Goal: Task Accomplishment & Management: Manage account settings

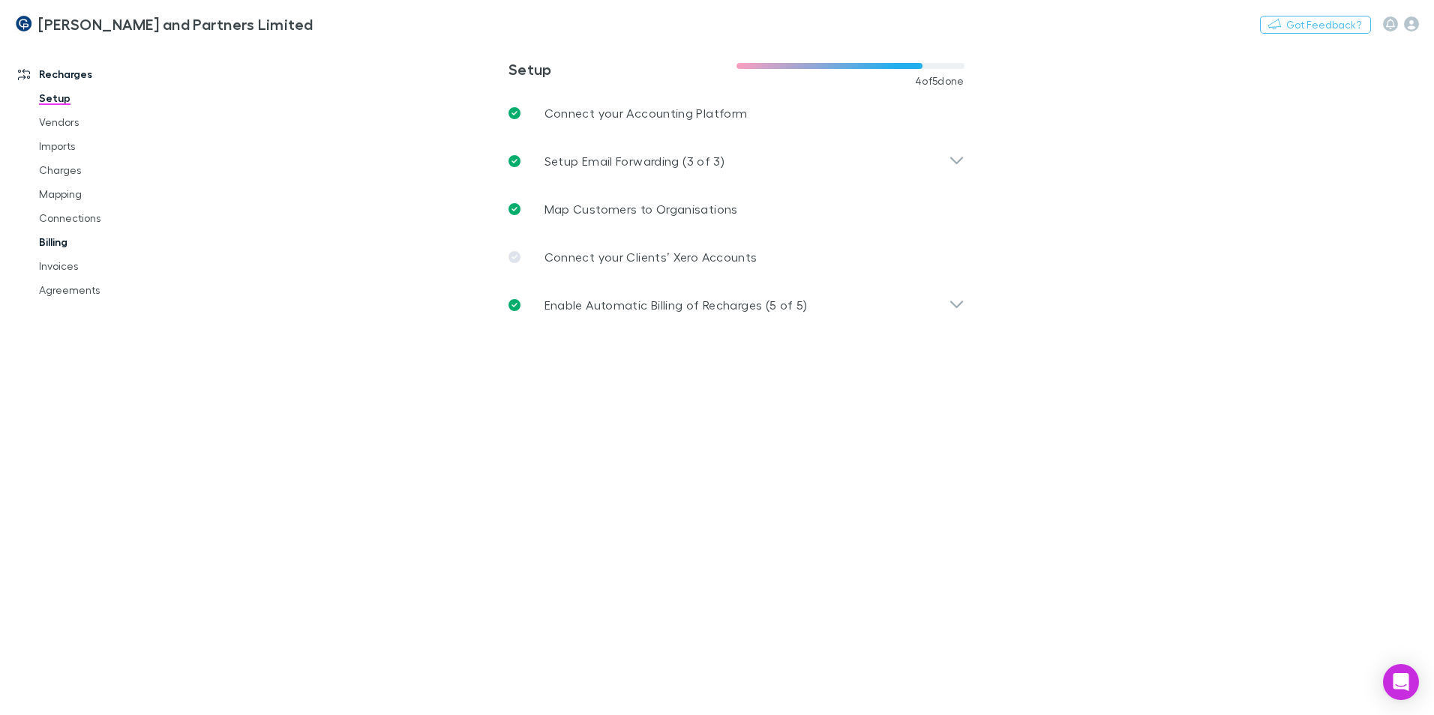
click at [64, 243] on link "Billing" at bounding box center [113, 242] width 178 height 24
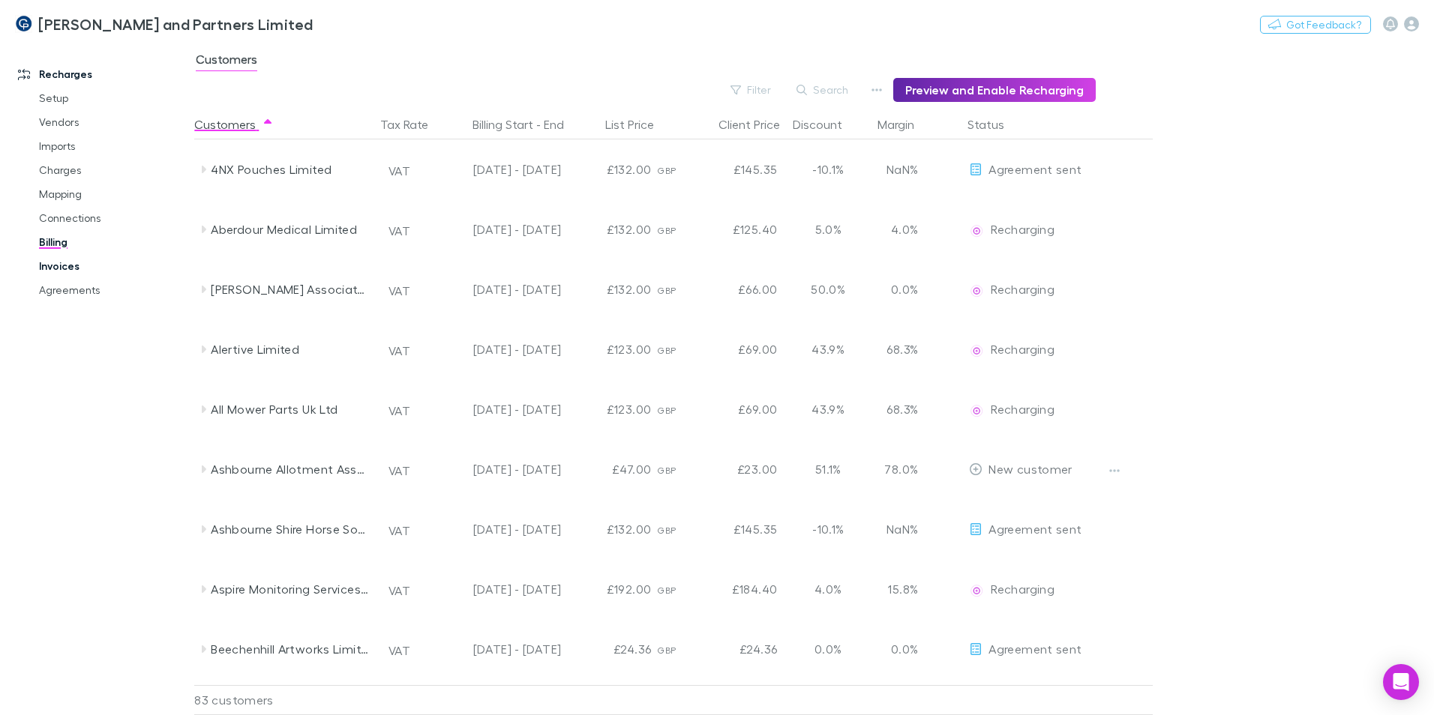
click at [62, 264] on link "Invoices" at bounding box center [113, 266] width 178 height 24
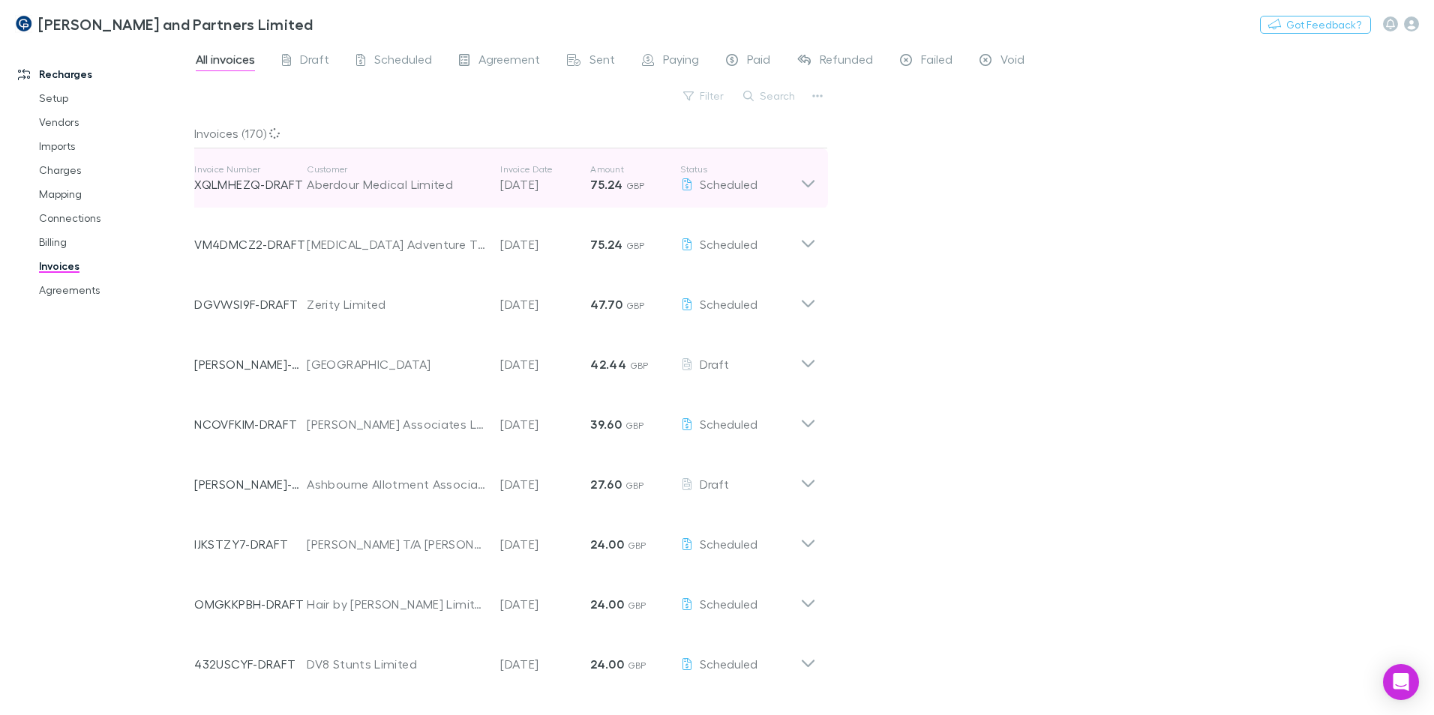
click at [807, 183] on icon at bounding box center [808, 178] width 16 height 30
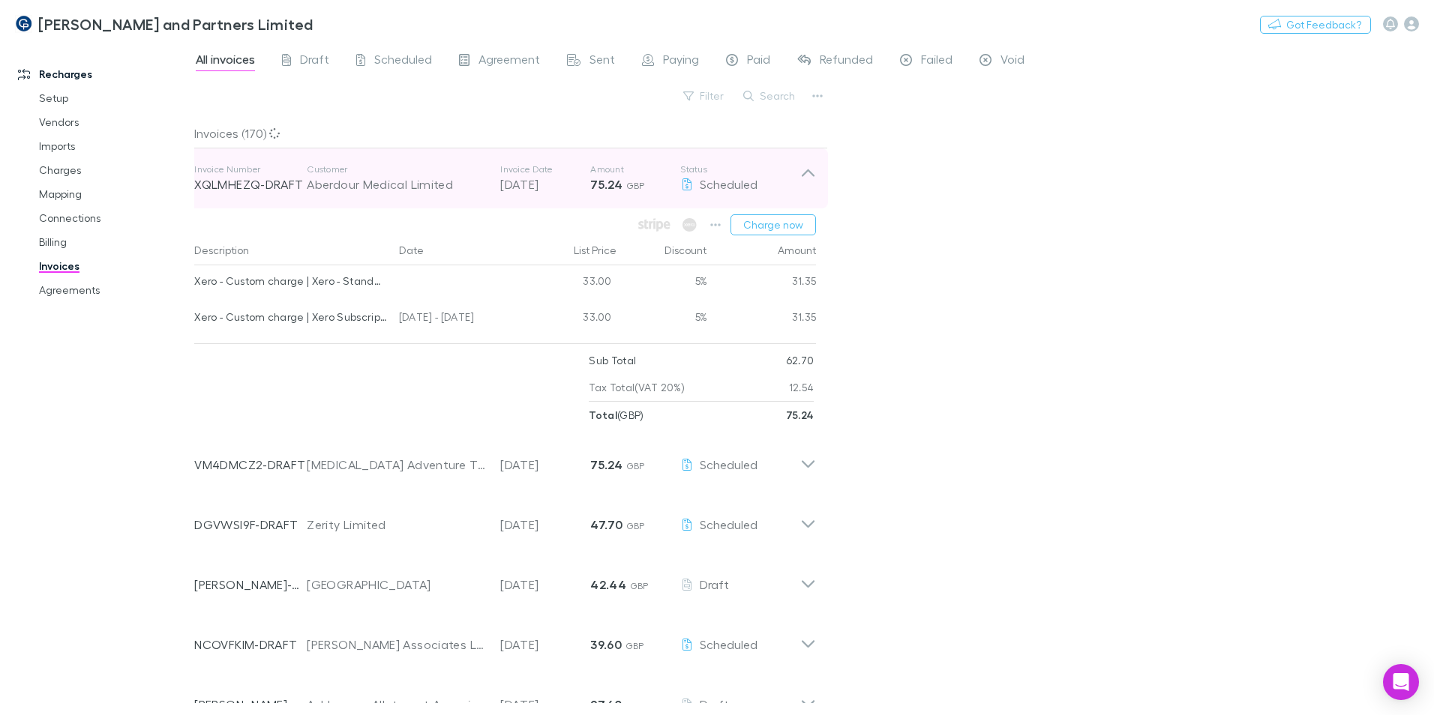
click at [808, 183] on icon at bounding box center [808, 178] width 16 height 30
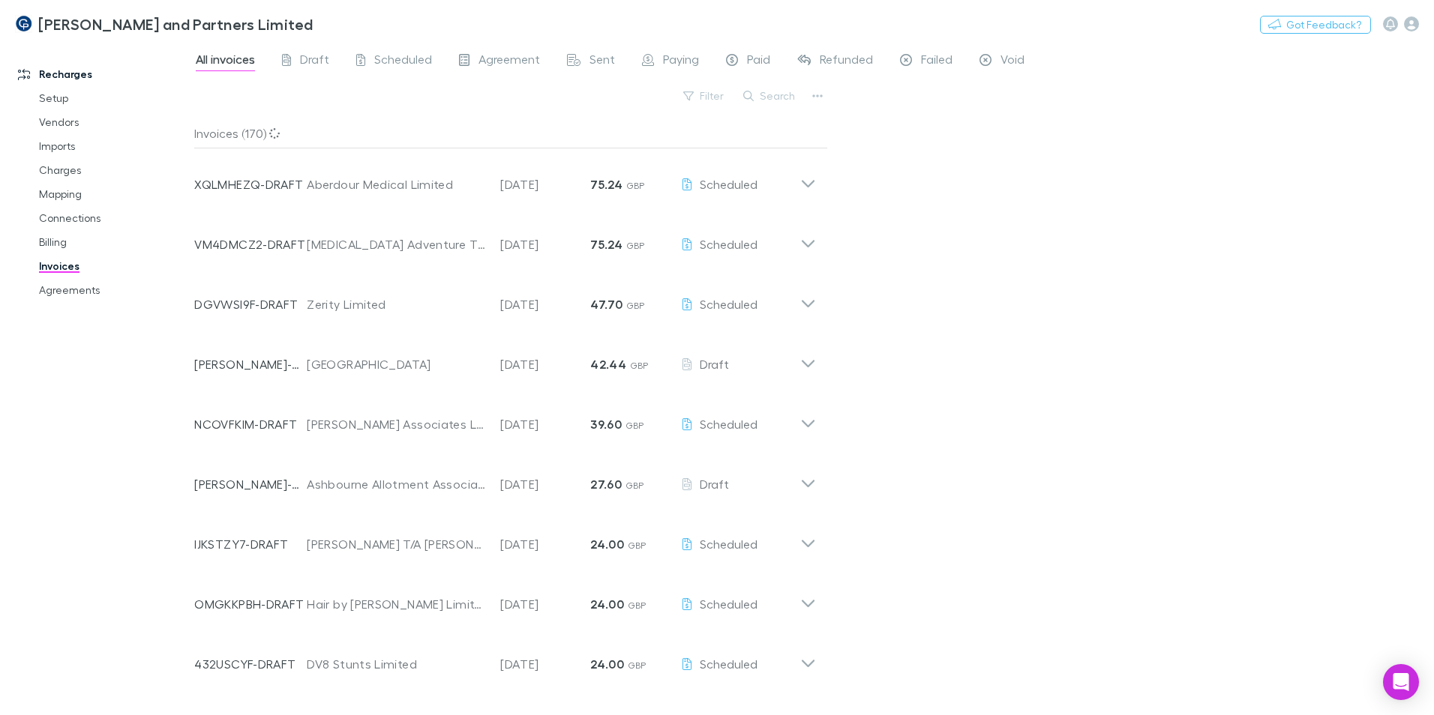
scroll to position [600, 0]
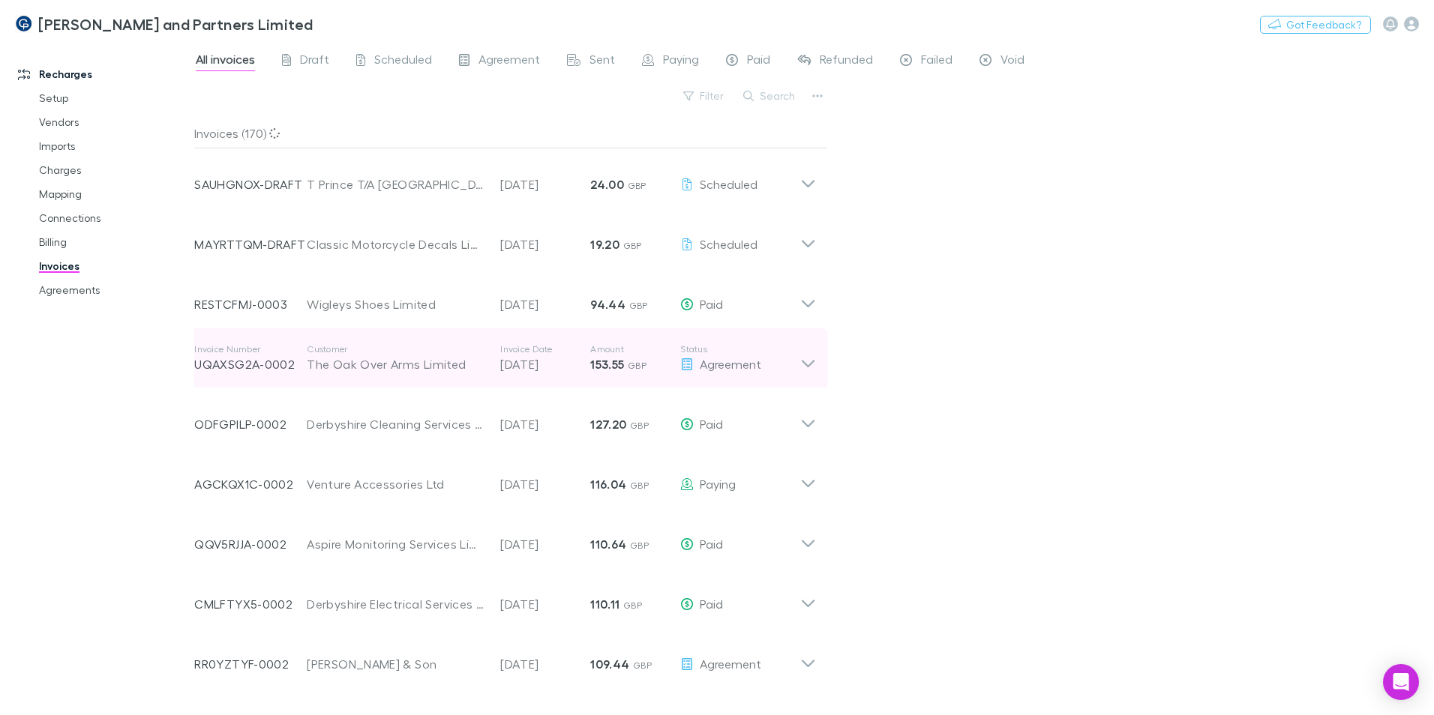
click at [811, 364] on icon at bounding box center [808, 363] width 13 height 7
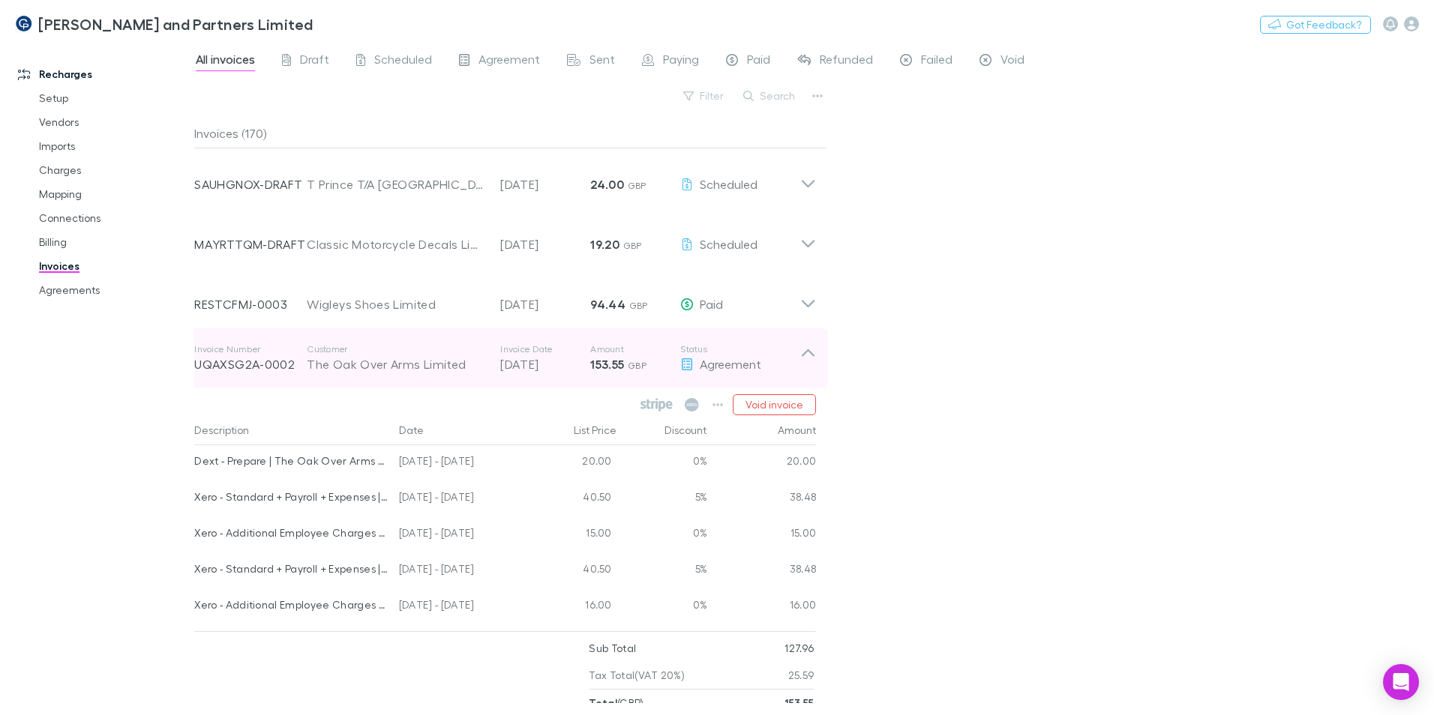
click at [820, 352] on div "Invoice Number UQAXSG2A-0002 Customer The Oak Over Arms Limited Invoice Date [D…" at bounding box center [505, 358] width 646 height 60
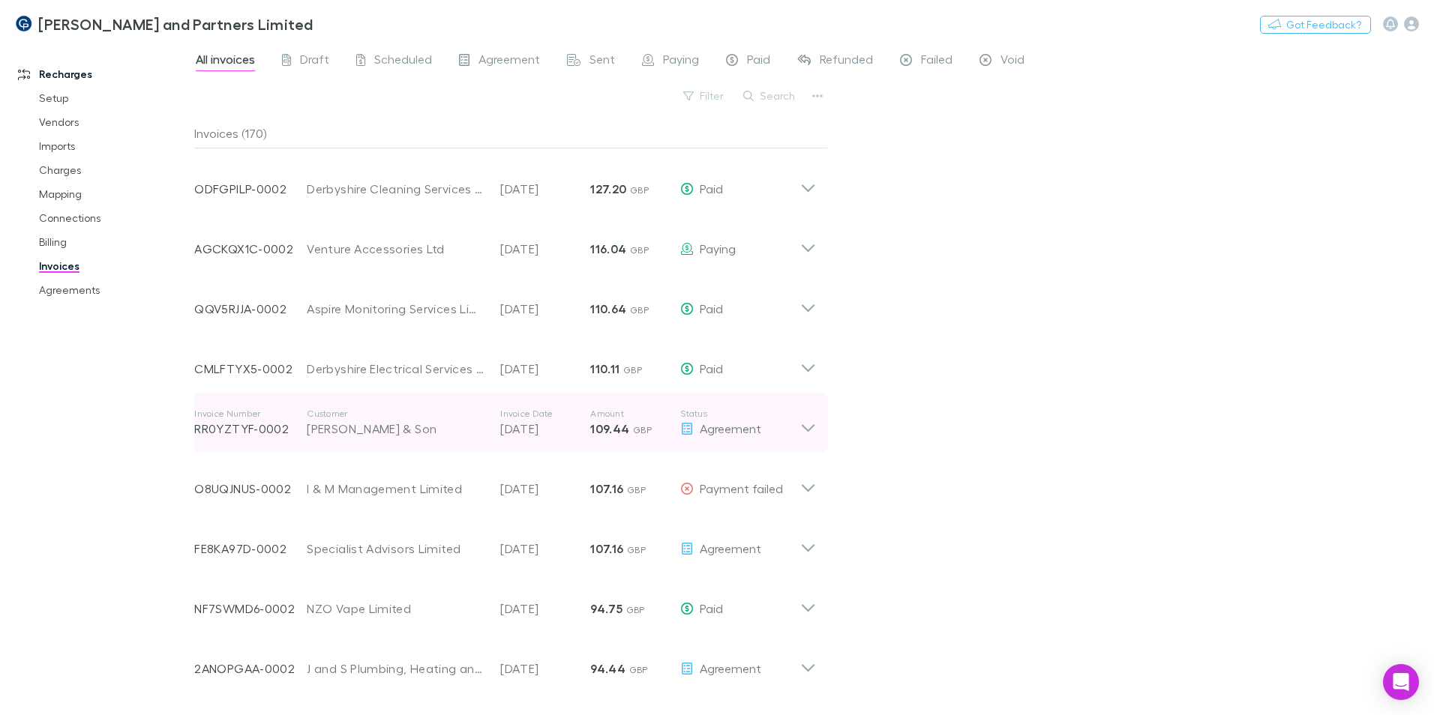
scroll to position [900, 0]
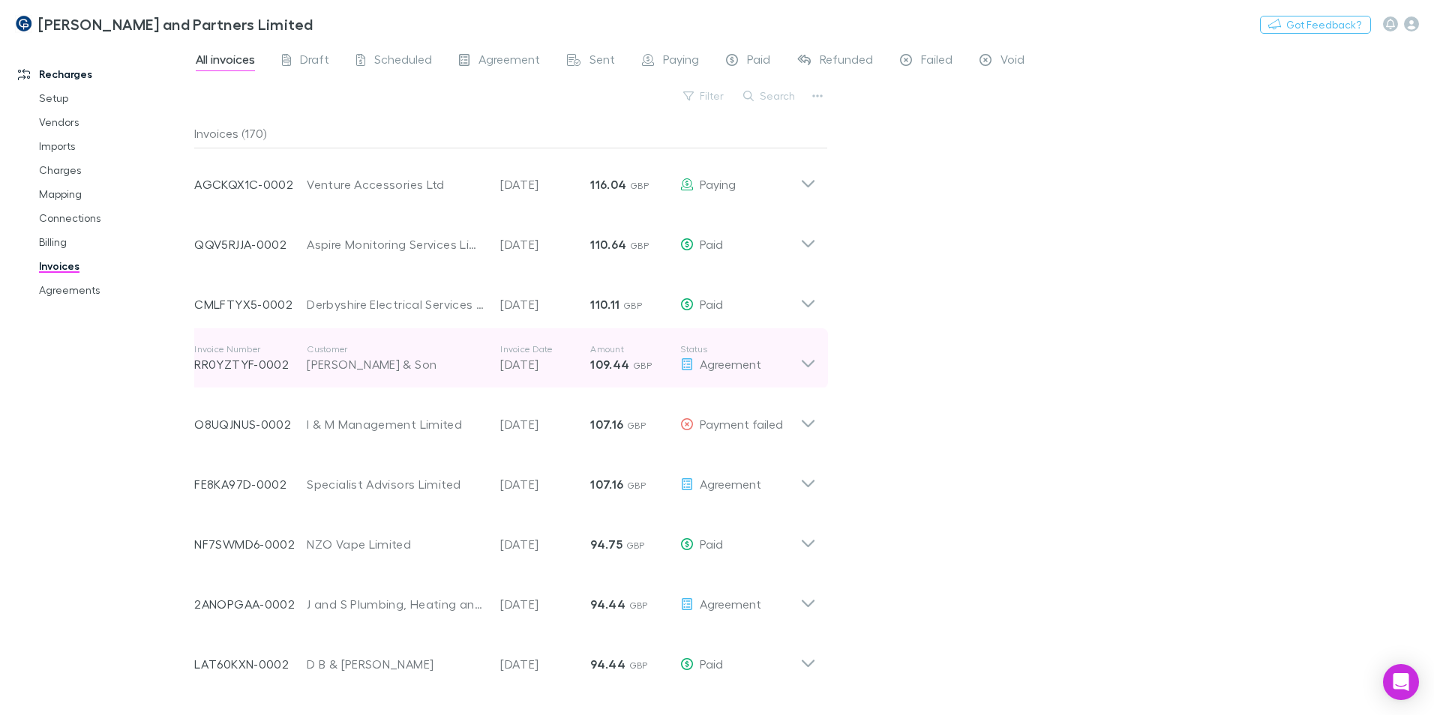
click at [811, 362] on icon at bounding box center [808, 358] width 16 height 30
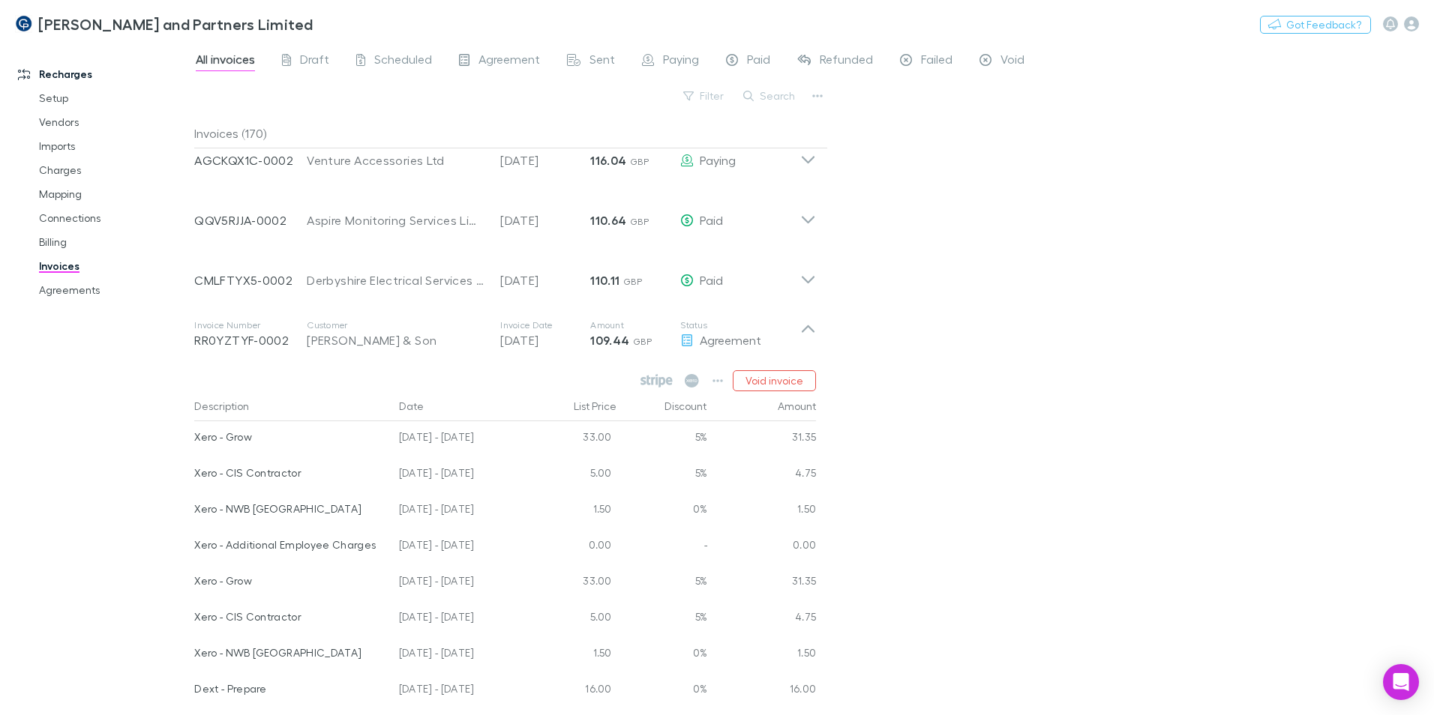
scroll to position [975, 0]
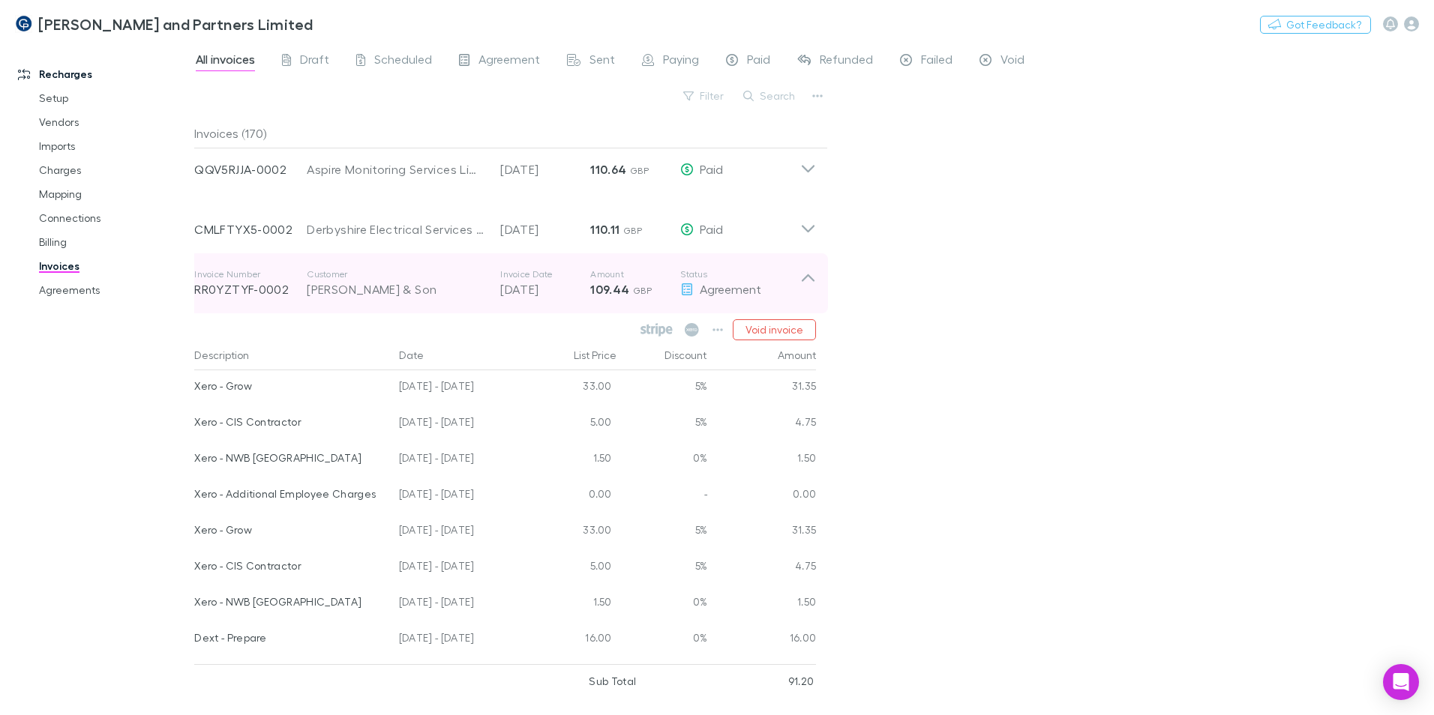
click at [810, 277] on icon at bounding box center [808, 277] width 13 height 7
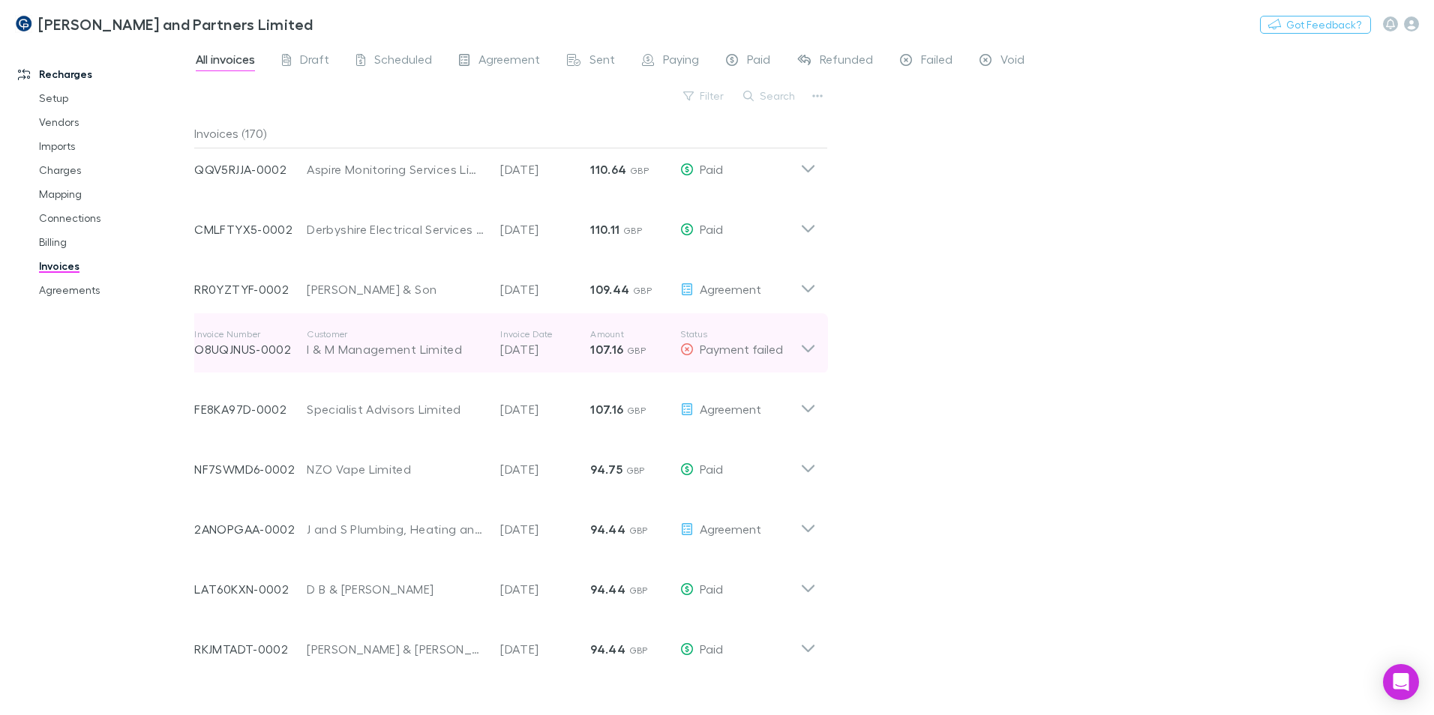
click at [809, 345] on icon at bounding box center [808, 343] width 16 height 30
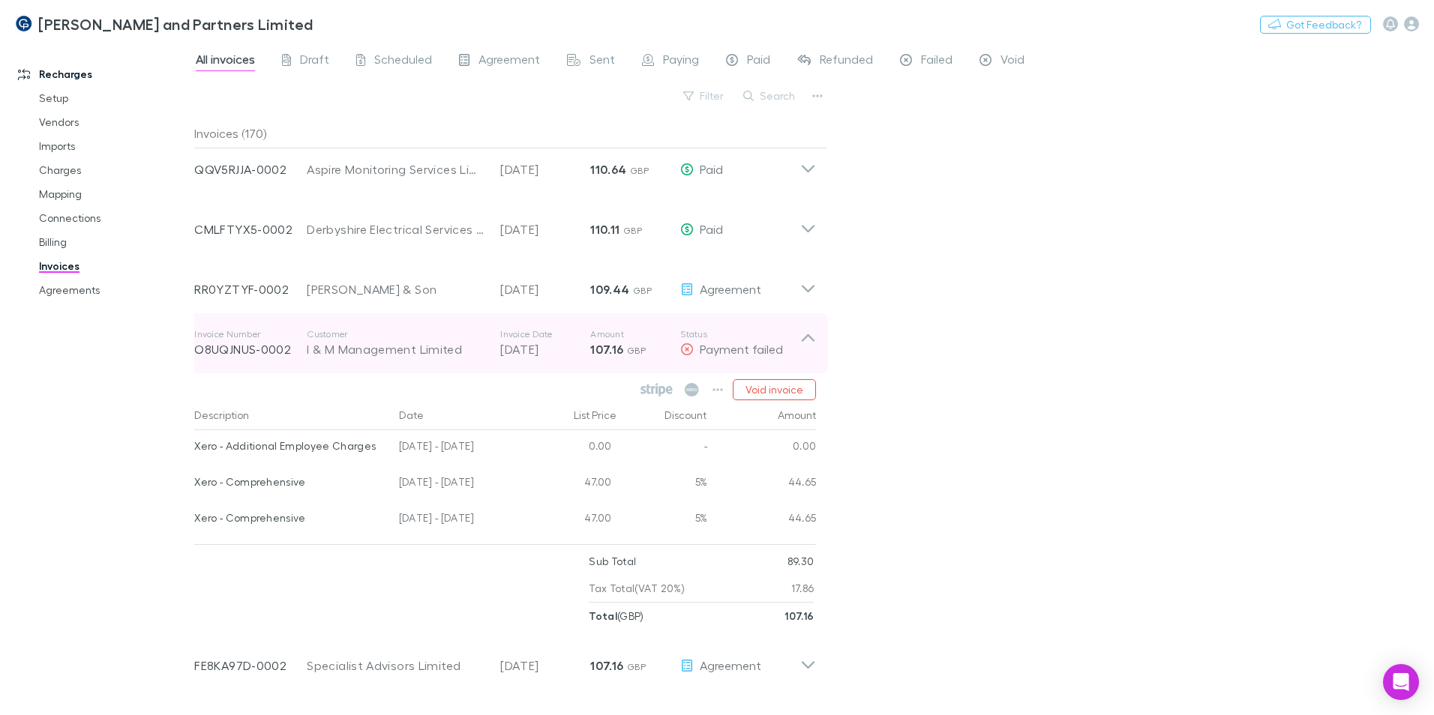
click at [811, 340] on icon at bounding box center [808, 343] width 16 height 30
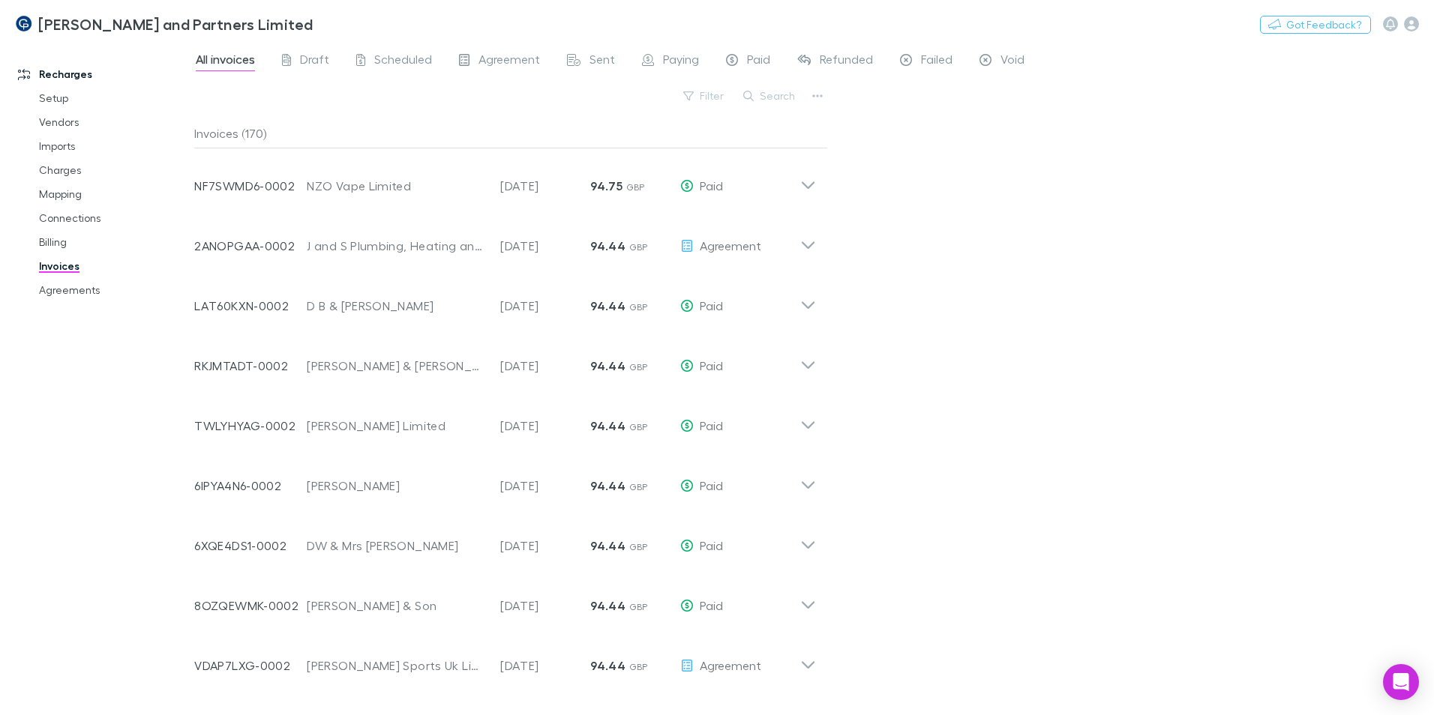
scroll to position [1267, 0]
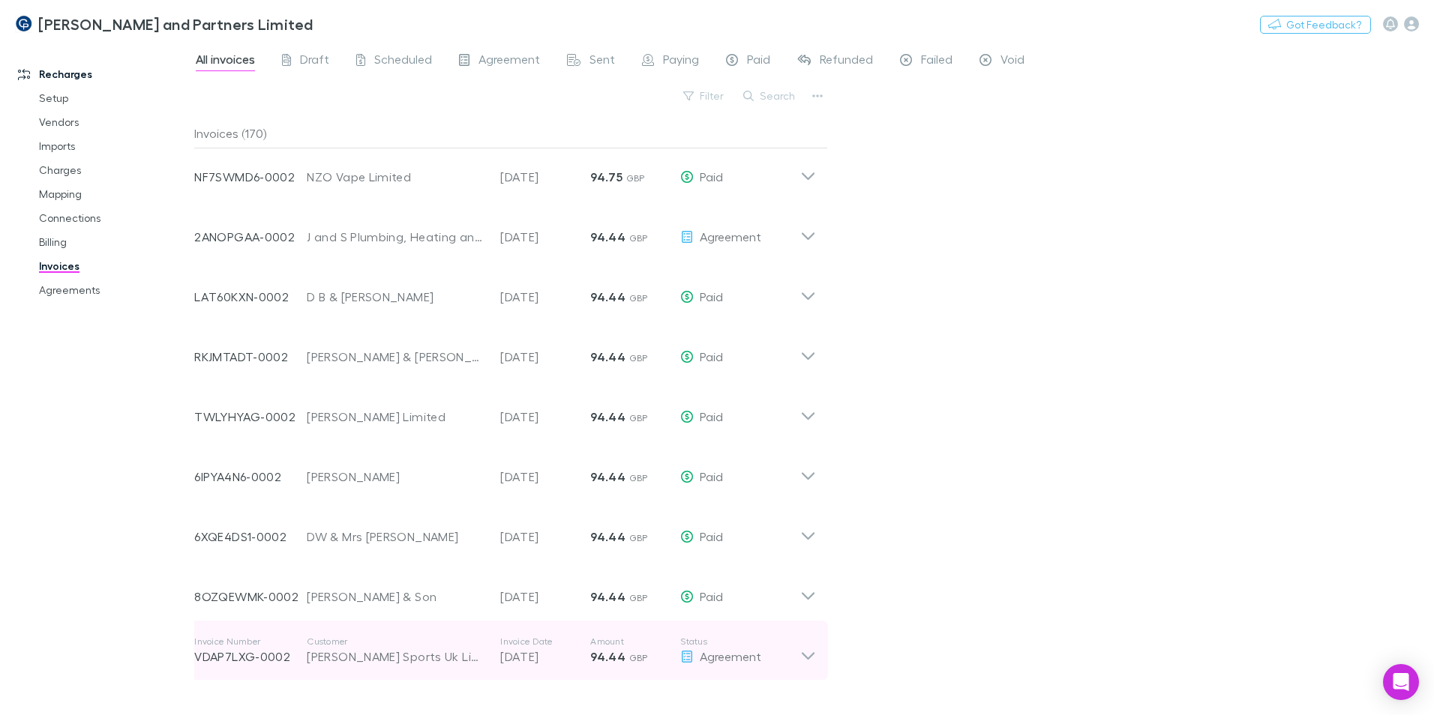
click at [811, 652] on icon at bounding box center [808, 651] width 16 height 30
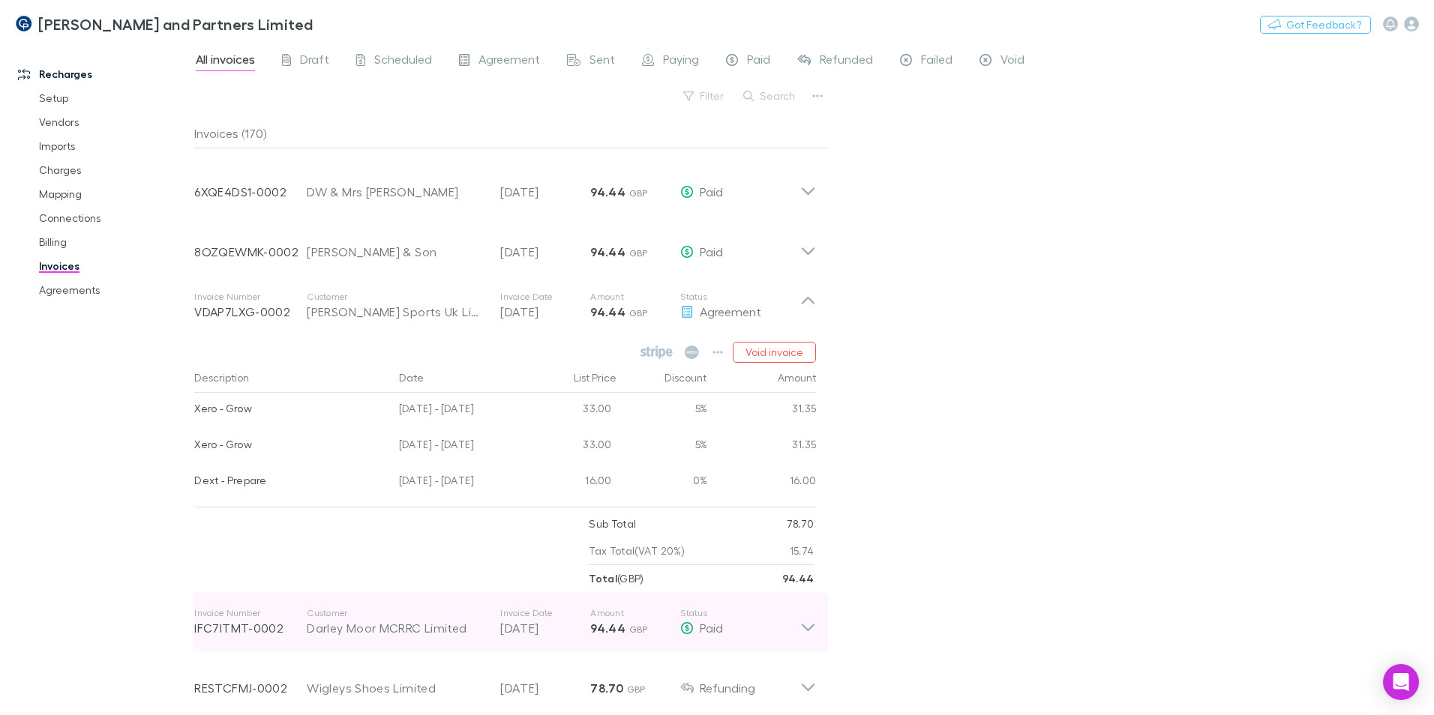
scroll to position [1642, 0]
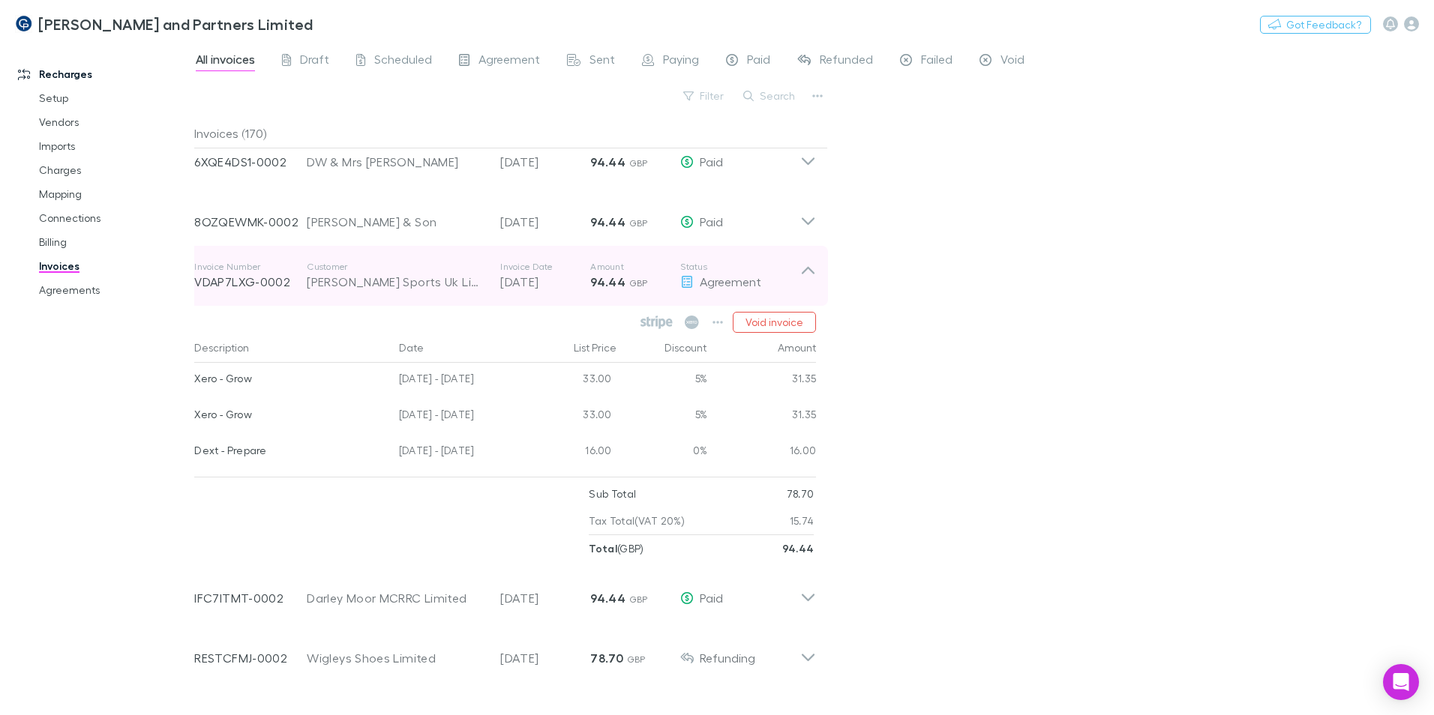
click at [810, 269] on icon at bounding box center [808, 270] width 13 height 7
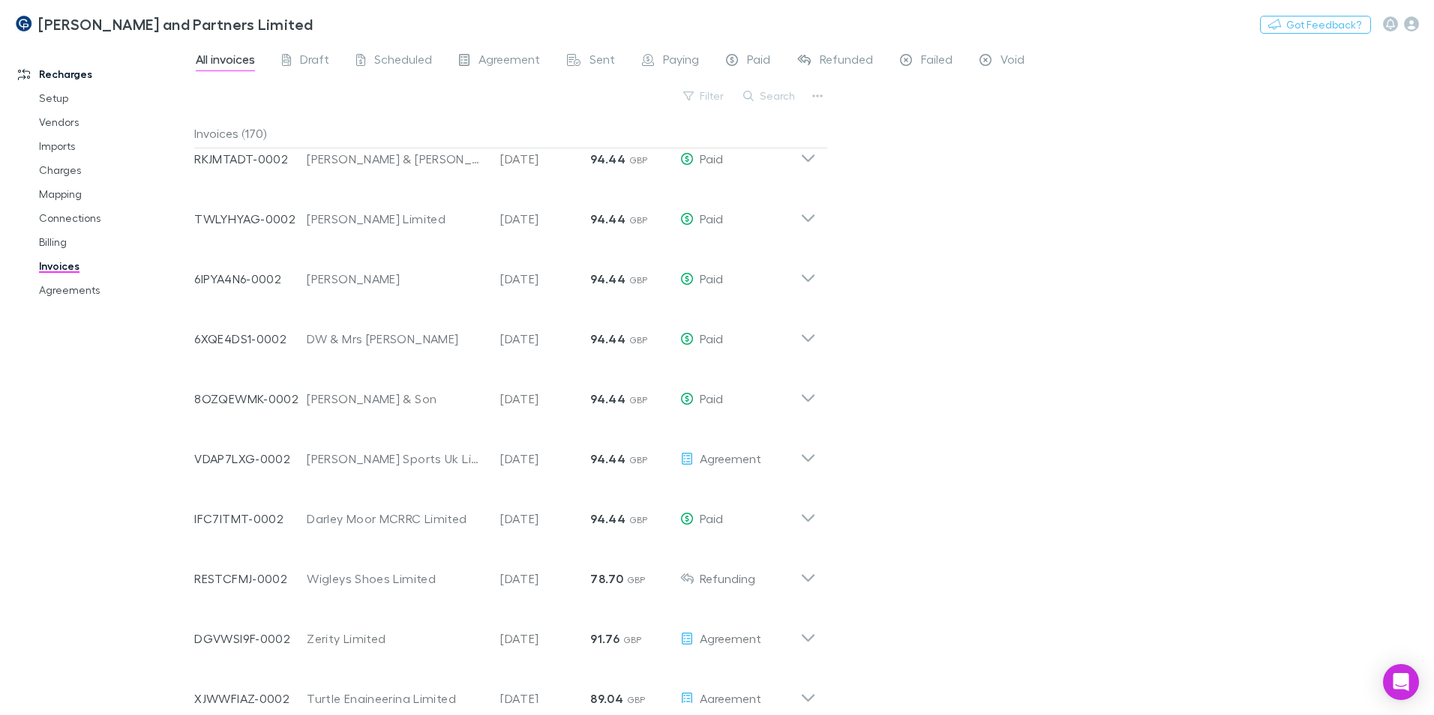
scroll to position [1342, 0]
click at [319, 59] on span "Draft" at bounding box center [314, 61] width 29 height 19
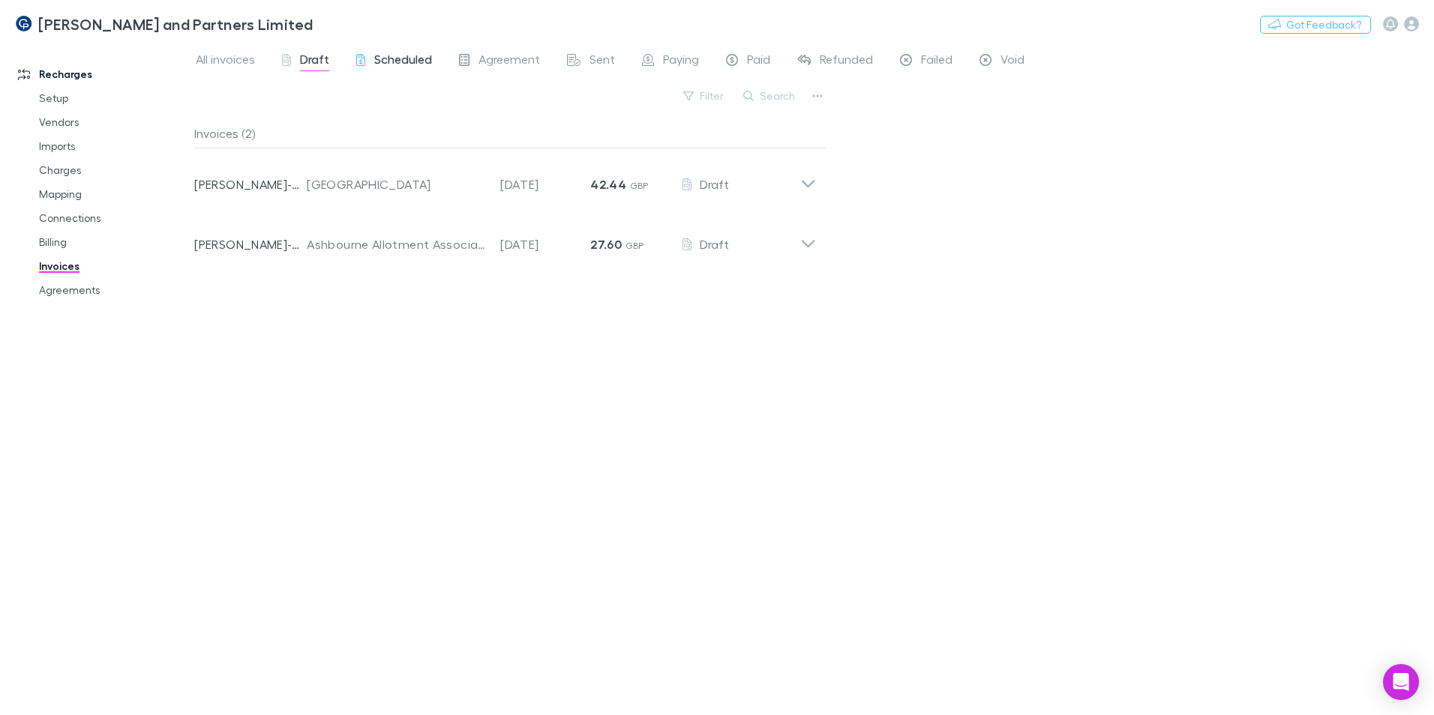
click at [389, 55] on span "Scheduled" at bounding box center [403, 61] width 58 height 19
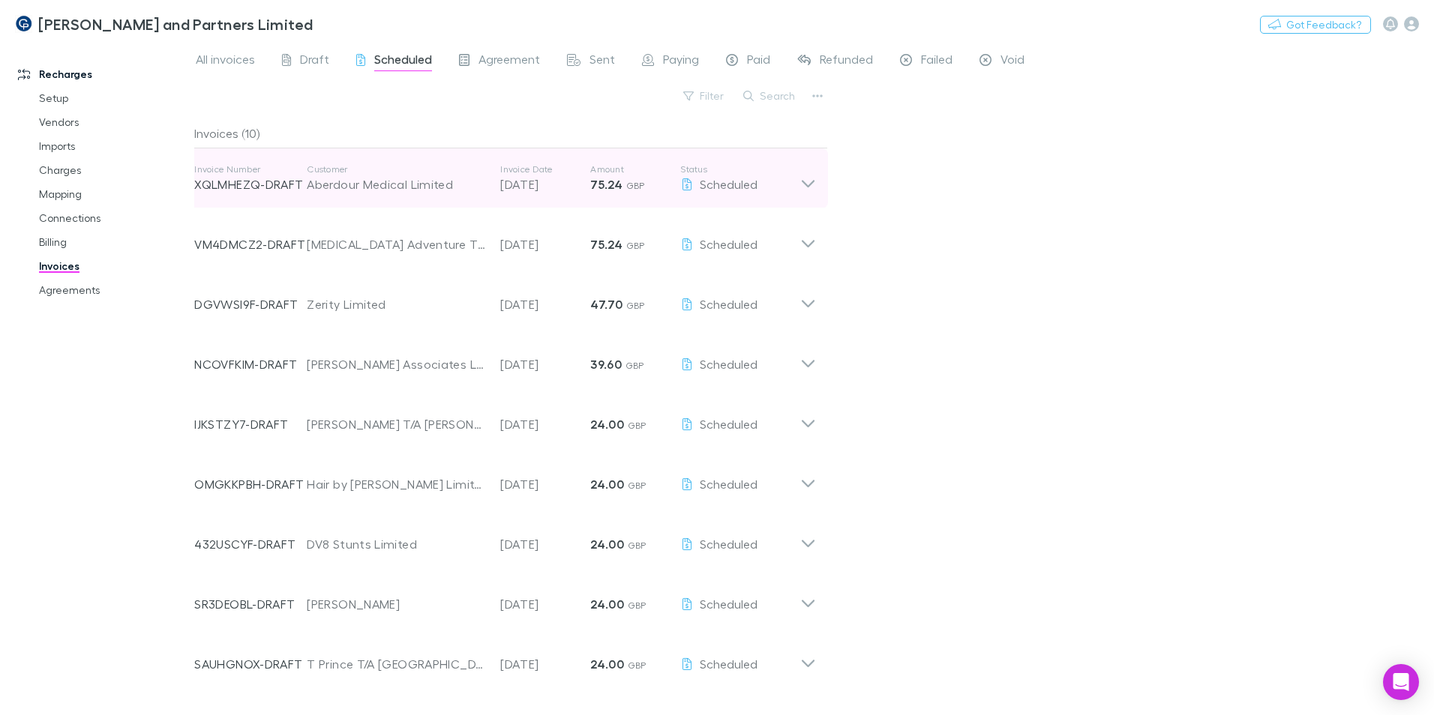
click at [817, 175] on div "Invoice Number XQLMHEZQ-DRAFT Customer Aberdour Medical Limited Invoice Date [D…" at bounding box center [505, 178] width 646 height 60
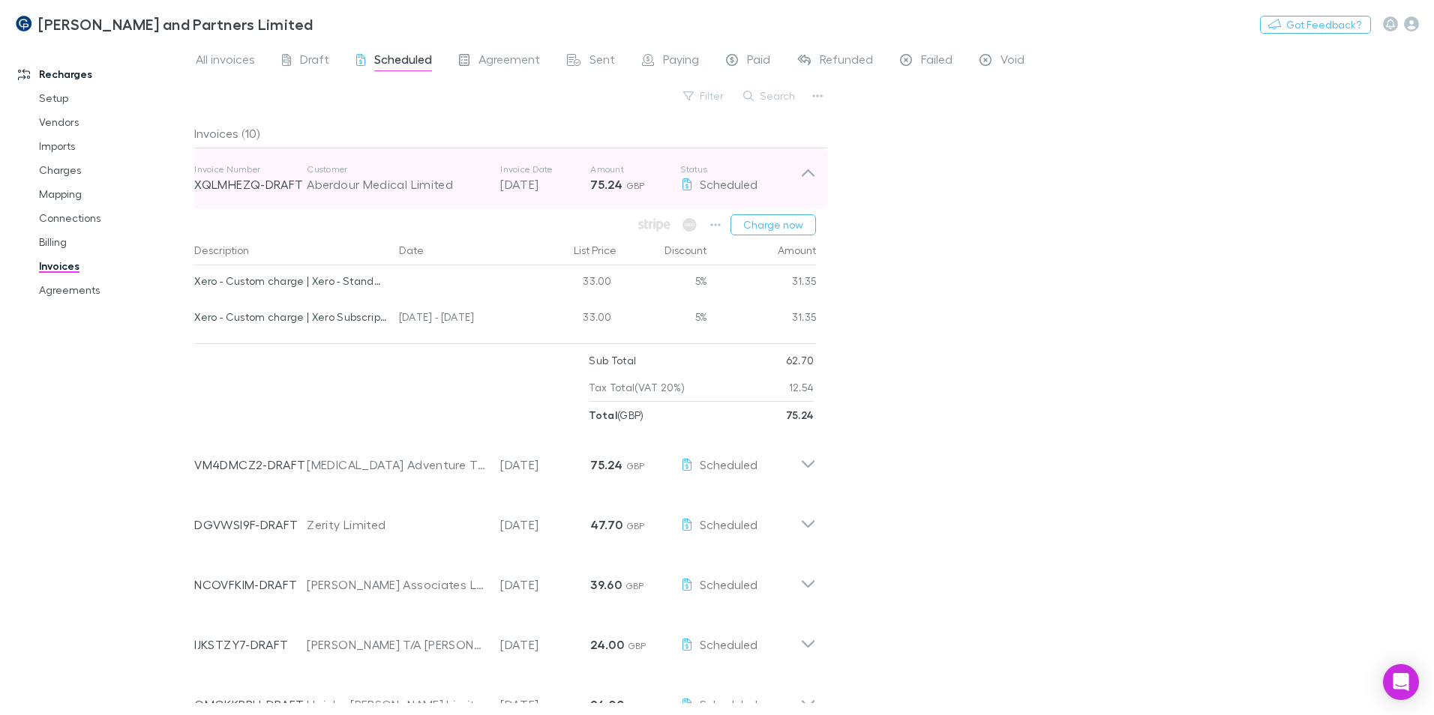
click at [816, 176] on div "Invoice Number XQLMHEZQ-DRAFT Customer Aberdour Medical Limited Invoice Date [D…" at bounding box center [505, 178] width 646 height 60
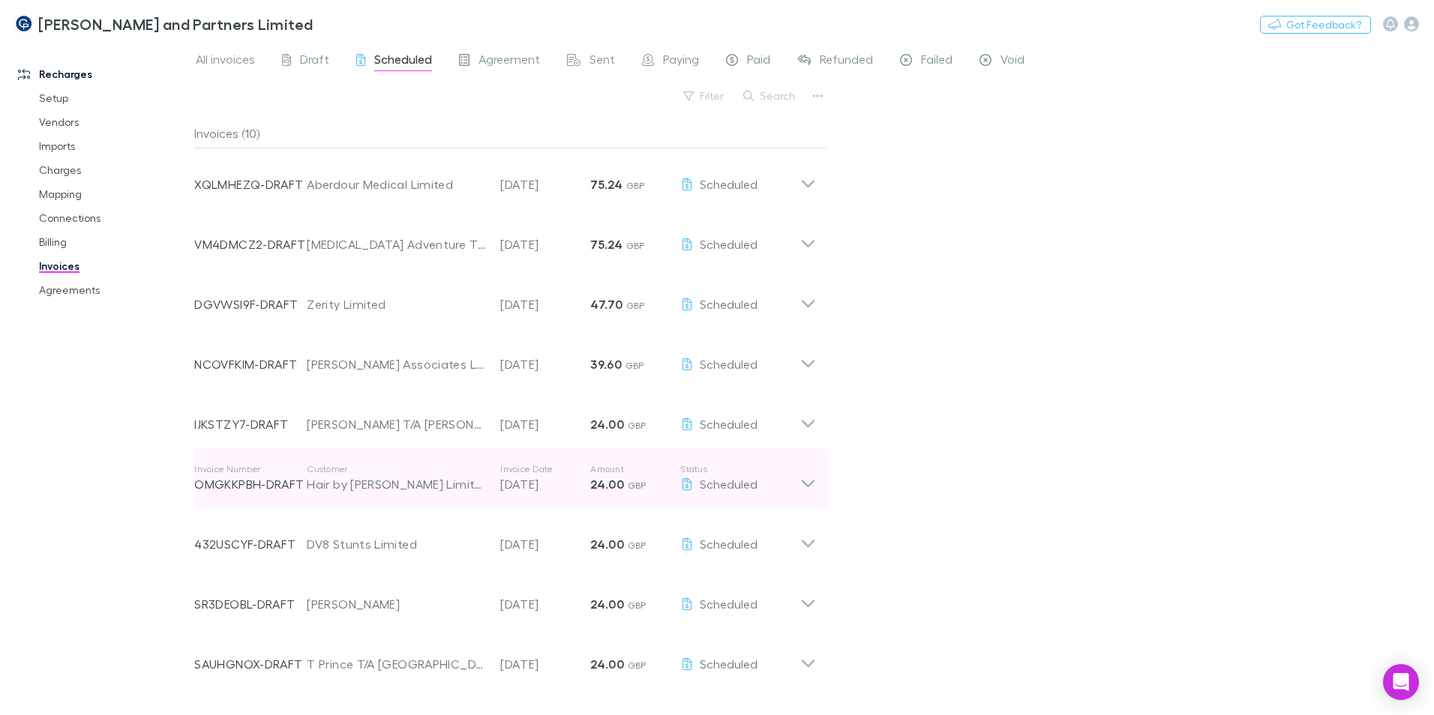
click at [812, 482] on icon at bounding box center [808, 483] width 13 height 7
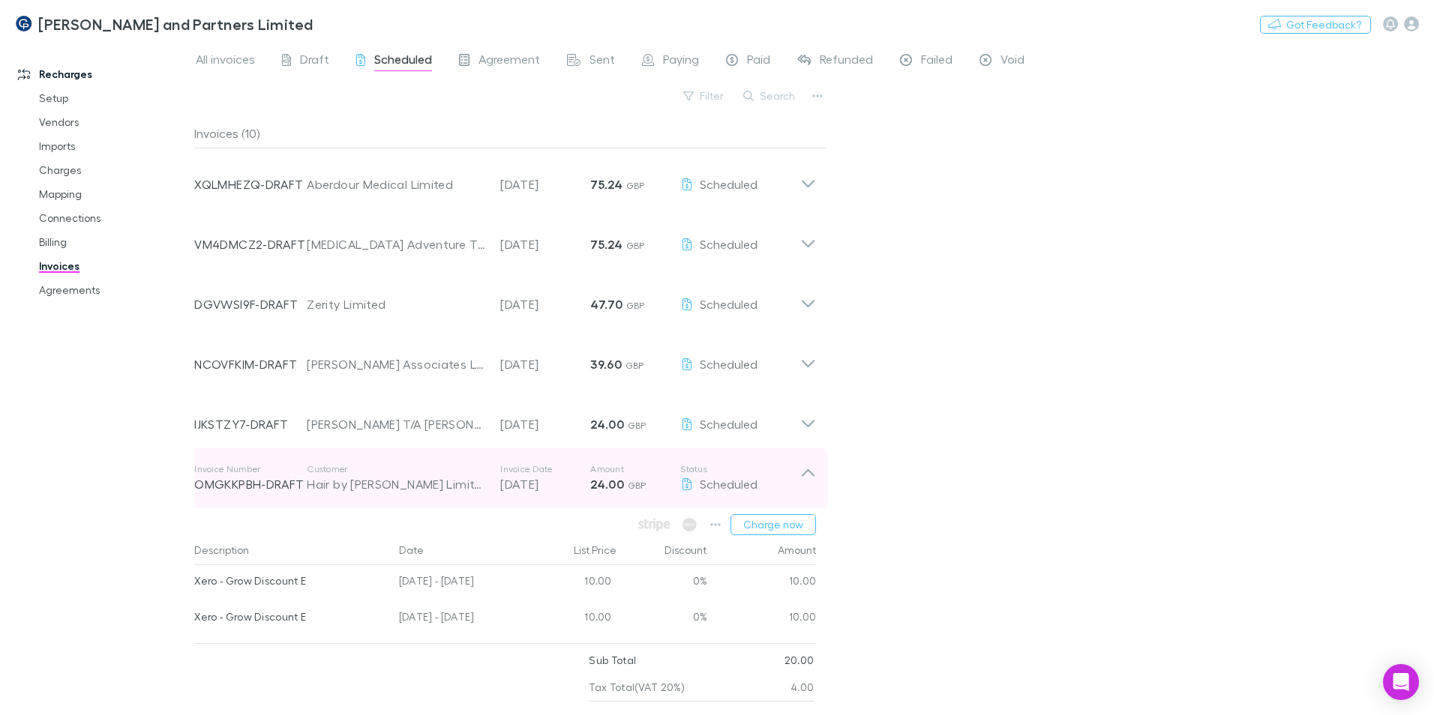
click at [813, 479] on icon at bounding box center [808, 478] width 16 height 30
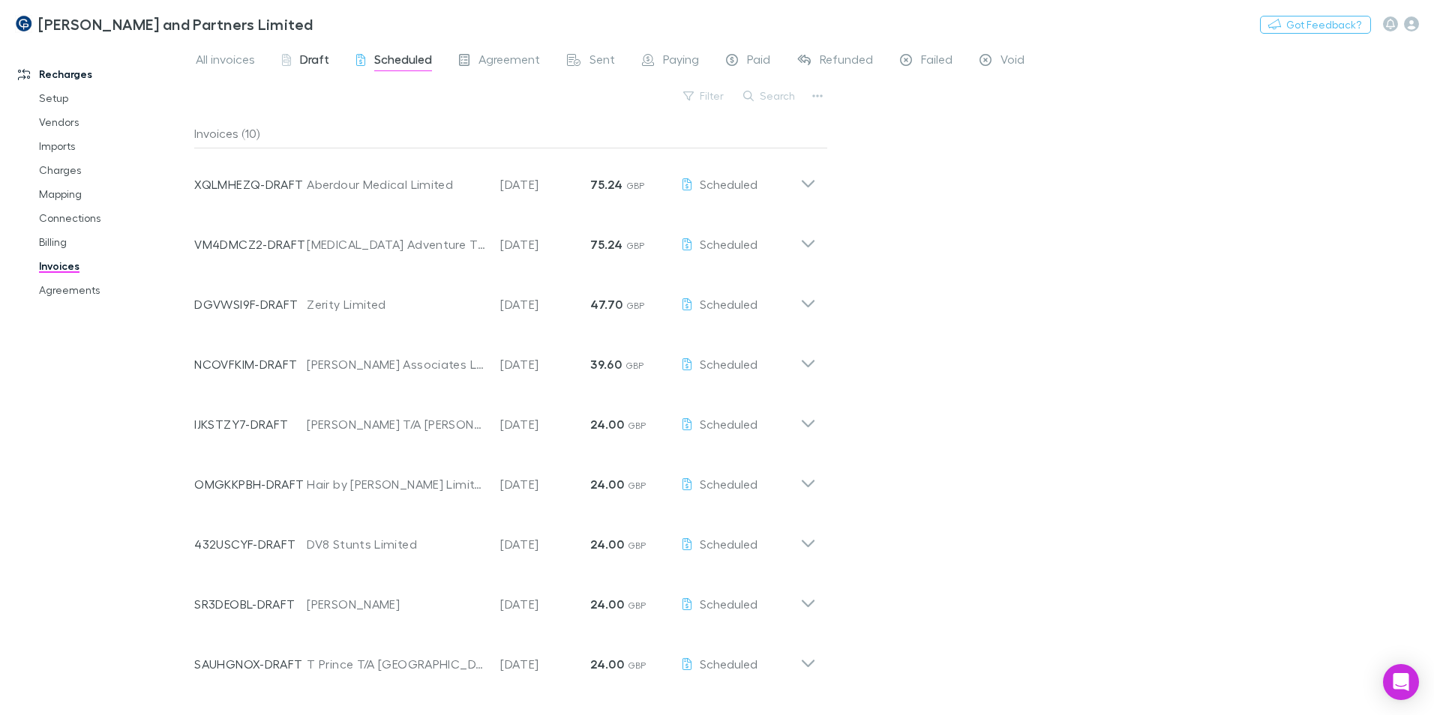
click at [317, 56] on span "Draft" at bounding box center [314, 61] width 29 height 19
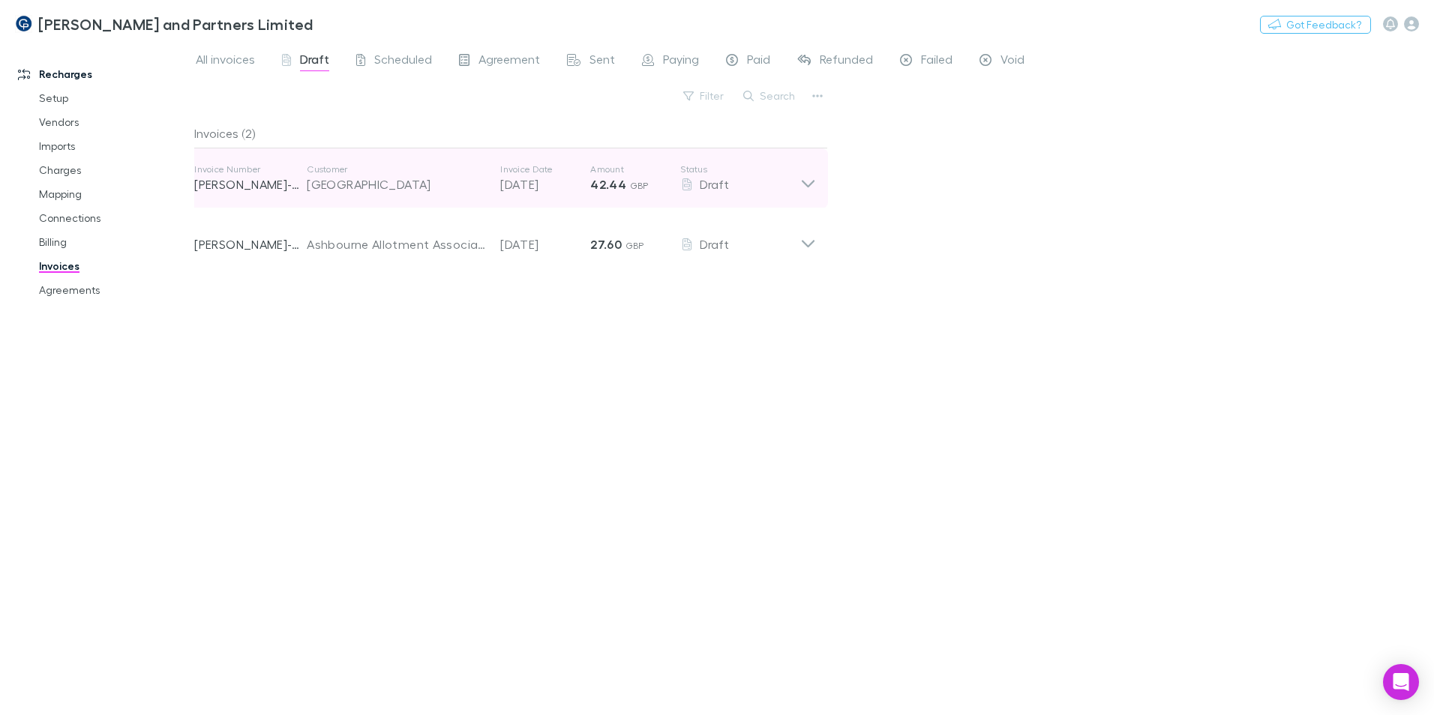
click at [803, 179] on icon at bounding box center [808, 178] width 16 height 30
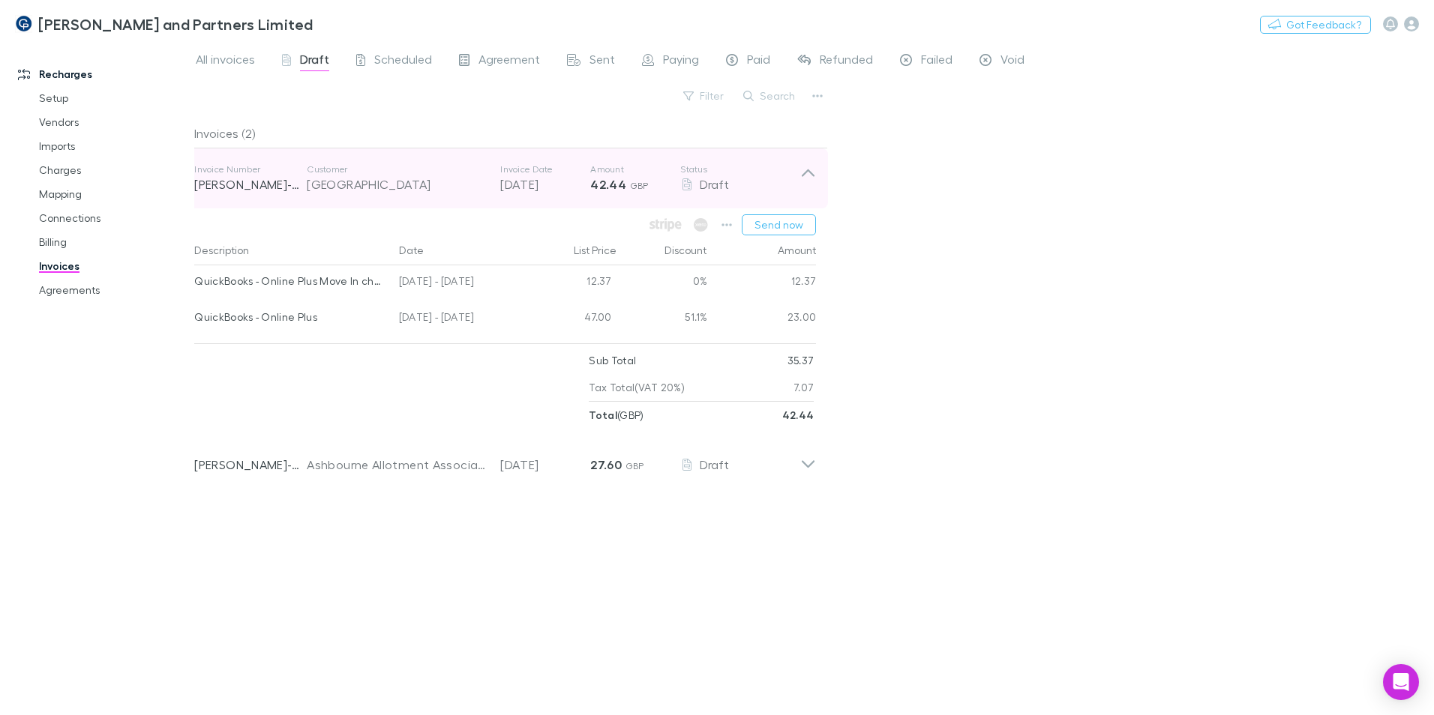
click at [817, 177] on div "Invoice Number [PERSON_NAME]-0224 Customer [GEOGRAPHIC_DATA] Invoice Date [DATE…" at bounding box center [505, 178] width 646 height 60
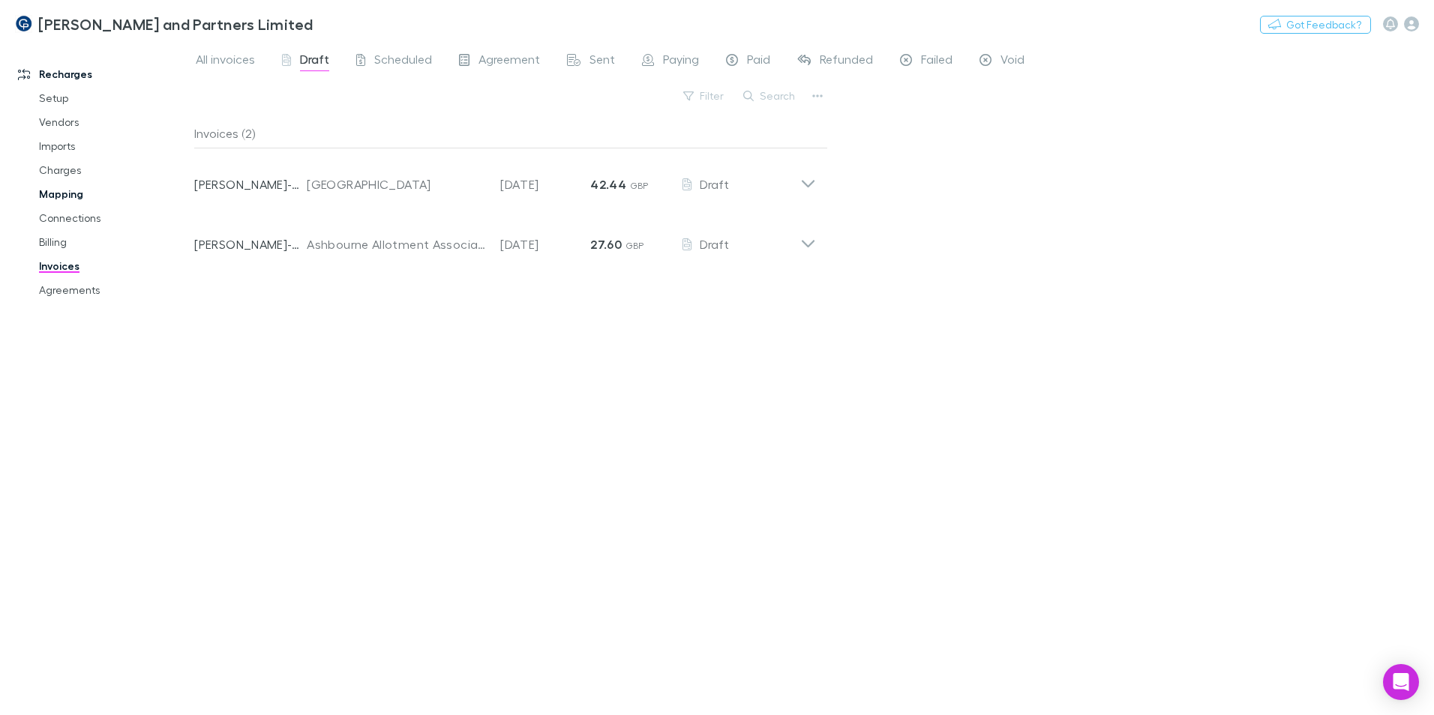
click at [48, 197] on link "Mapping" at bounding box center [113, 194] width 178 height 24
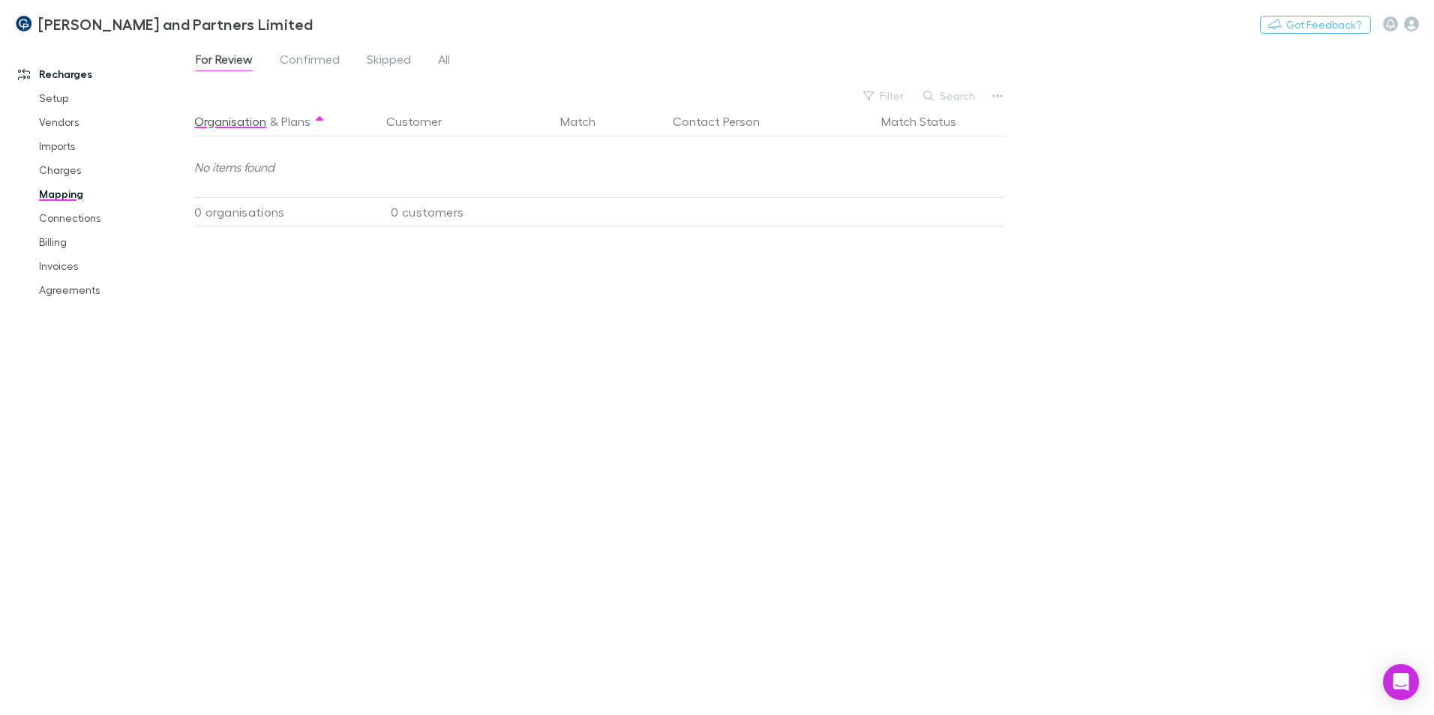
click at [430, 53] on div "For Review Confirmed Skipped All" at bounding box center [328, 61] width 269 height 24
click at [448, 60] on span "All" at bounding box center [444, 61] width 12 height 19
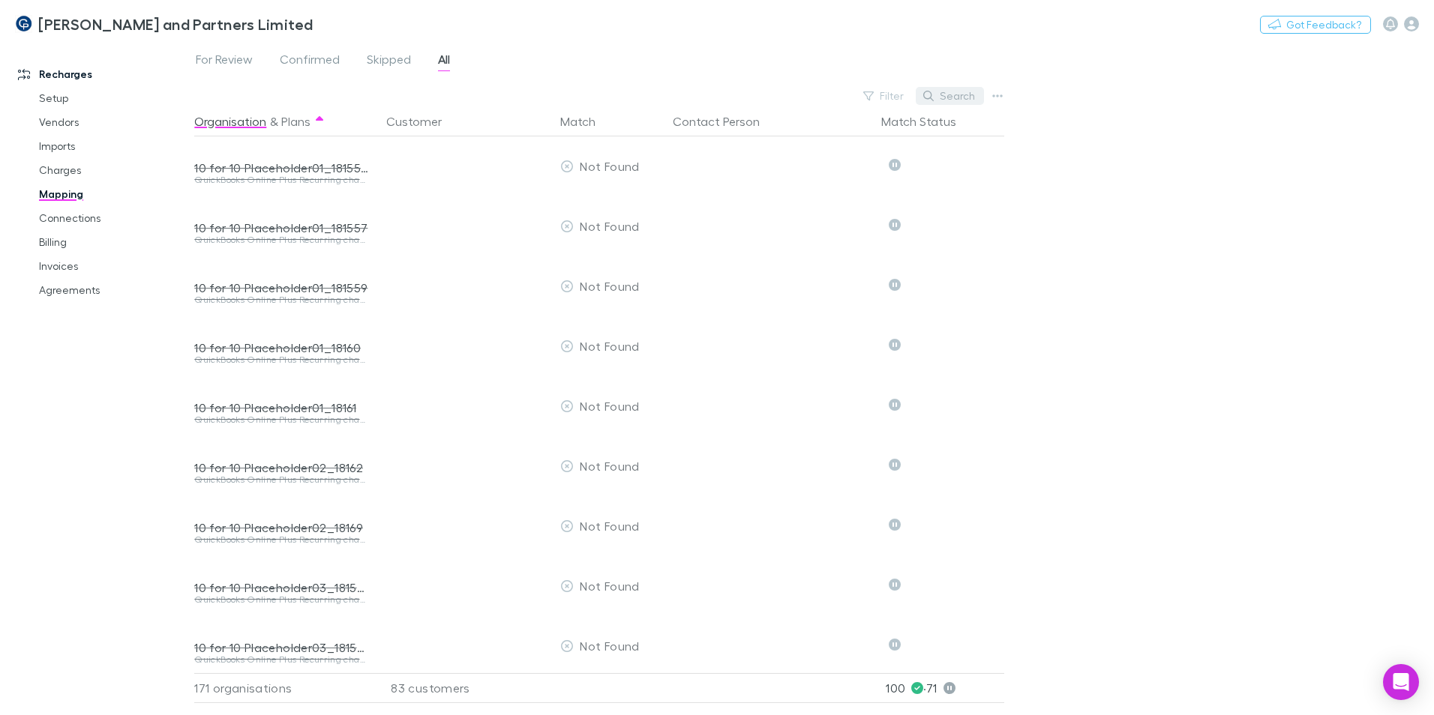
click at [953, 90] on button "Search" at bounding box center [950, 96] width 68 height 18
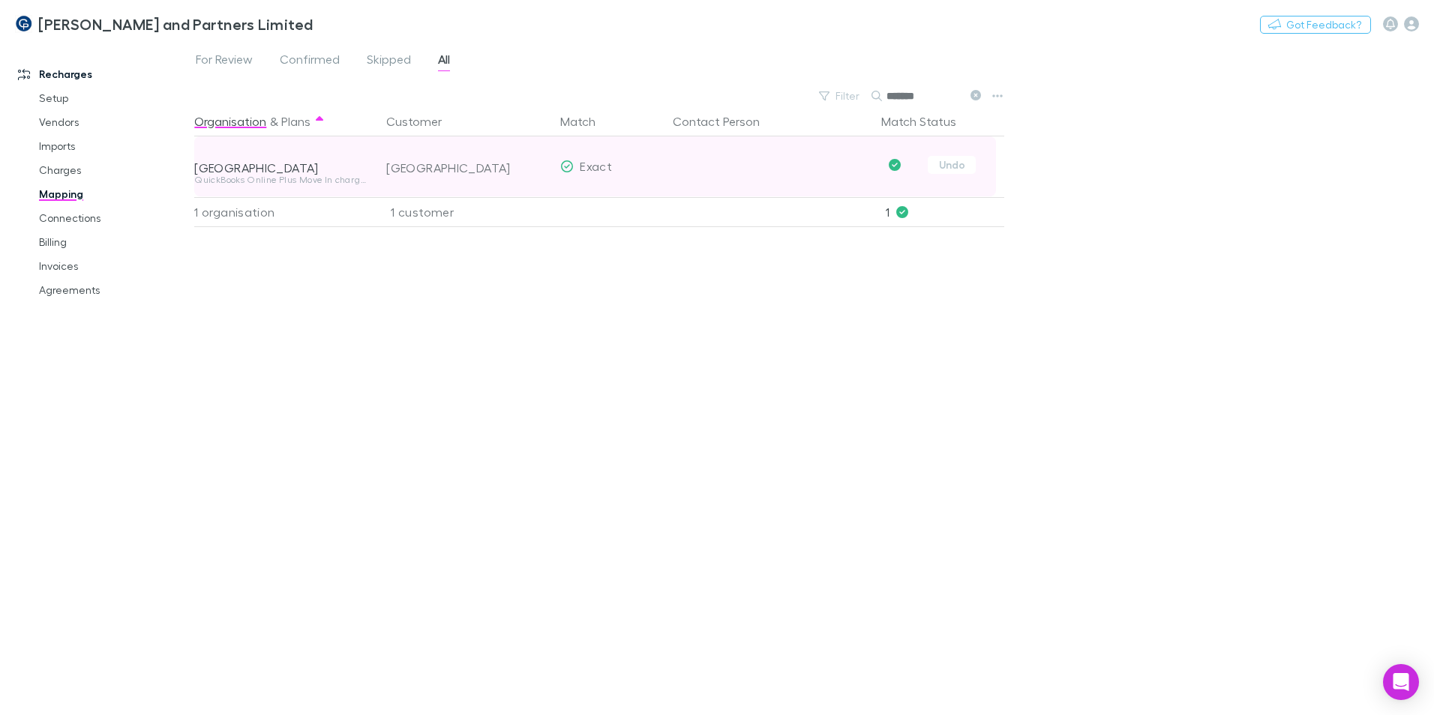
type input "*******"
click at [444, 170] on div "[GEOGRAPHIC_DATA]" at bounding box center [467, 168] width 162 height 60
click at [294, 168] on div "[GEOGRAPHIC_DATA]" at bounding box center [281, 167] width 174 height 15
click at [491, 175] on div "[GEOGRAPHIC_DATA]" at bounding box center [467, 168] width 162 height 60
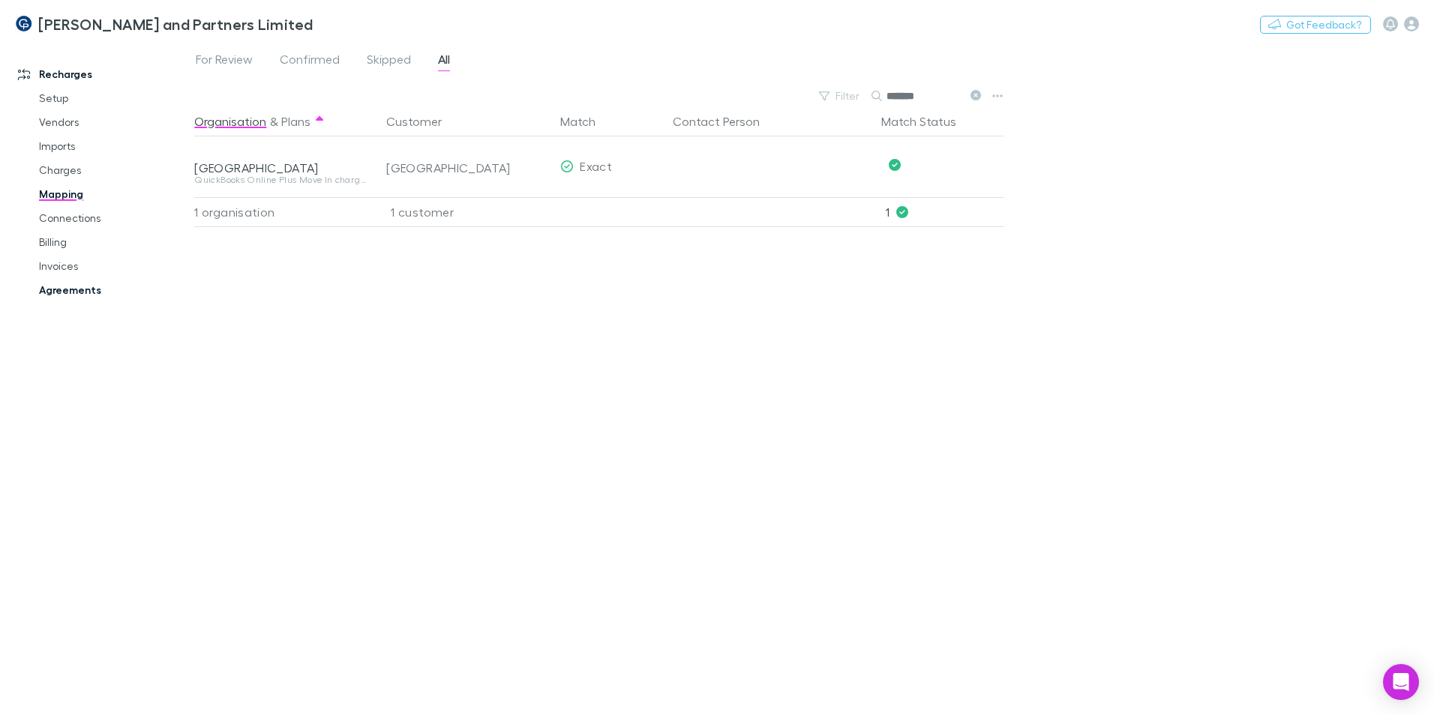
click at [87, 289] on link "Agreements" at bounding box center [113, 290] width 178 height 24
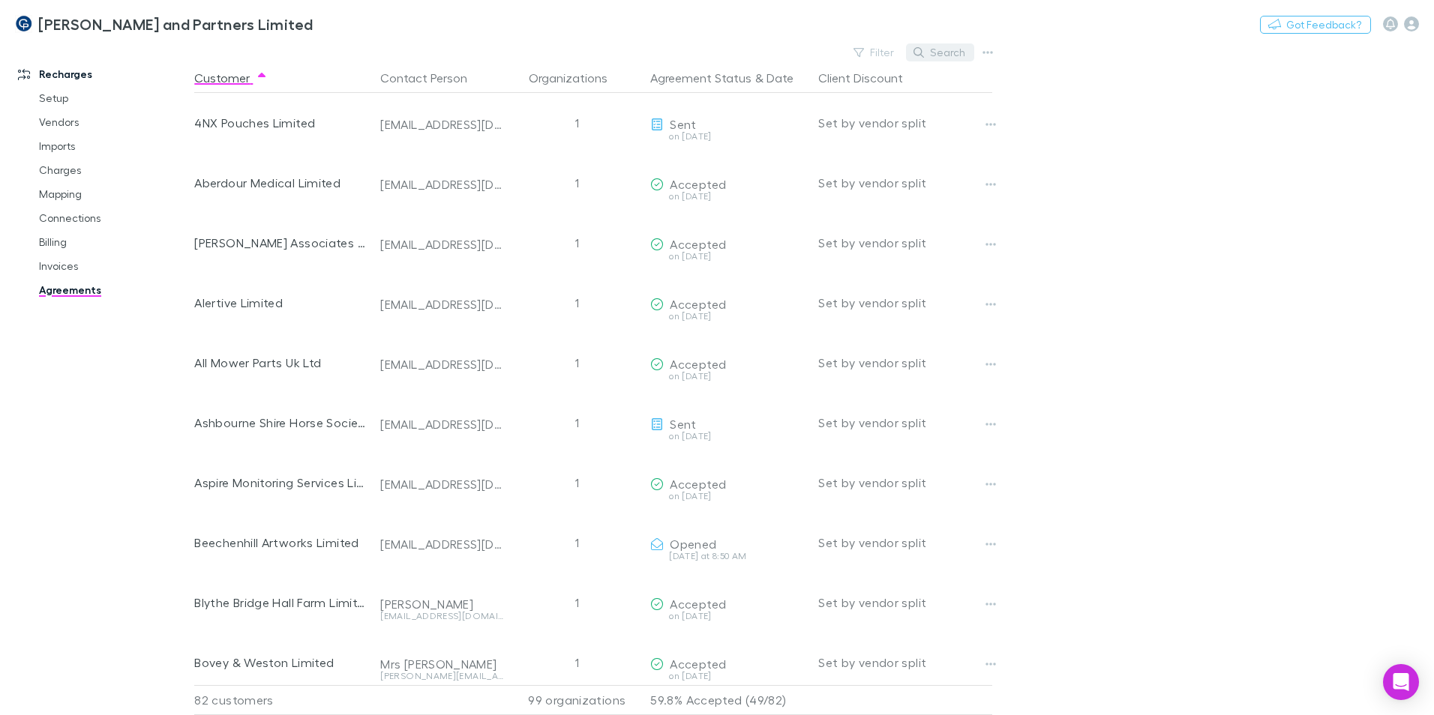
click at [952, 54] on button "Search" at bounding box center [940, 52] width 68 height 18
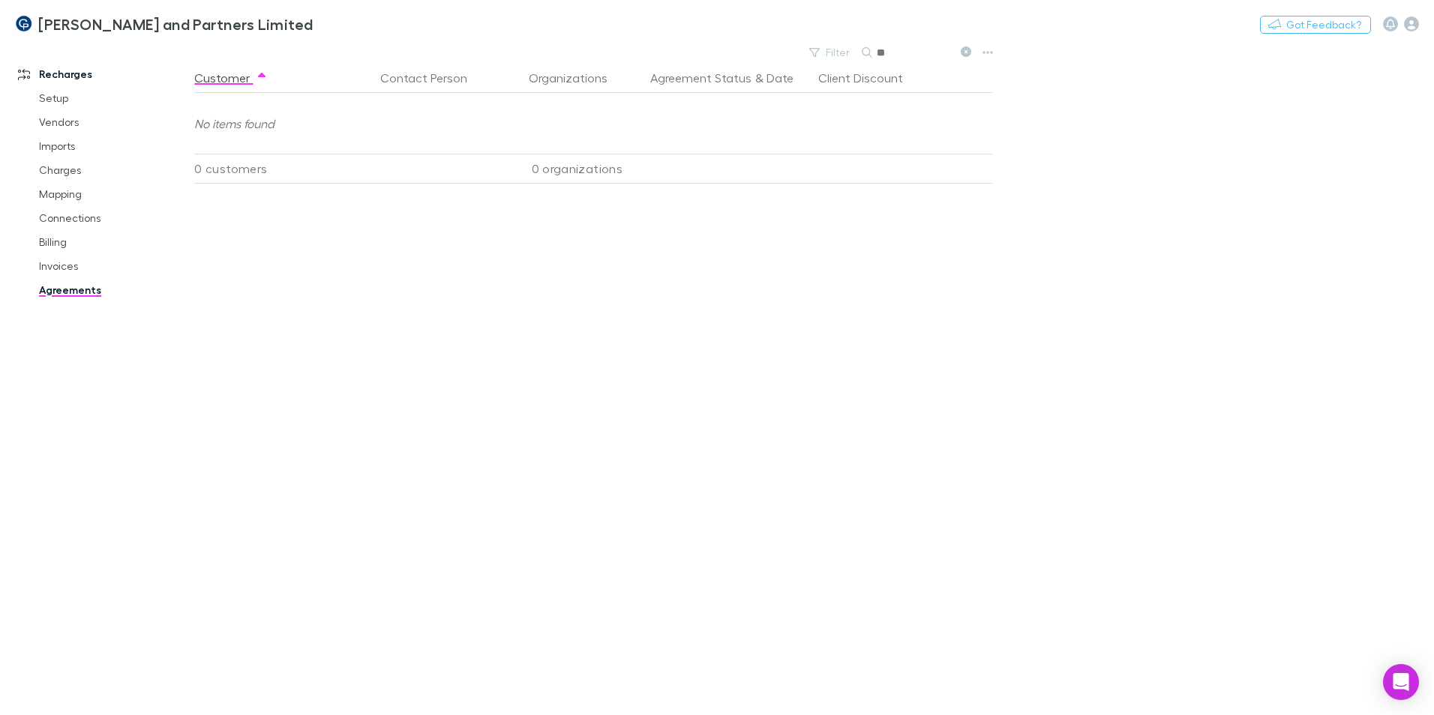
type input "*"
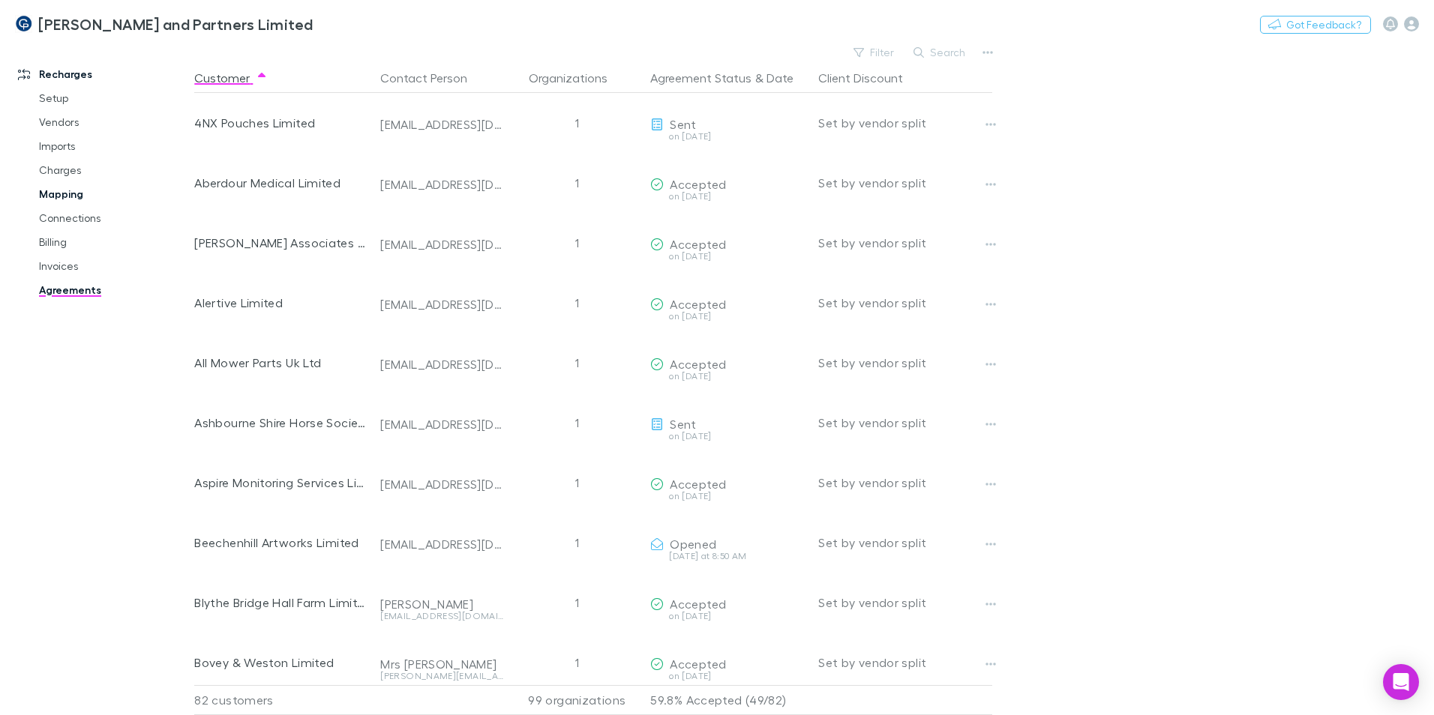
click at [67, 192] on link "Mapping" at bounding box center [113, 194] width 178 height 24
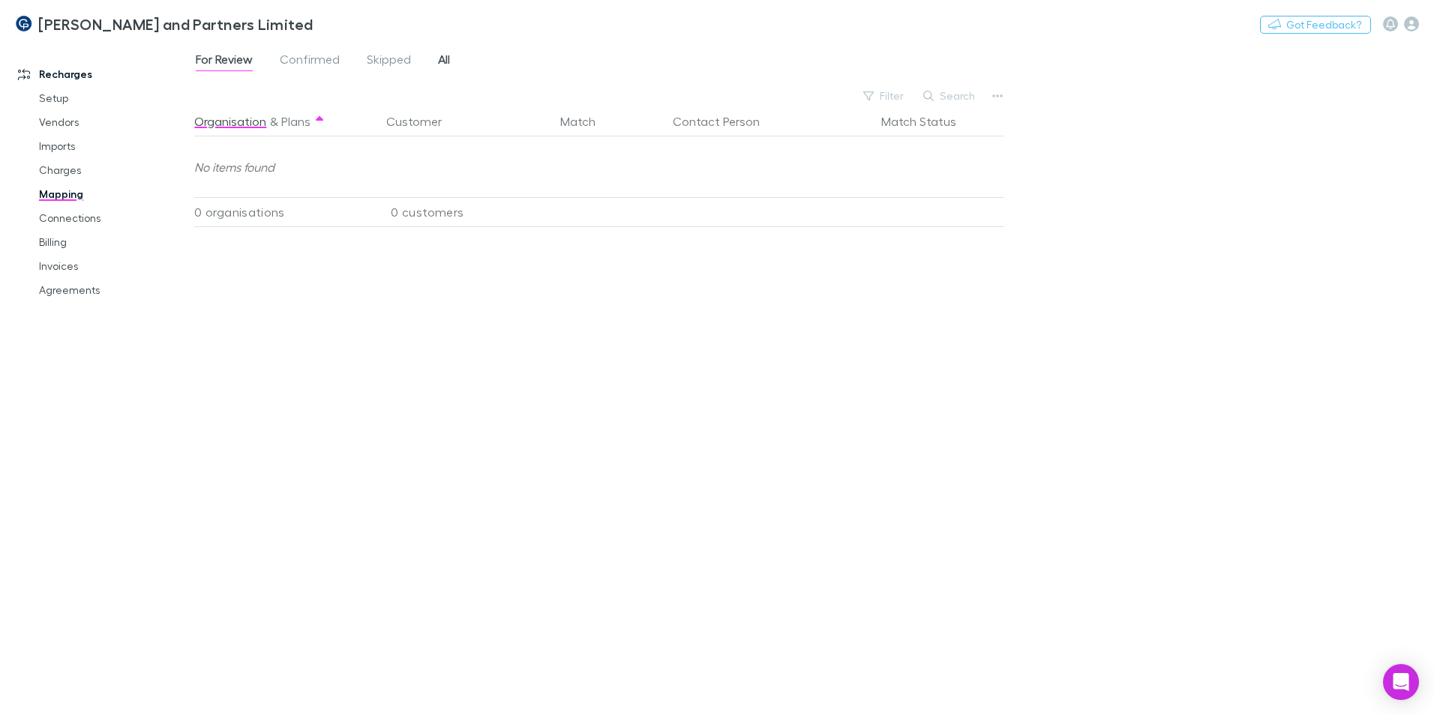
click at [451, 68] on link "All" at bounding box center [443, 61] width 15 height 24
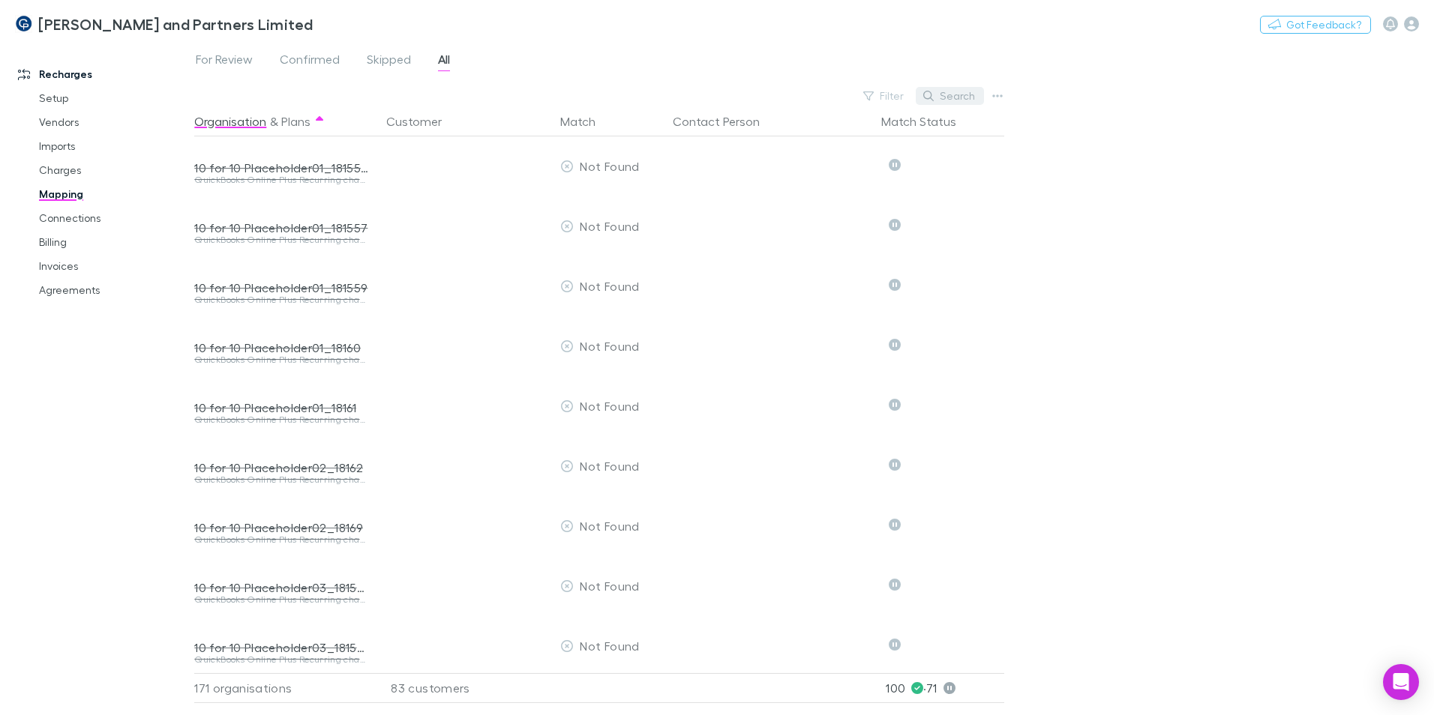
click at [967, 94] on button "Search" at bounding box center [950, 96] width 68 height 18
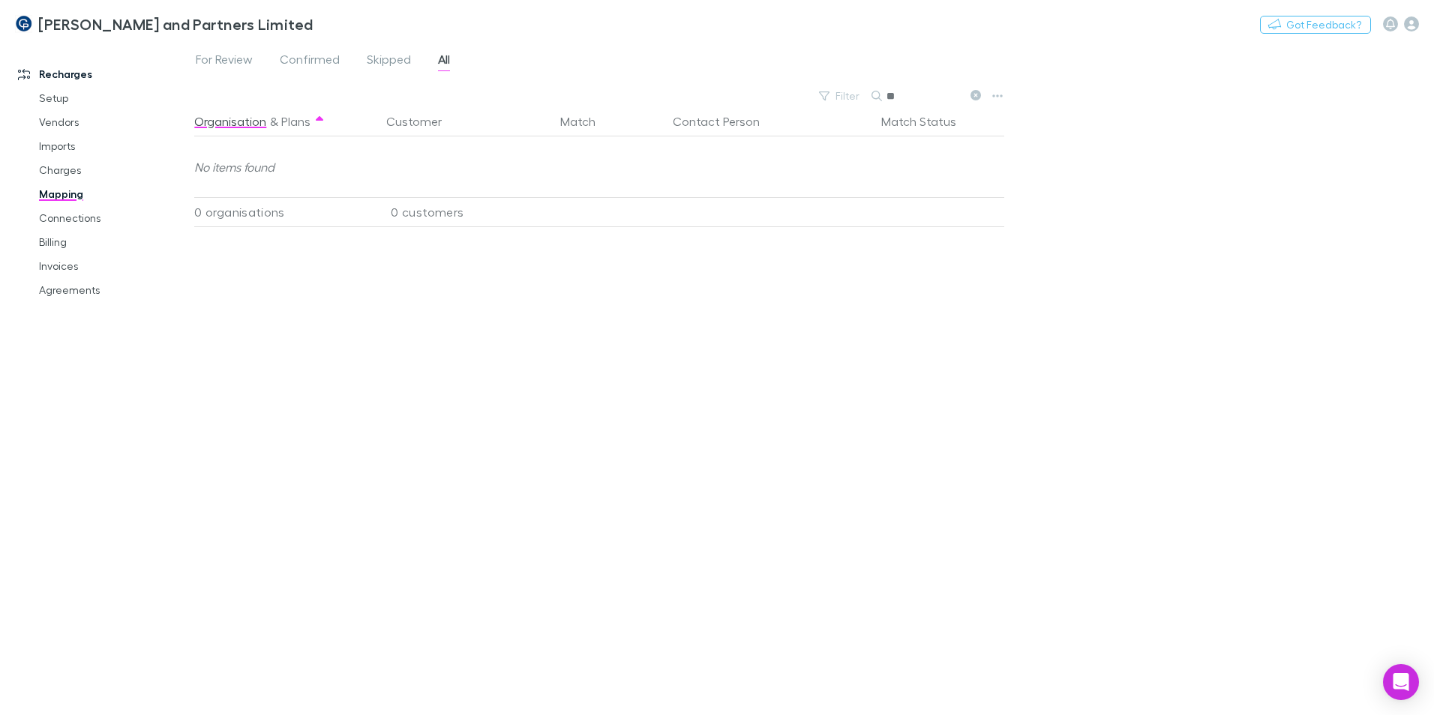
type input "*"
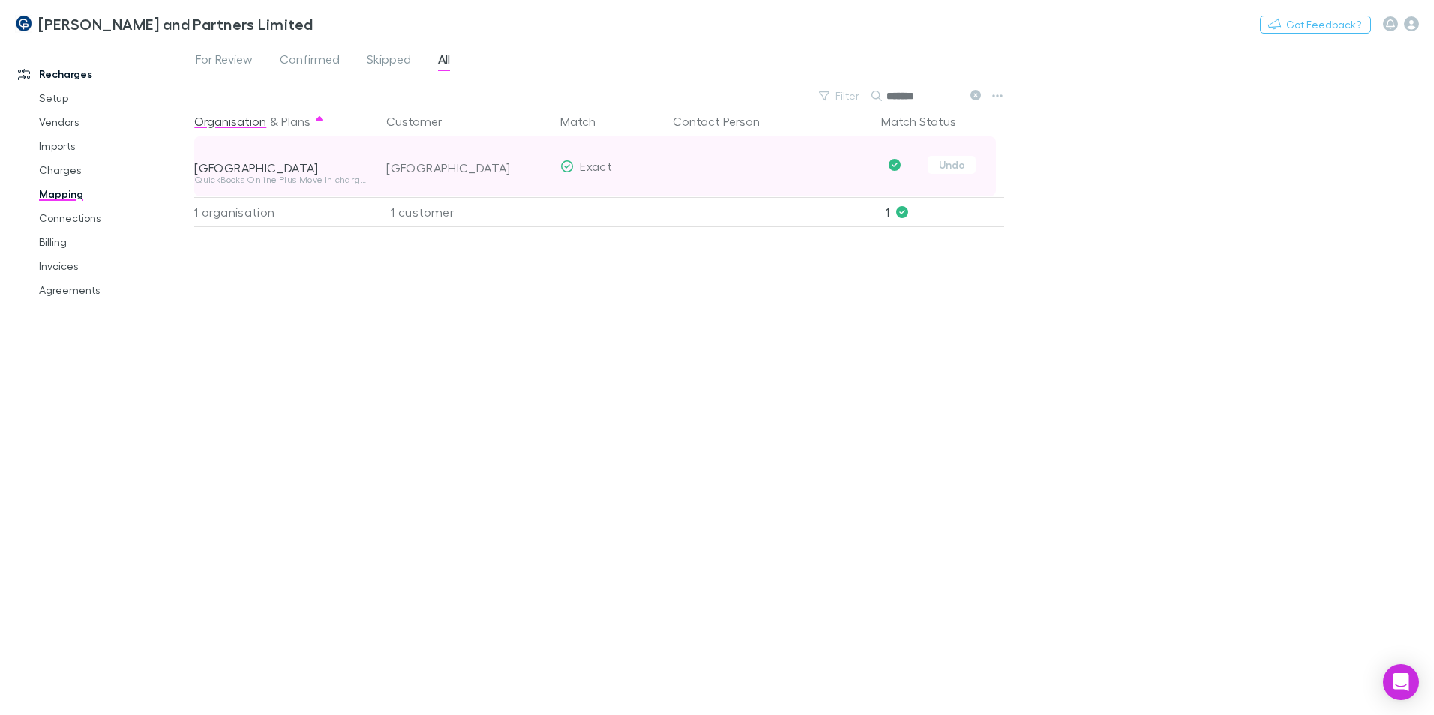
type input "*******"
click at [409, 166] on div "[GEOGRAPHIC_DATA]" at bounding box center [467, 168] width 162 height 60
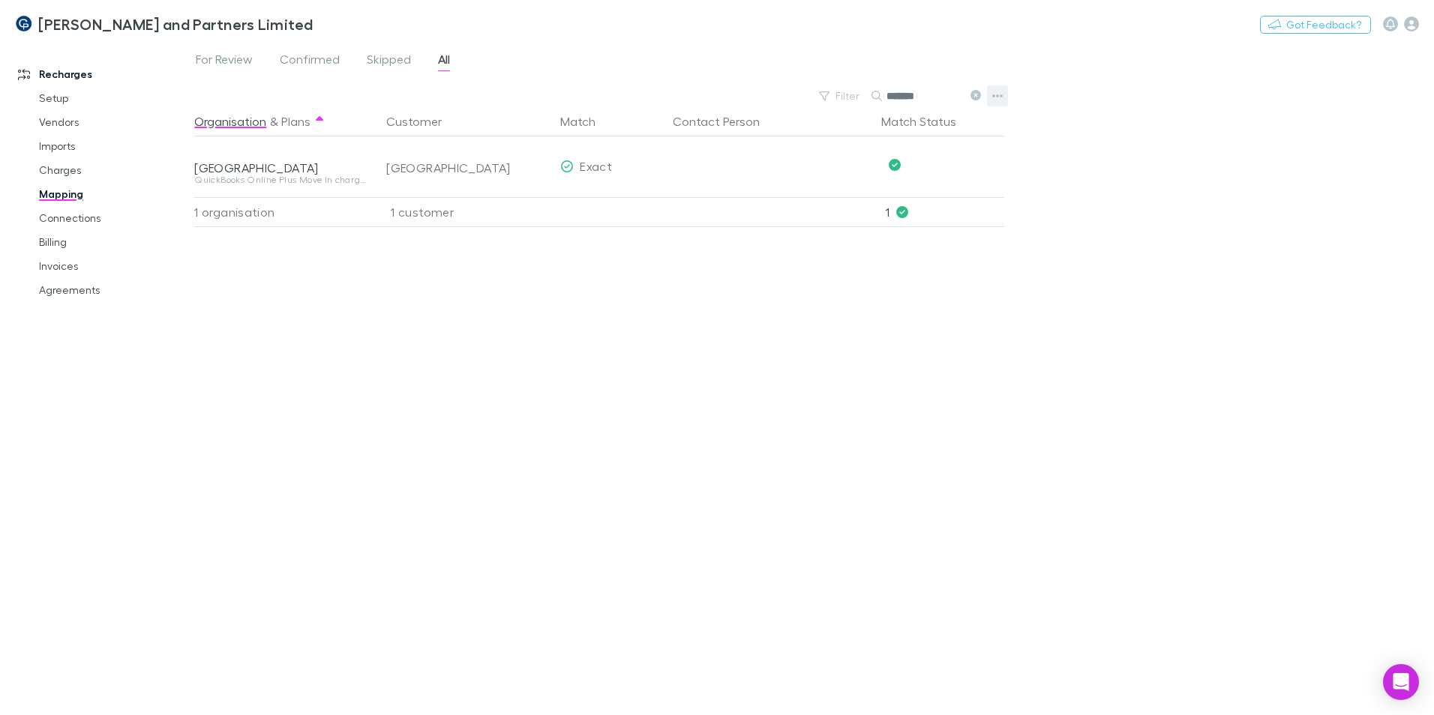
click at [1006, 91] on button "button" at bounding box center [997, 95] width 21 height 21
click at [446, 187] on div at bounding box center [717, 357] width 1434 height 715
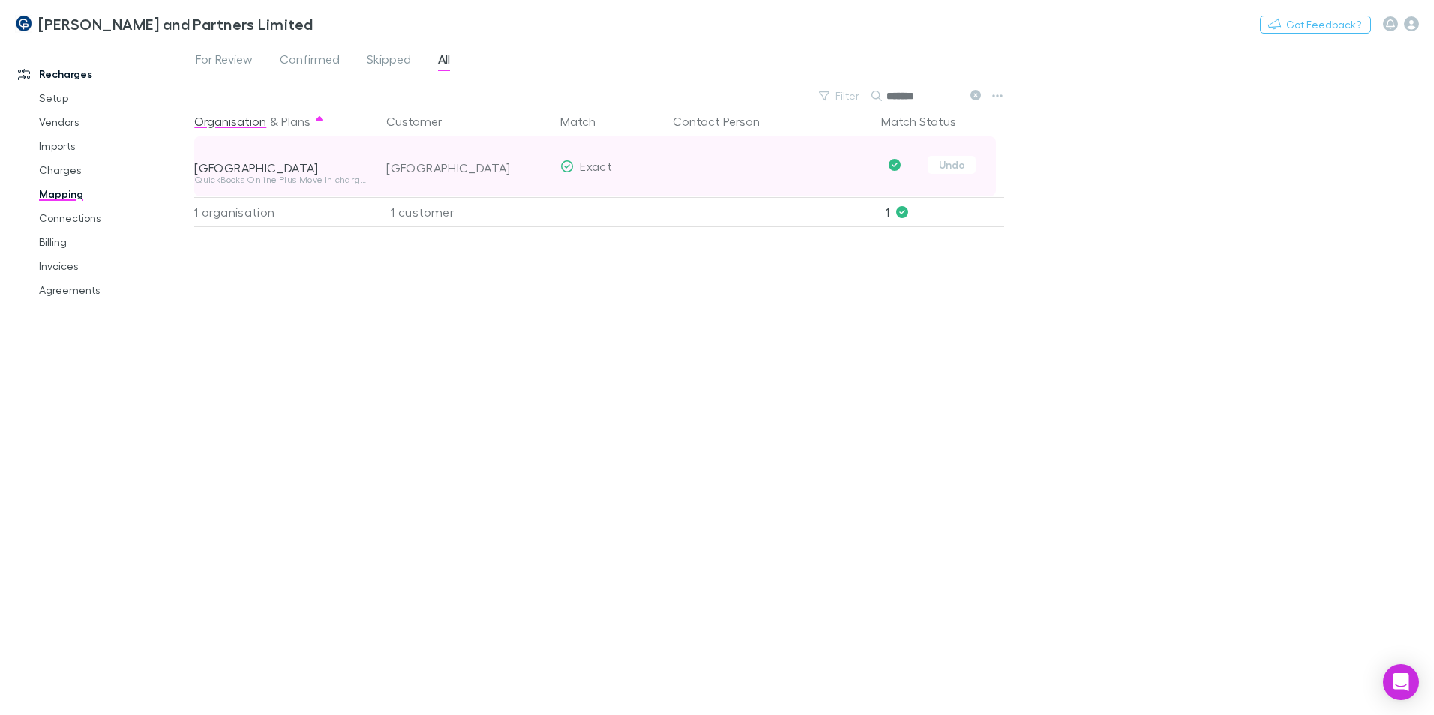
click at [291, 163] on div "[GEOGRAPHIC_DATA]" at bounding box center [281, 167] width 174 height 15
click at [284, 172] on div "[GEOGRAPHIC_DATA]" at bounding box center [281, 167] width 174 height 15
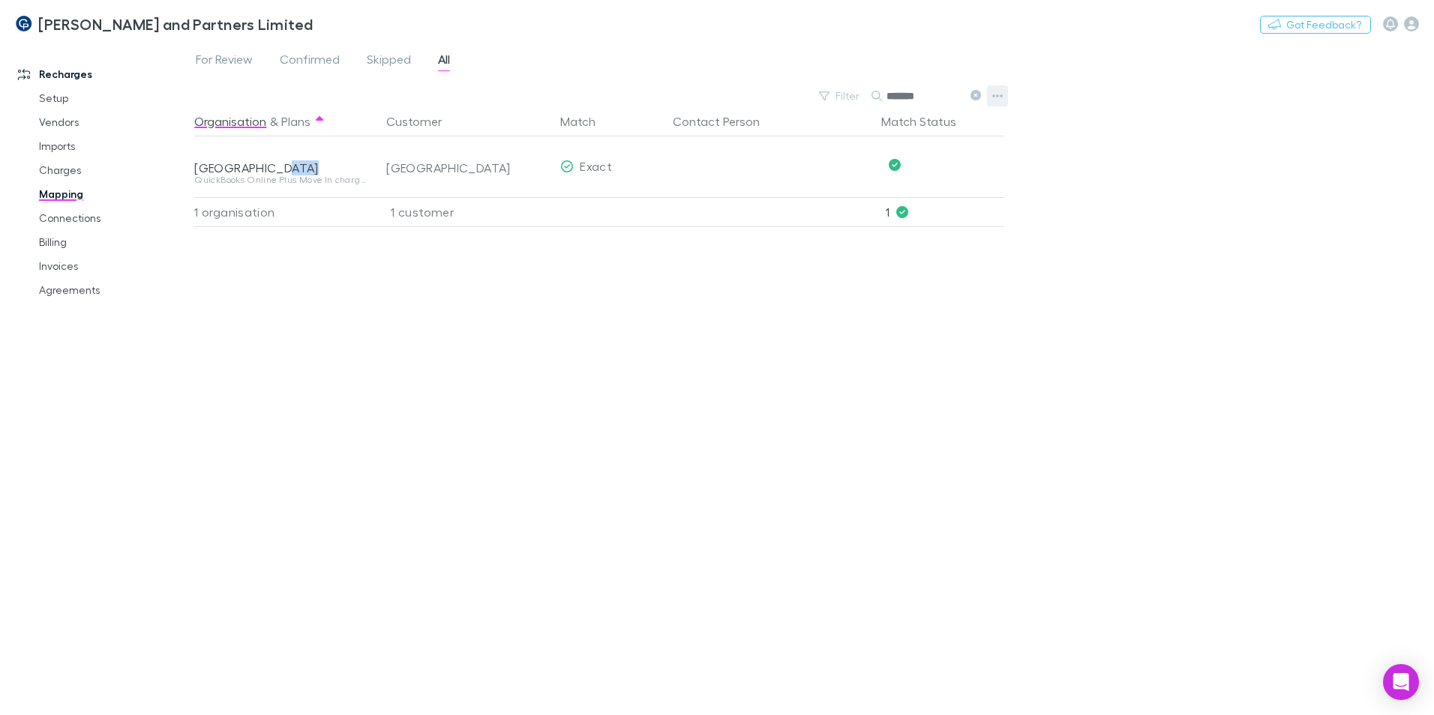
click at [999, 99] on icon "button" at bounding box center [997, 96] width 10 height 12
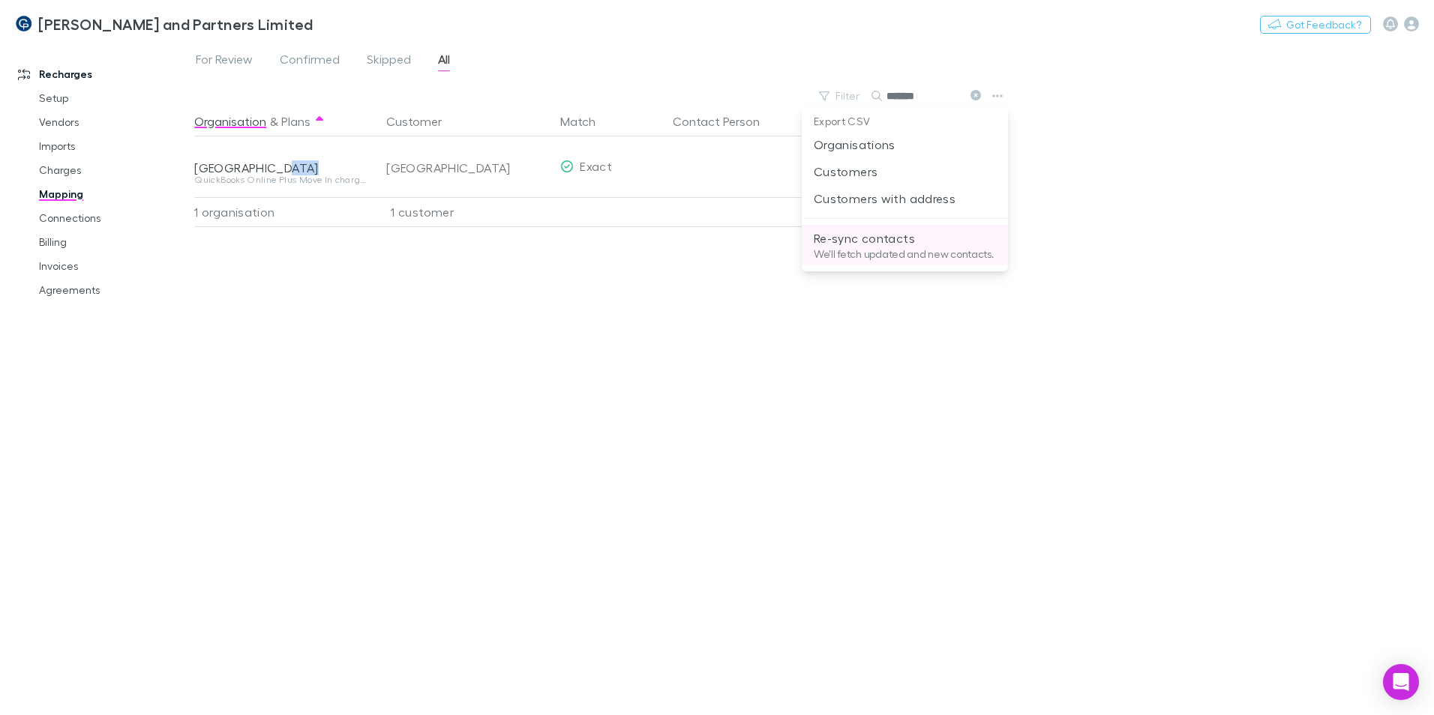
click at [916, 243] on p "Re-sync contacts" at bounding box center [905, 238] width 182 height 18
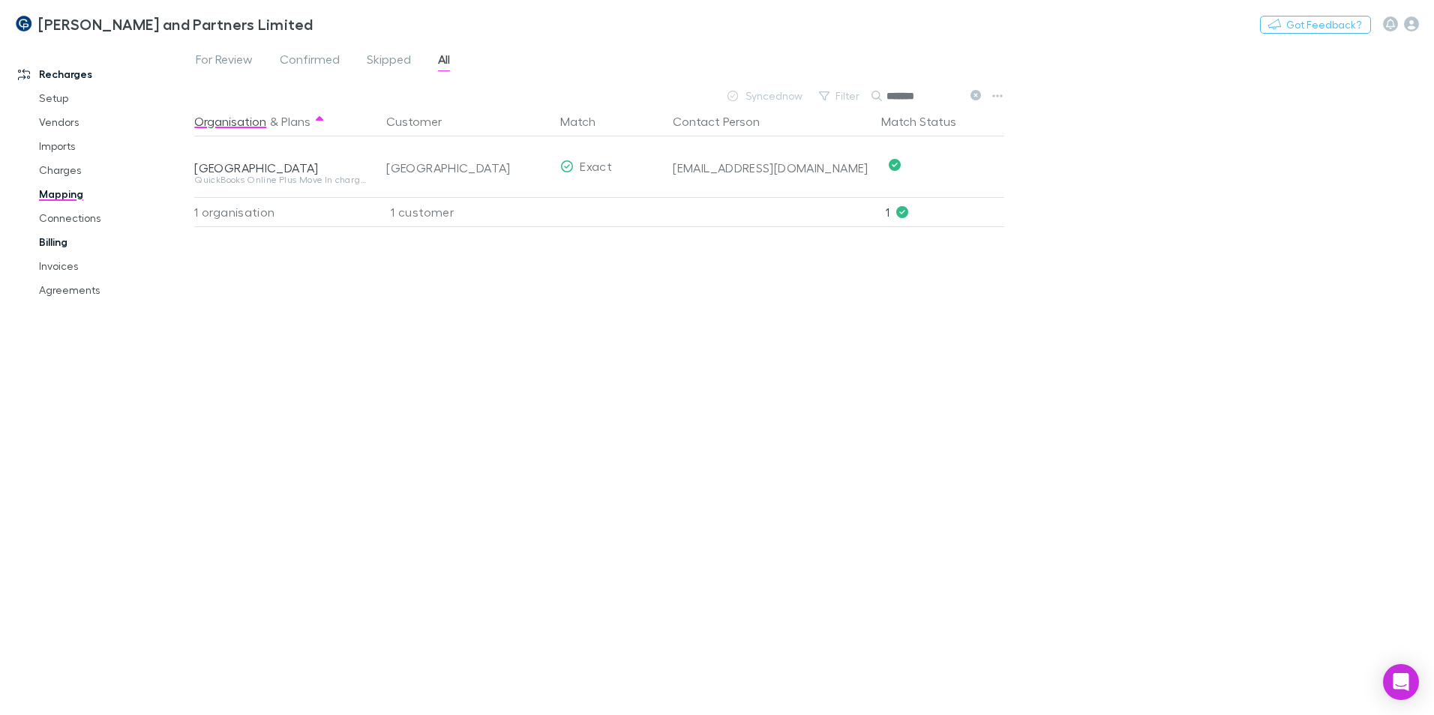
click at [57, 245] on link "Billing" at bounding box center [113, 242] width 178 height 24
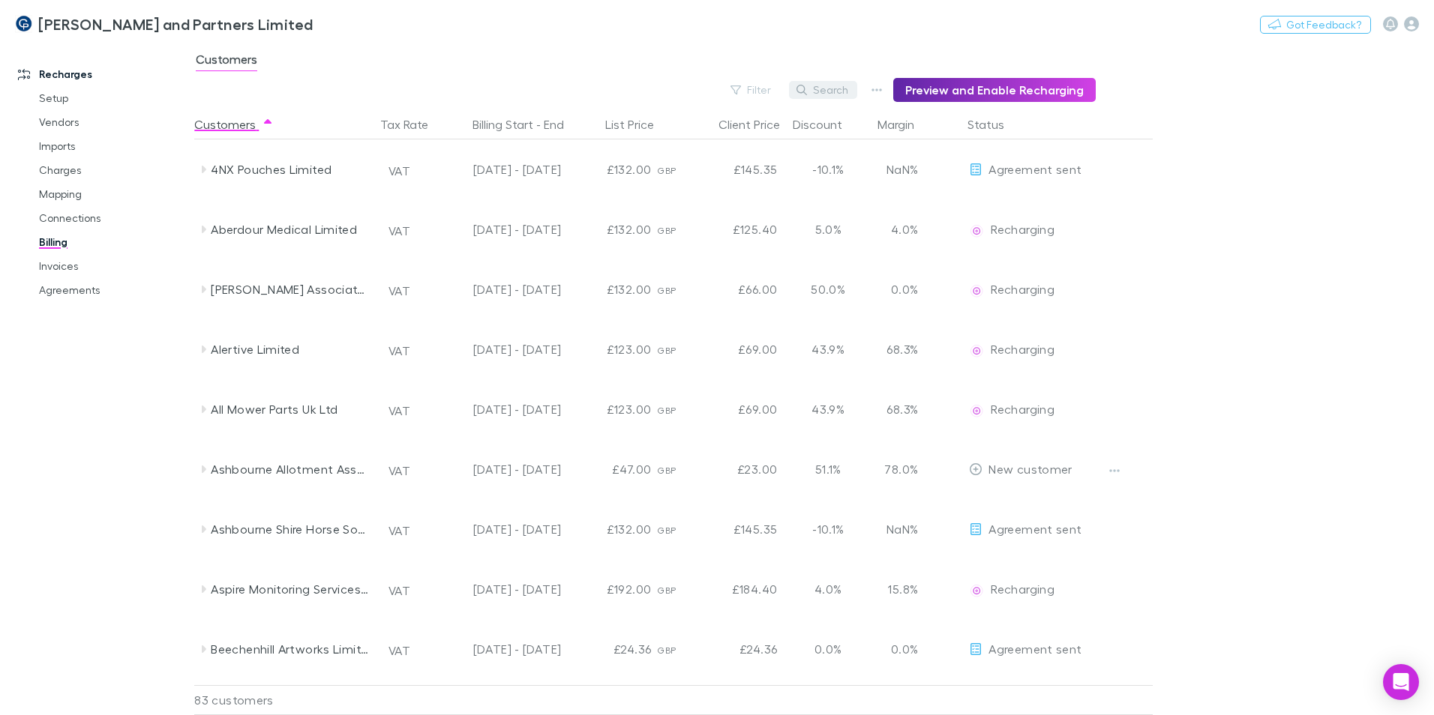
click at [835, 91] on button "Search" at bounding box center [823, 90] width 68 height 18
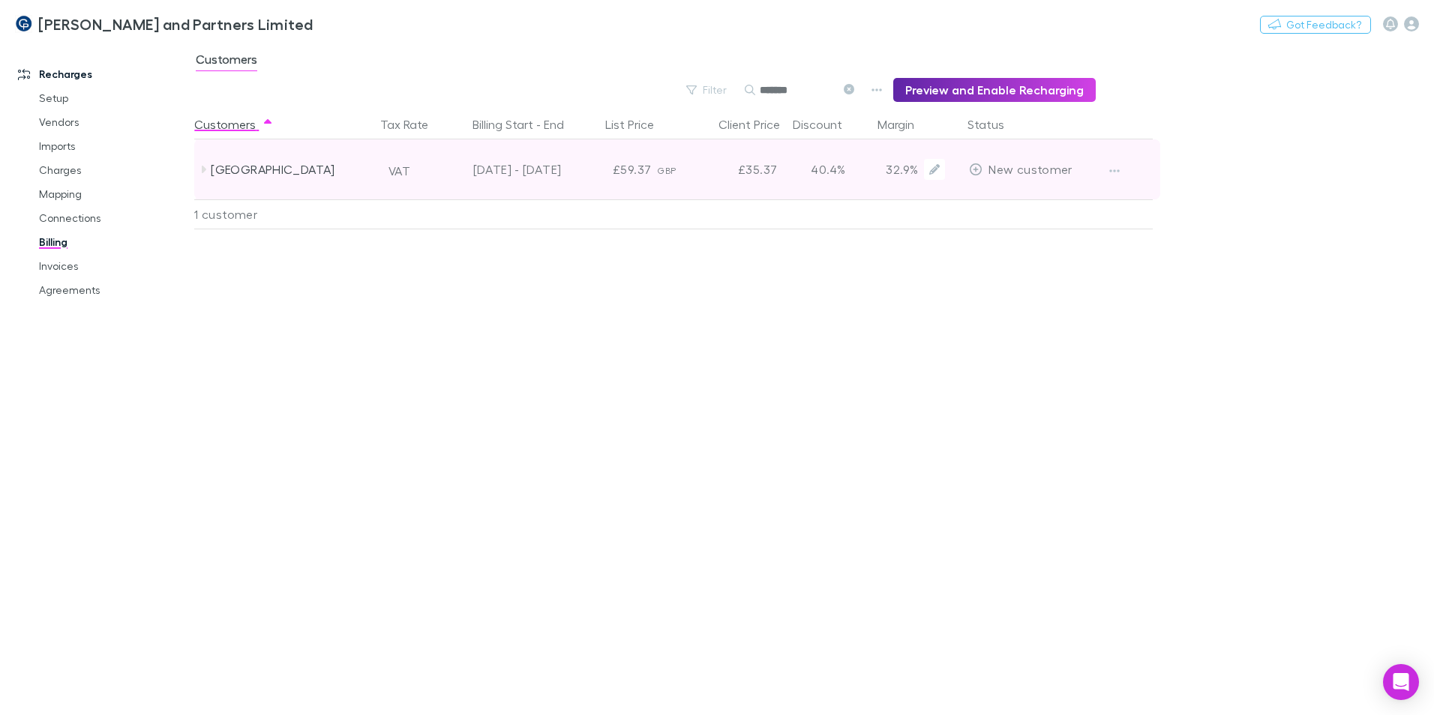
click at [1046, 169] on span "New customer" at bounding box center [1029, 169] width 83 height 14
click at [1031, 169] on span "New customer" at bounding box center [1029, 169] width 83 height 14
click at [974, 166] on icon at bounding box center [975, 169] width 13 height 12
click at [979, 169] on icon at bounding box center [975, 169] width 13 height 12
click at [1108, 169] on button "button" at bounding box center [1114, 170] width 21 height 21
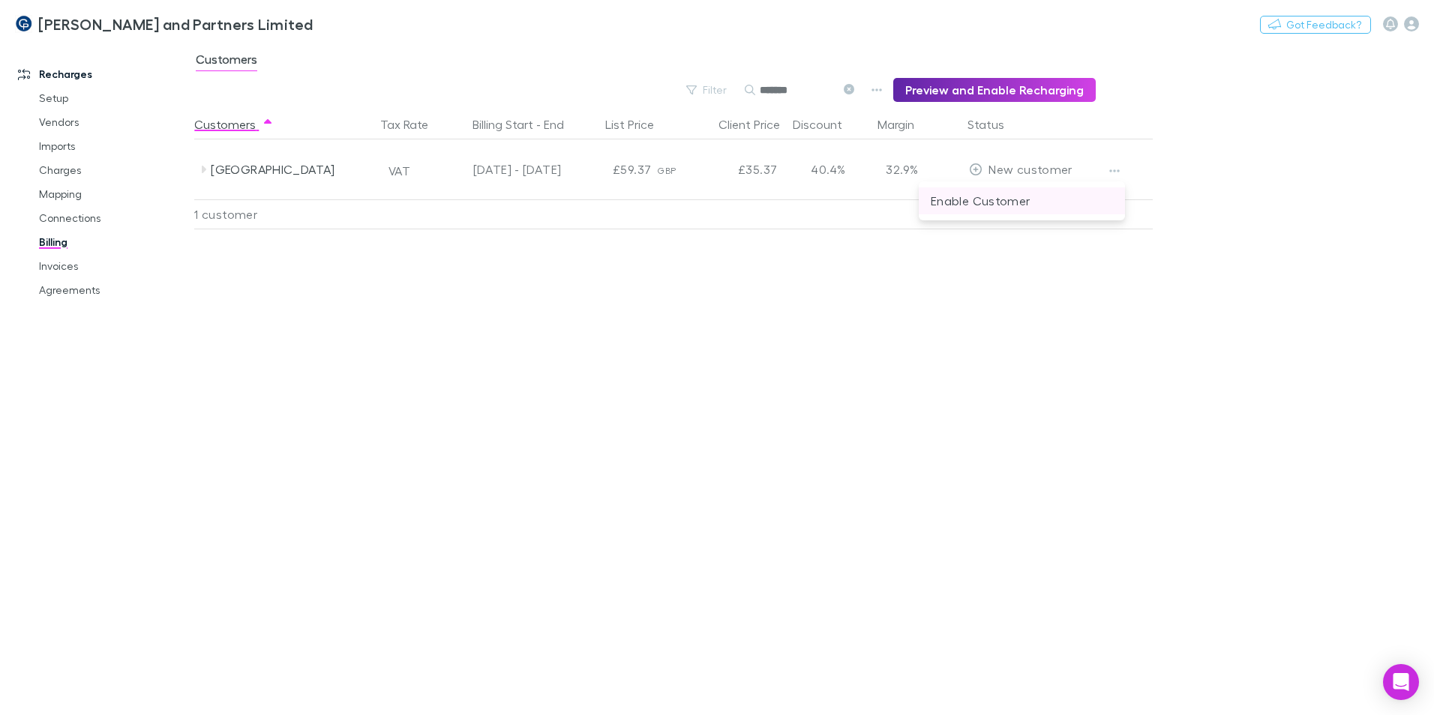
click at [991, 199] on p "Enable Customer" at bounding box center [1022, 201] width 182 height 18
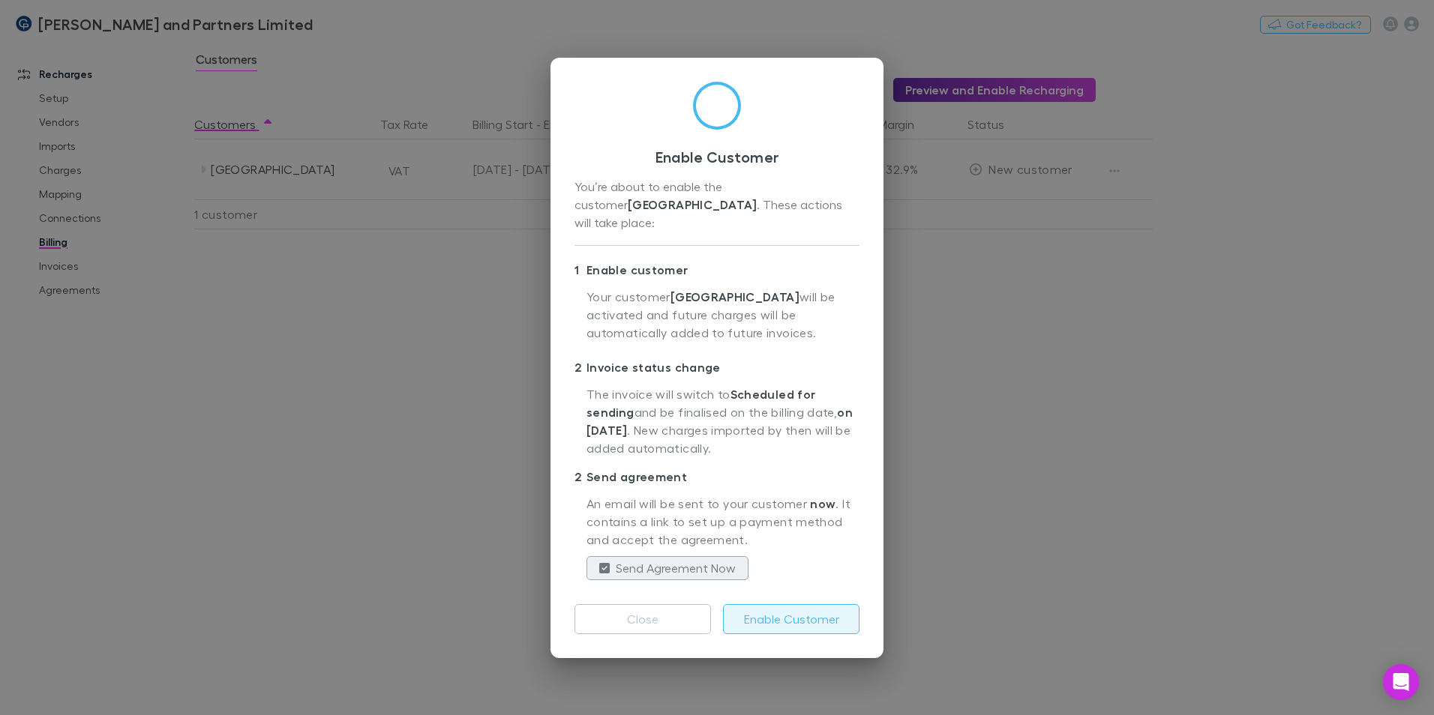
click at [798, 613] on button "Enable Customer" at bounding box center [791, 619] width 136 height 30
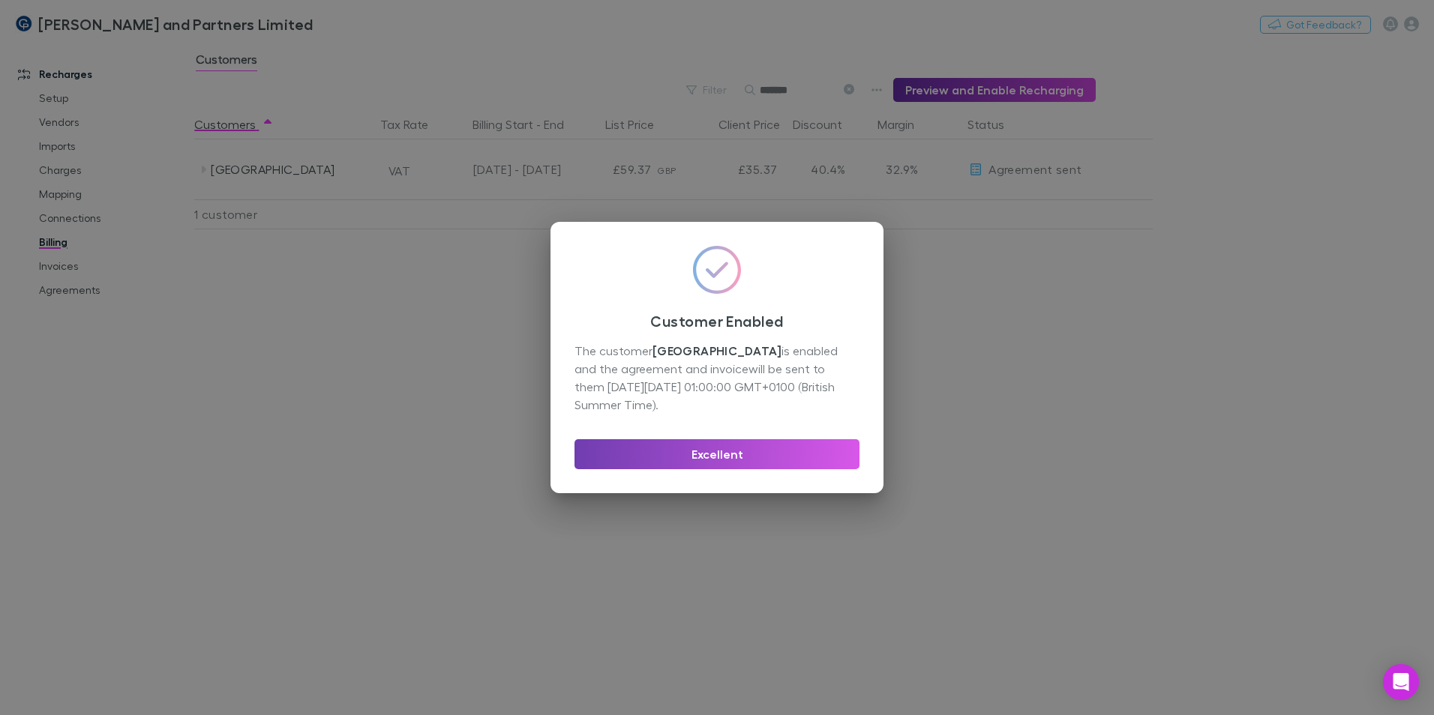
click at [745, 451] on button "Excellent" at bounding box center [716, 454] width 285 height 30
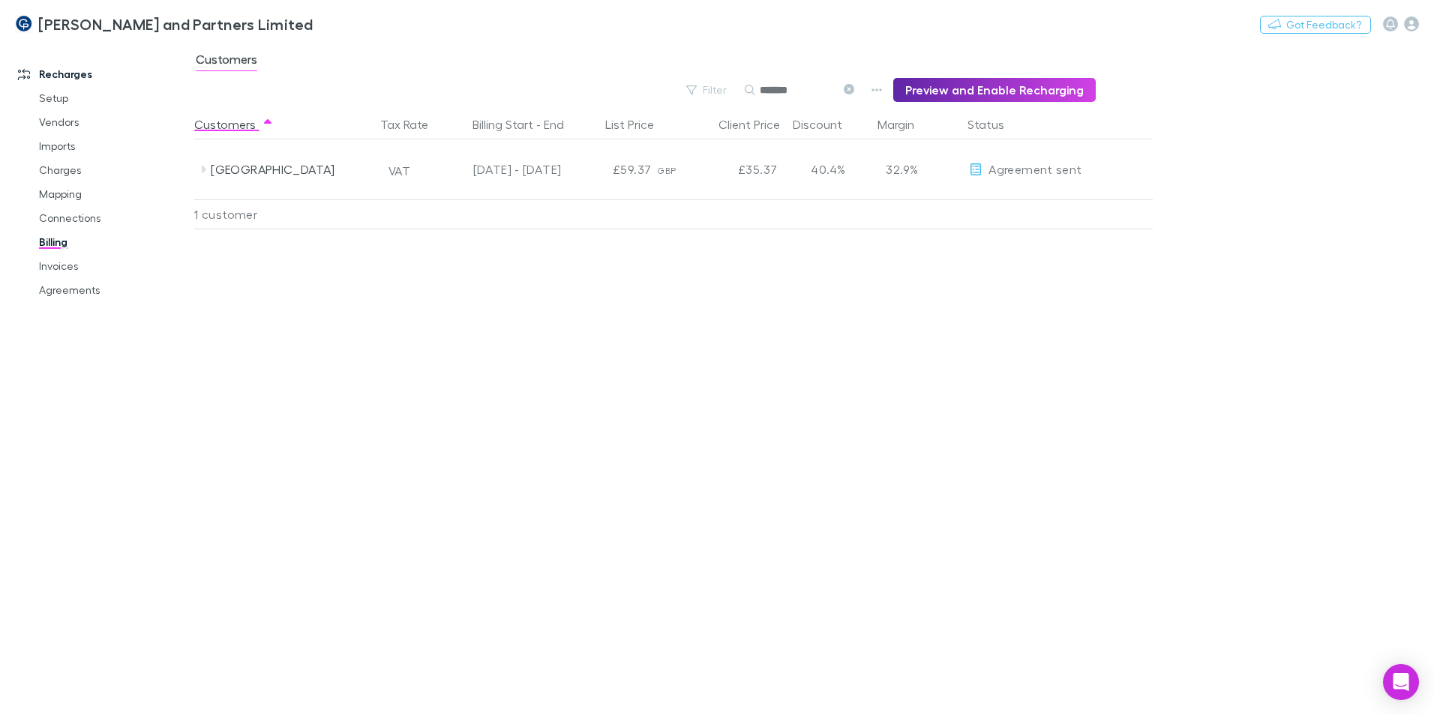
drag, startPoint x: 810, startPoint y: 91, endPoint x: 776, endPoint y: 89, distance: 33.8
click at [776, 89] on input "*******" at bounding box center [797, 89] width 75 height 21
type input "*"
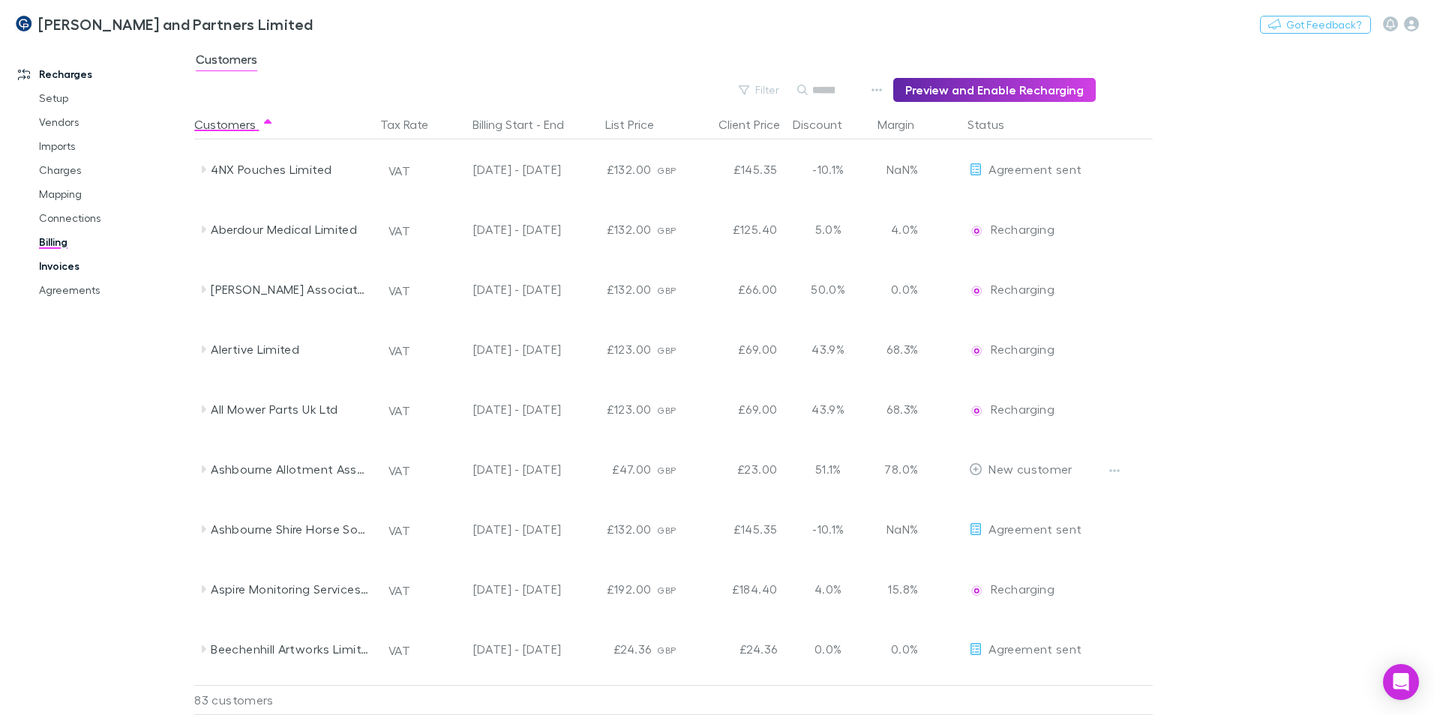
click at [86, 263] on link "Invoices" at bounding box center [113, 266] width 178 height 24
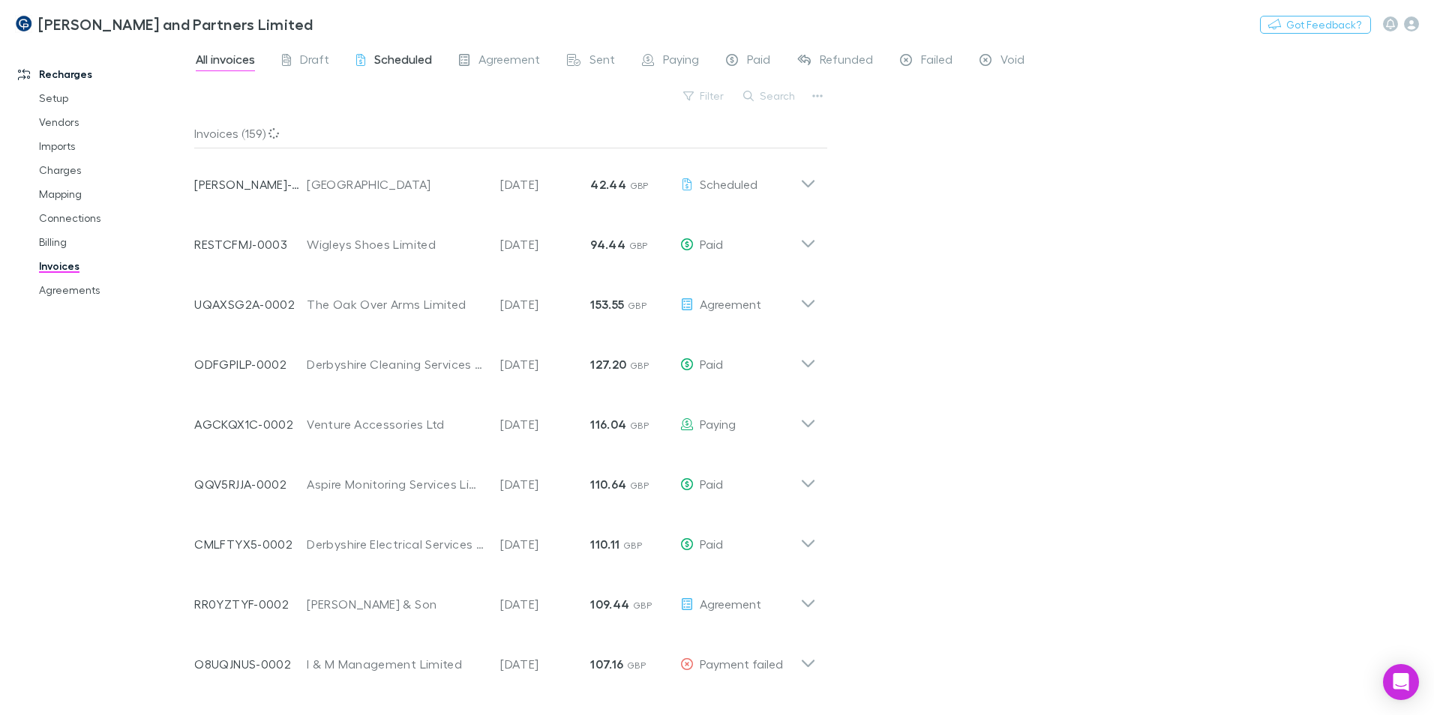
click at [394, 61] on span "Scheduled" at bounding box center [403, 61] width 58 height 19
click at [72, 147] on link "Imports" at bounding box center [113, 146] width 178 height 24
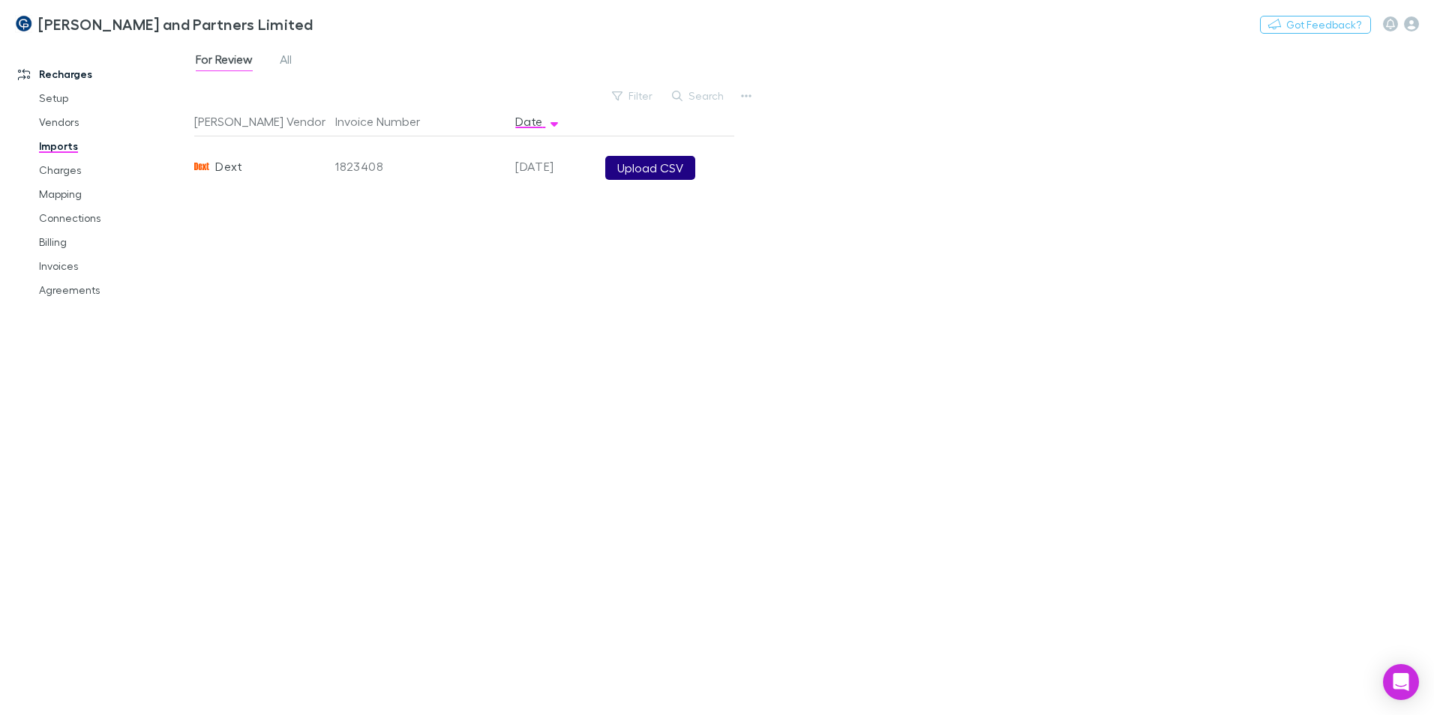
click at [669, 166] on button "Upload CSV" at bounding box center [650, 168] width 90 height 24
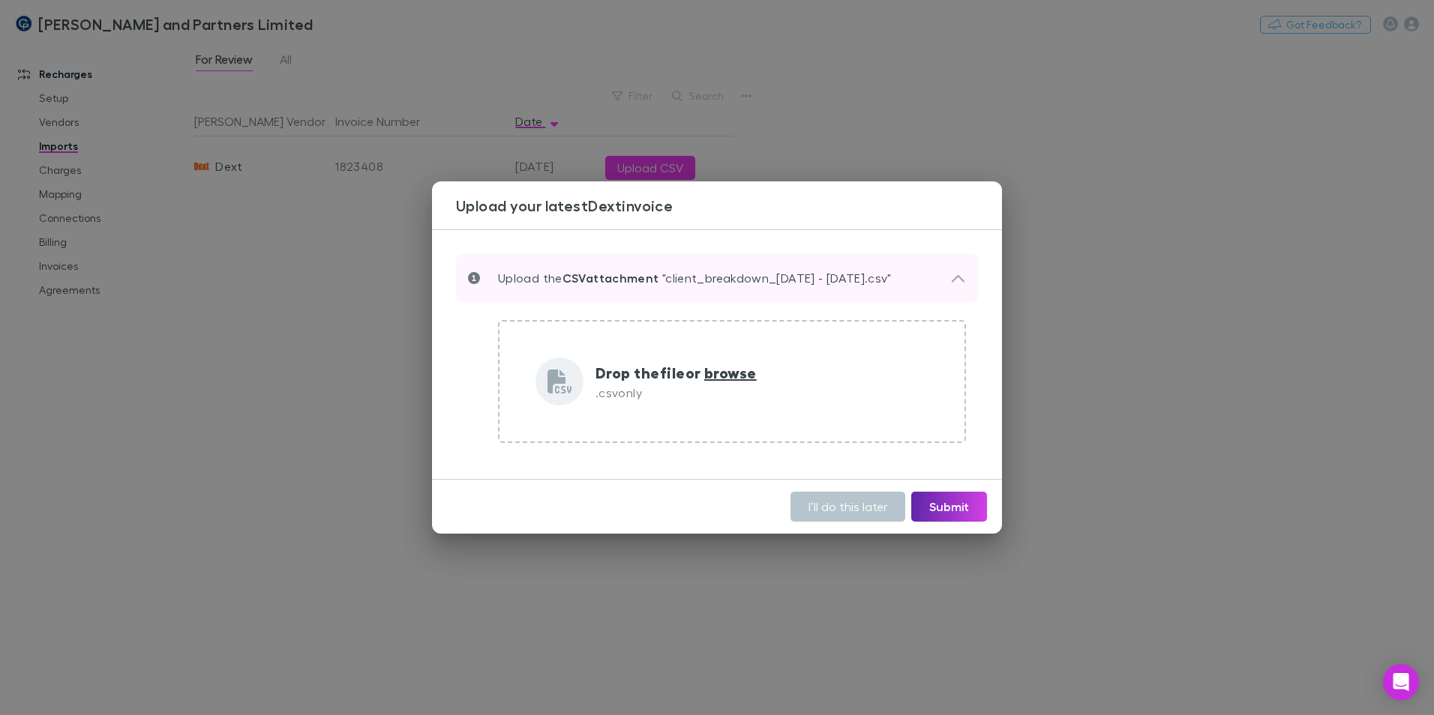
click at [966, 277] on div "Upload the CSV attachment "client_breakdown_[DATE] - [DATE].csv"" at bounding box center [717, 278] width 522 height 48
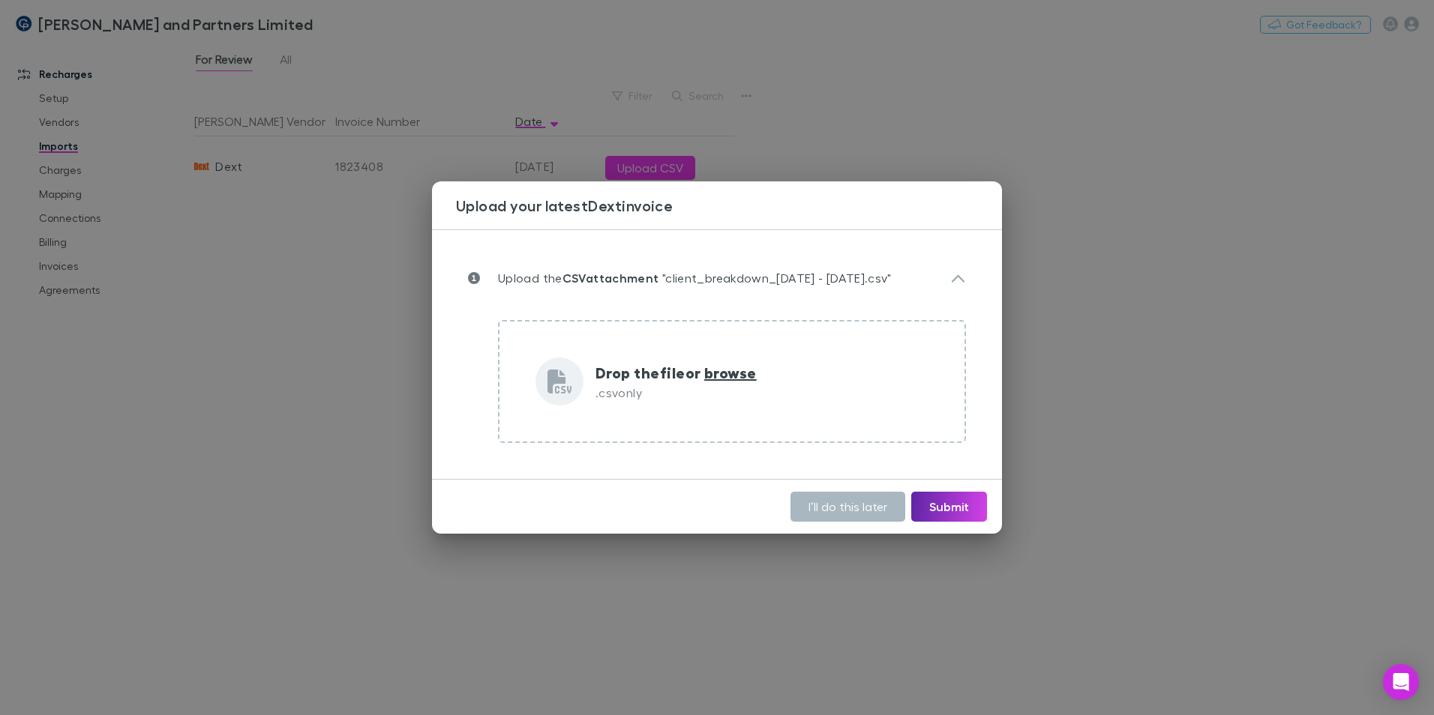
click at [855, 508] on button "I’ll do this later" at bounding box center [847, 507] width 115 height 30
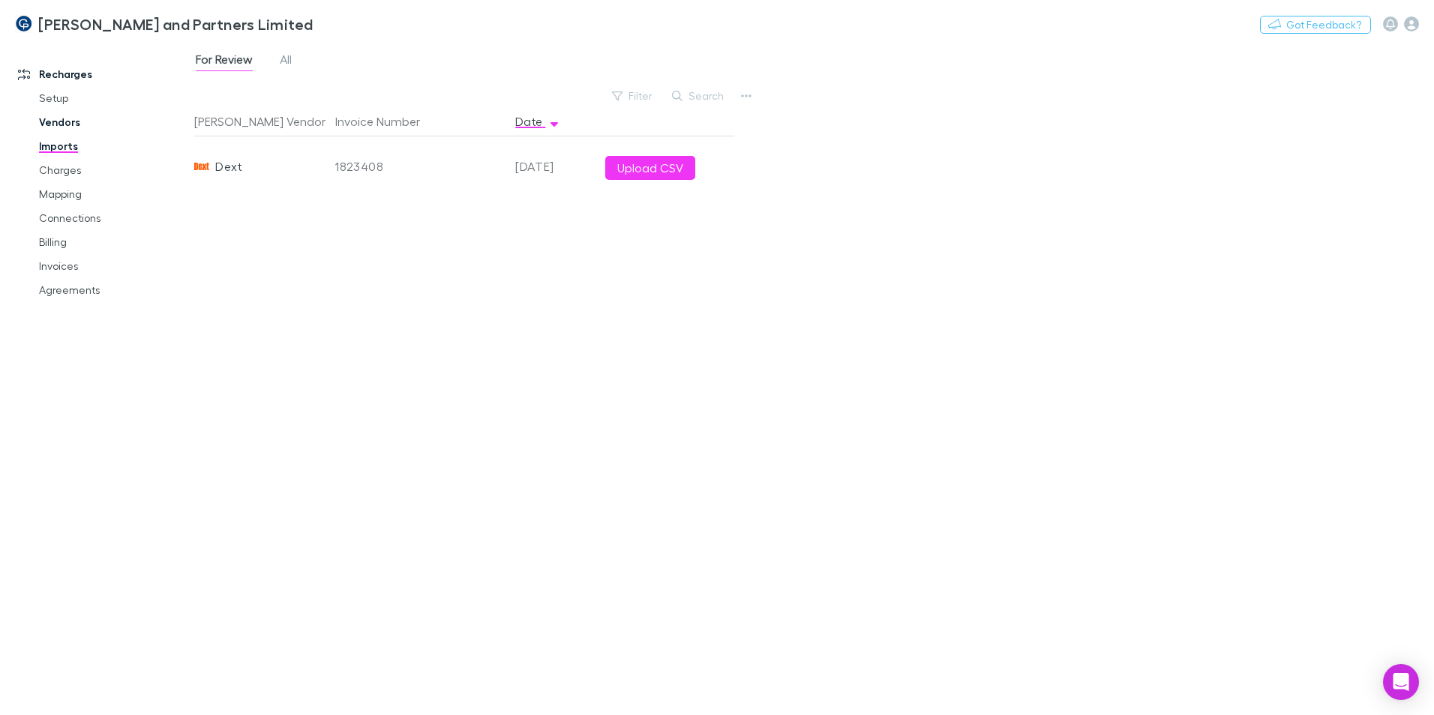
click at [67, 133] on link "Vendors" at bounding box center [113, 122] width 178 height 24
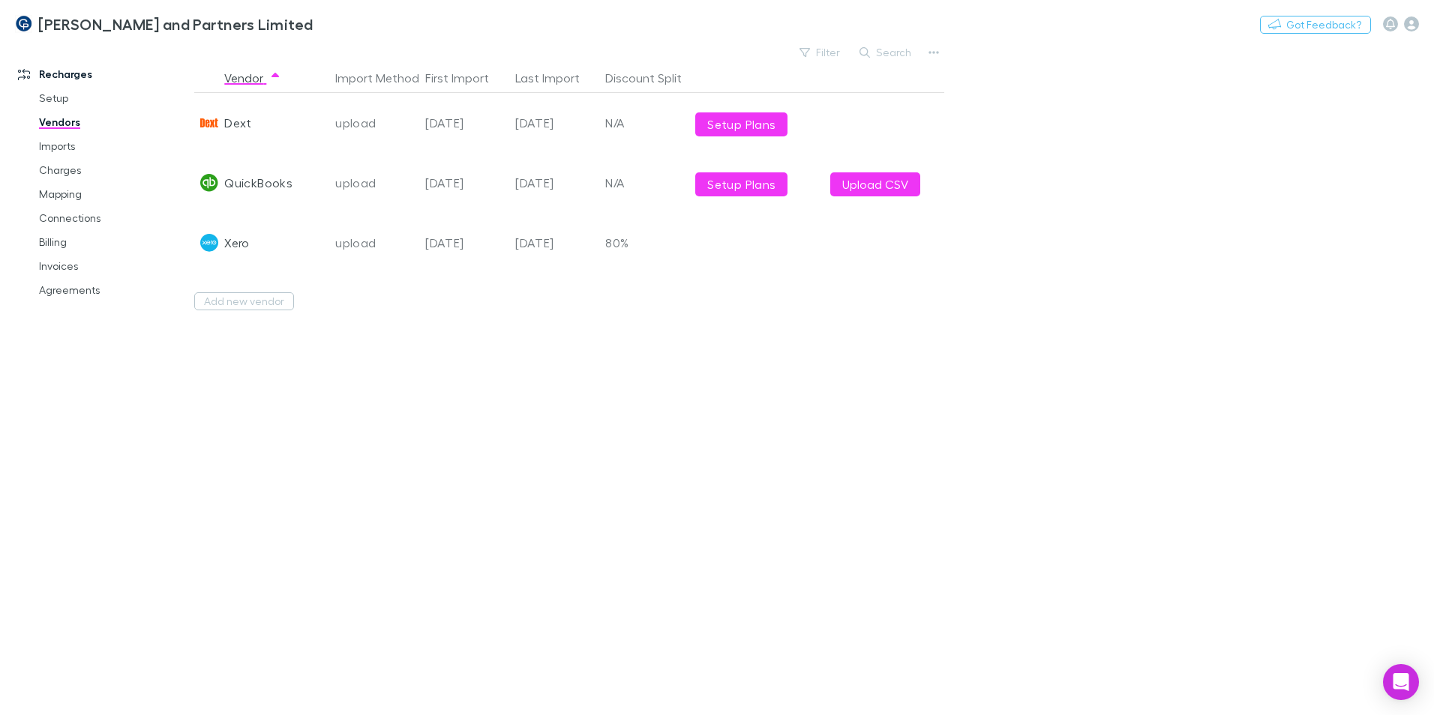
click at [576, 125] on div "[DATE]" at bounding box center [554, 123] width 90 height 60
click at [932, 54] on icon "button" at bounding box center [933, 52] width 10 height 12
click at [785, 347] on div at bounding box center [717, 357] width 1434 height 715
click at [55, 142] on link "Imports" at bounding box center [113, 146] width 178 height 24
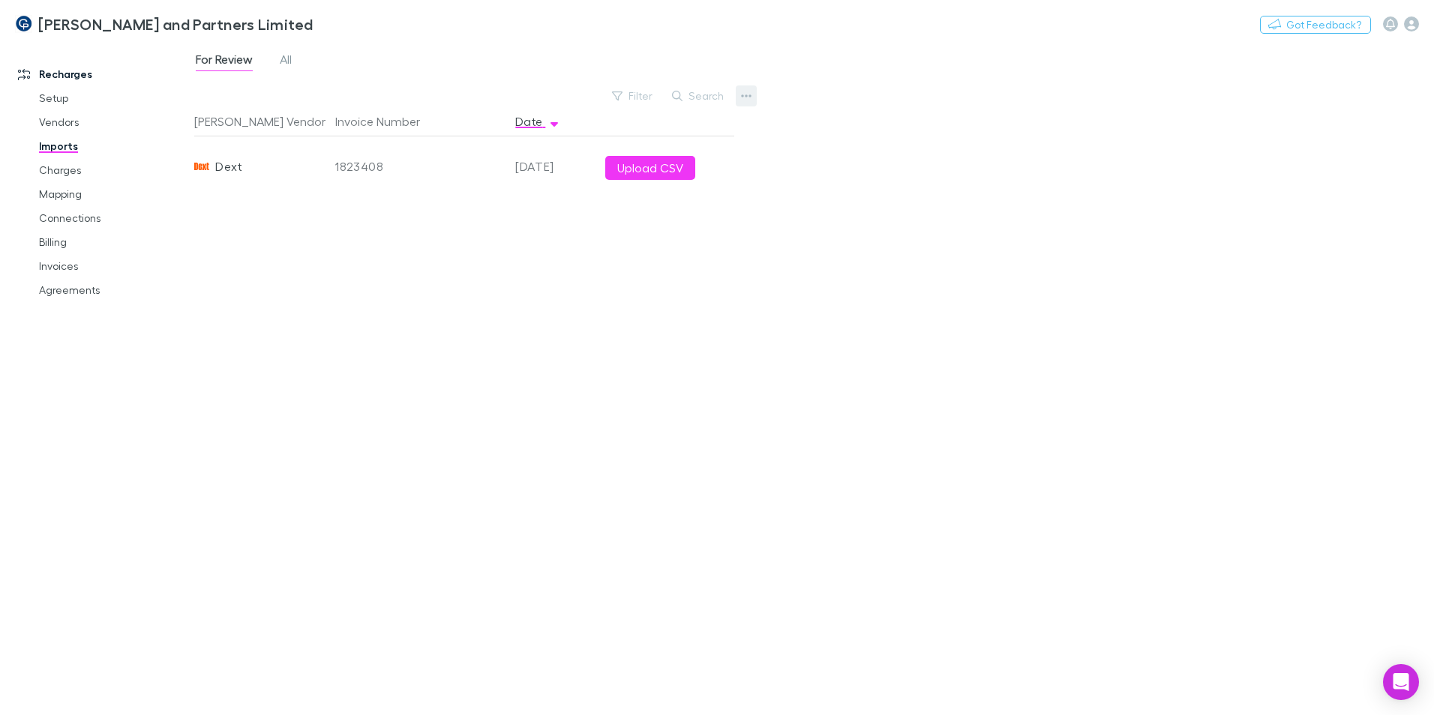
click at [749, 90] on icon "button" at bounding box center [746, 96] width 10 height 12
click at [673, 126] on p "Custom CSV Import" at bounding box center [653, 126] width 182 height 18
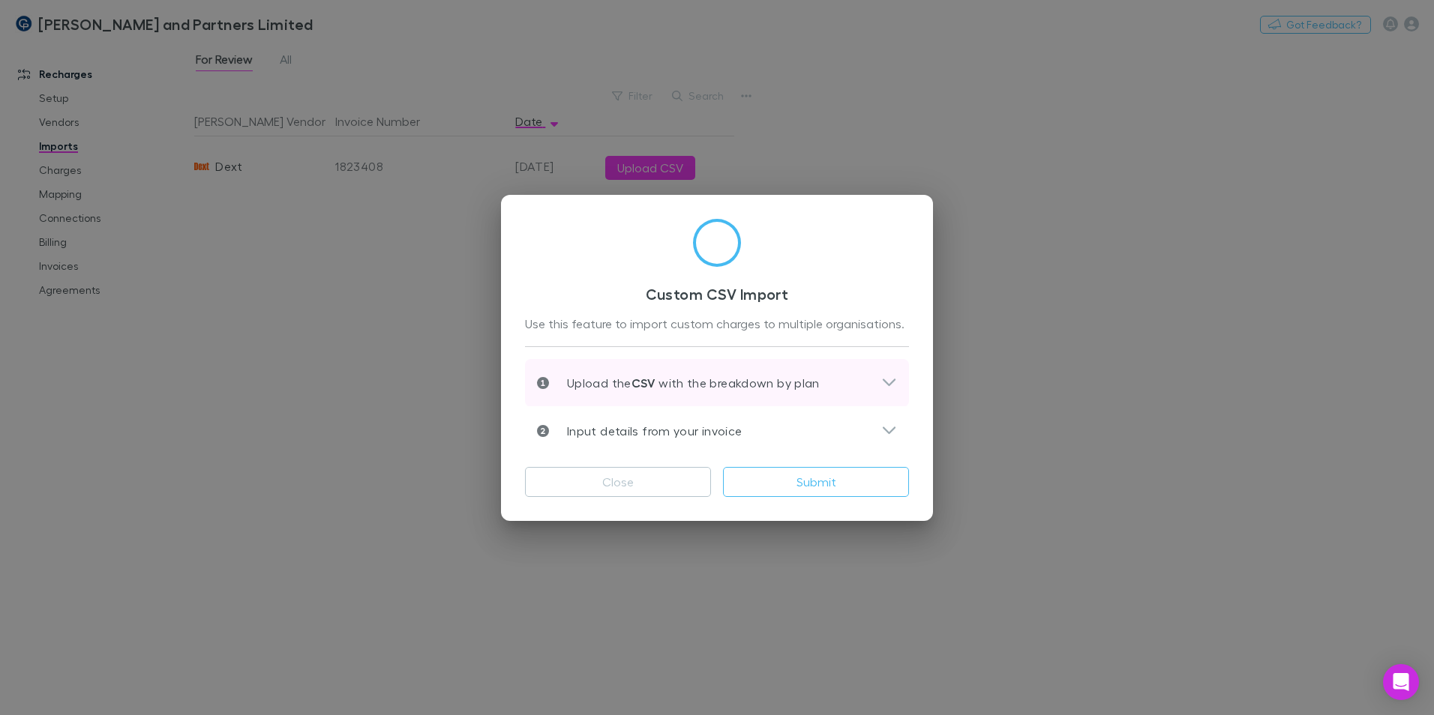
click at [899, 382] on div "Upload the CSV with the breakdown by plan" at bounding box center [717, 383] width 384 height 48
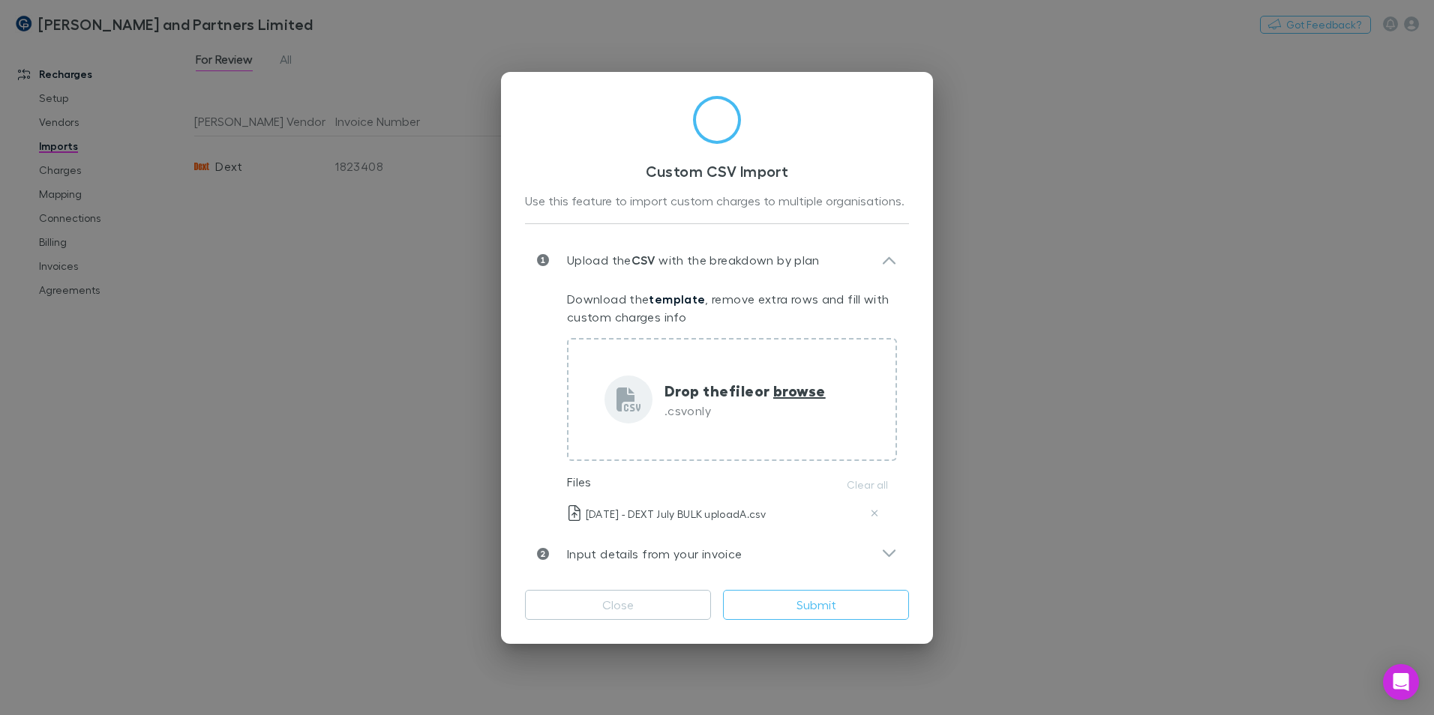
drag, startPoint x: 879, startPoint y: 565, endPoint x: 853, endPoint y: 562, distance: 25.8
click at [877, 565] on div "Input details from your invoice" at bounding box center [717, 554] width 384 height 48
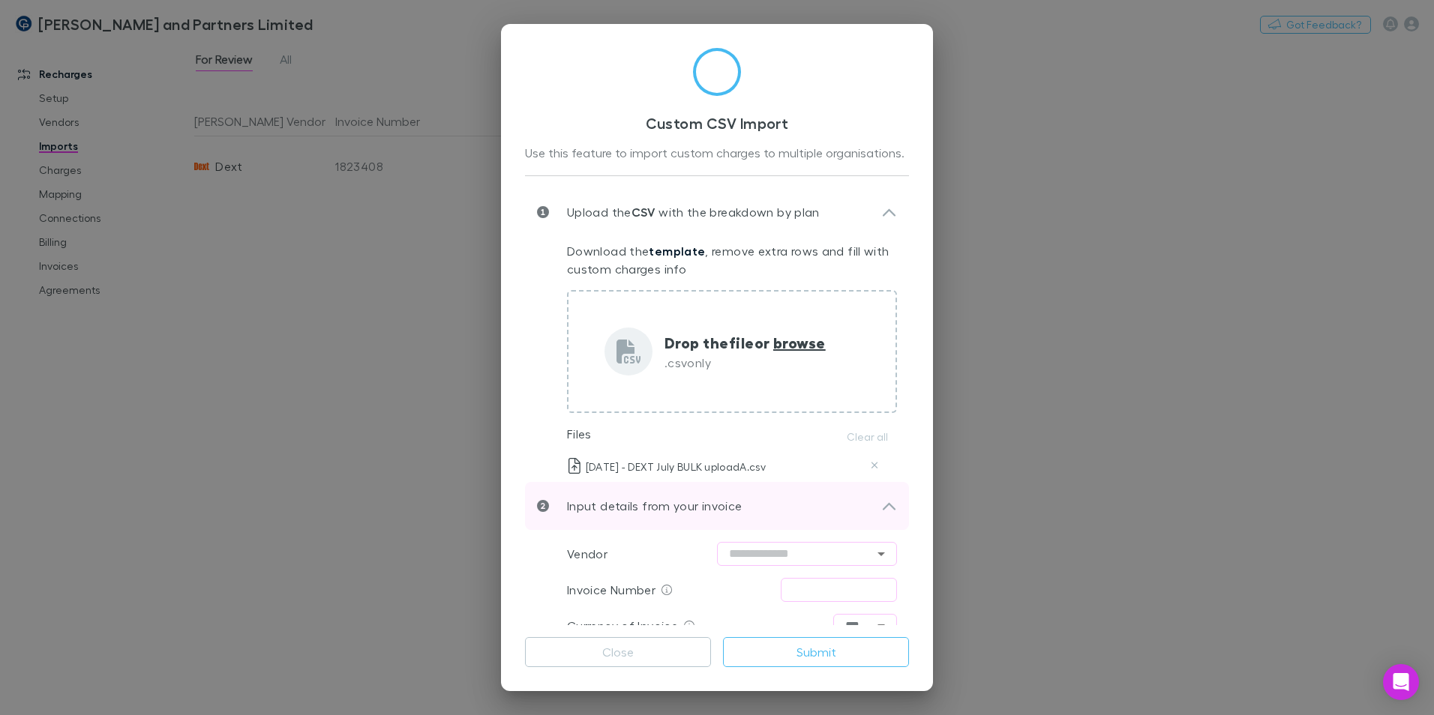
scroll to position [75, 0]
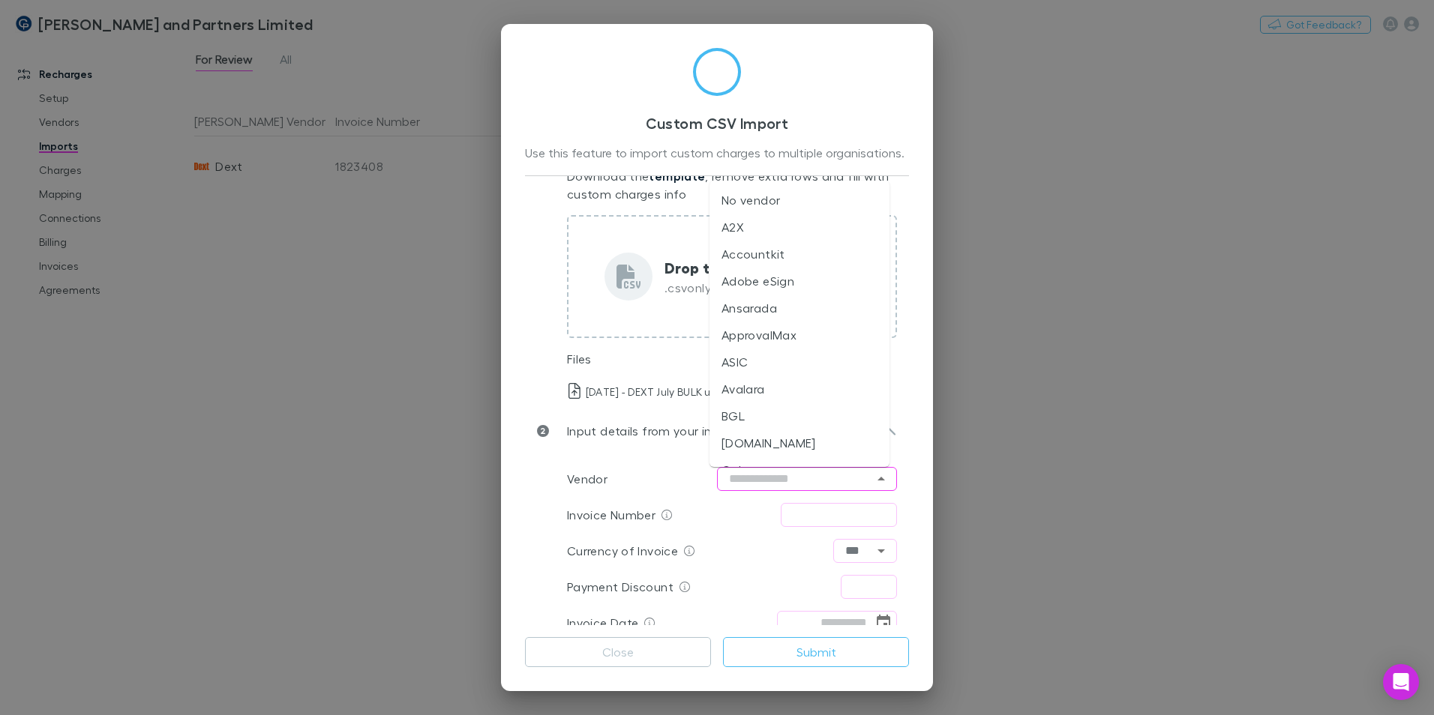
click at [763, 475] on input "text" at bounding box center [807, 479] width 180 height 24
click at [778, 516] on li "Dext" at bounding box center [799, 510] width 180 height 27
type input "****"
click at [811, 526] on input "text" at bounding box center [839, 515] width 116 height 24
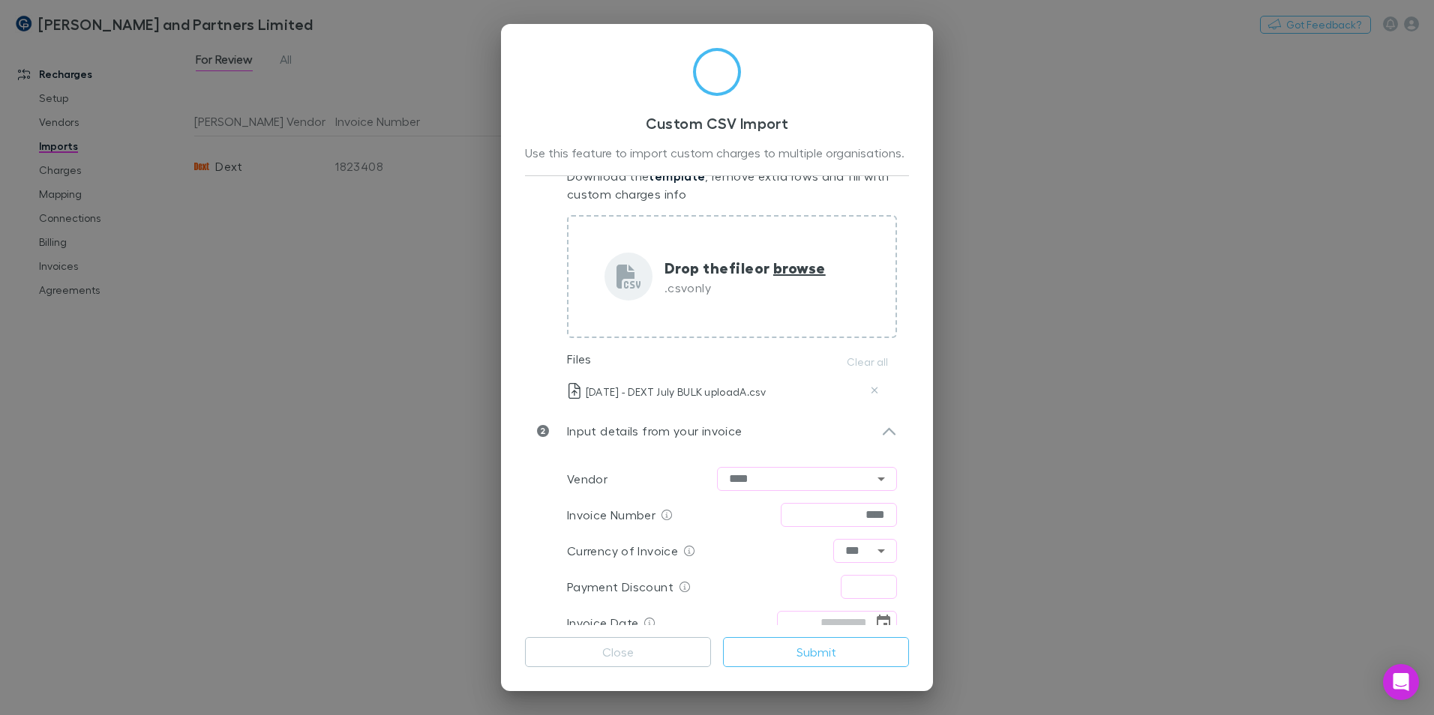
type input "**********"
click at [863, 580] on input "text" at bounding box center [869, 587] width 56 height 24
type input "****"
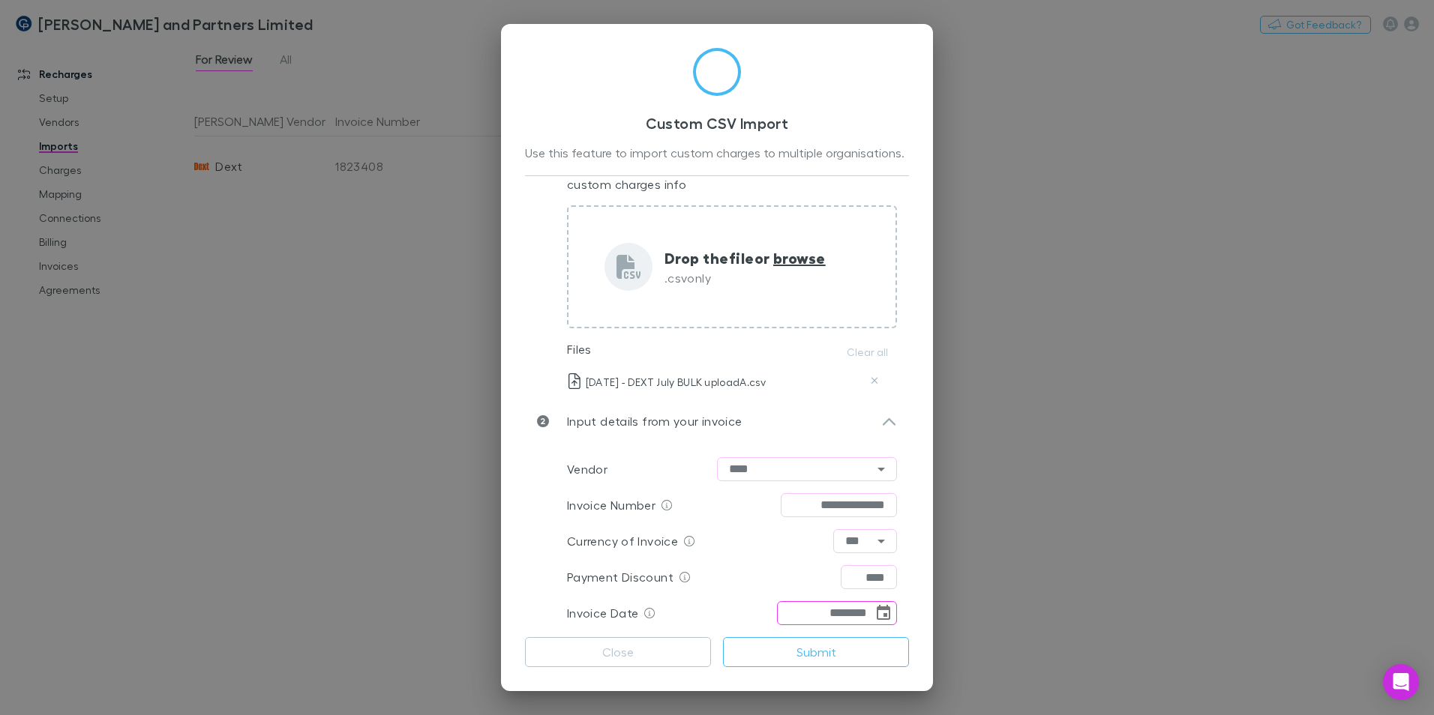
type input "********"
click at [1051, 533] on div "**********" at bounding box center [717, 357] width 1434 height 715
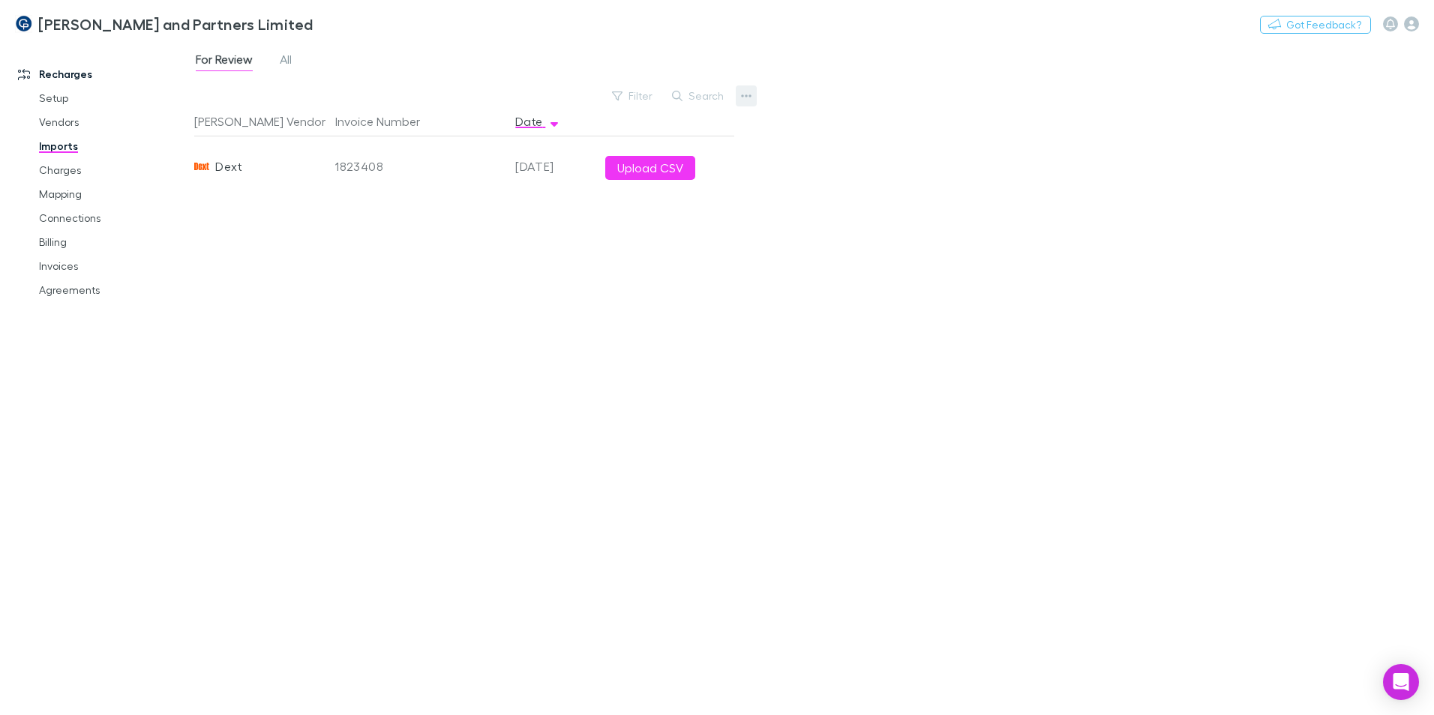
click at [741, 95] on icon "button" at bounding box center [746, 96] width 10 height 12
click at [692, 127] on p "Custom CSV Import" at bounding box center [653, 126] width 182 height 18
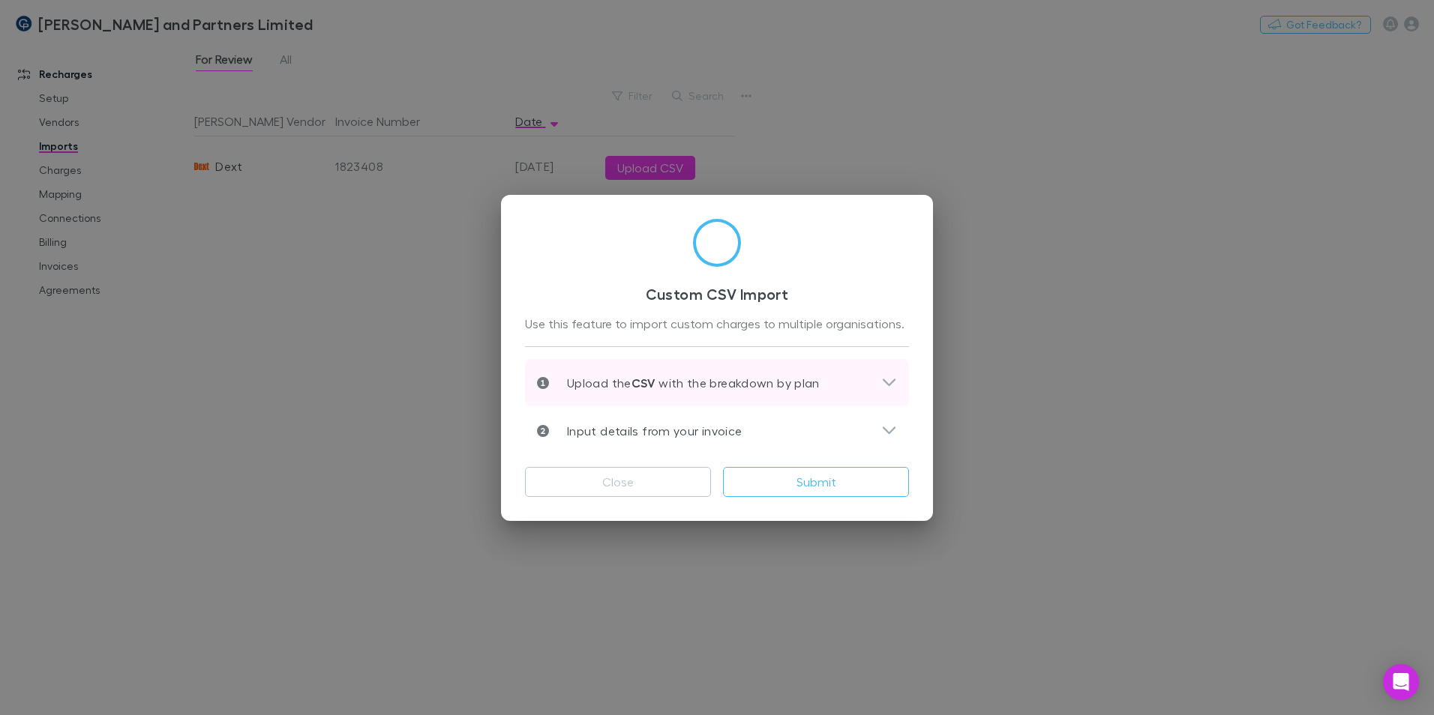
click at [843, 367] on div "Upload the CSV with the breakdown by plan" at bounding box center [717, 383] width 384 height 48
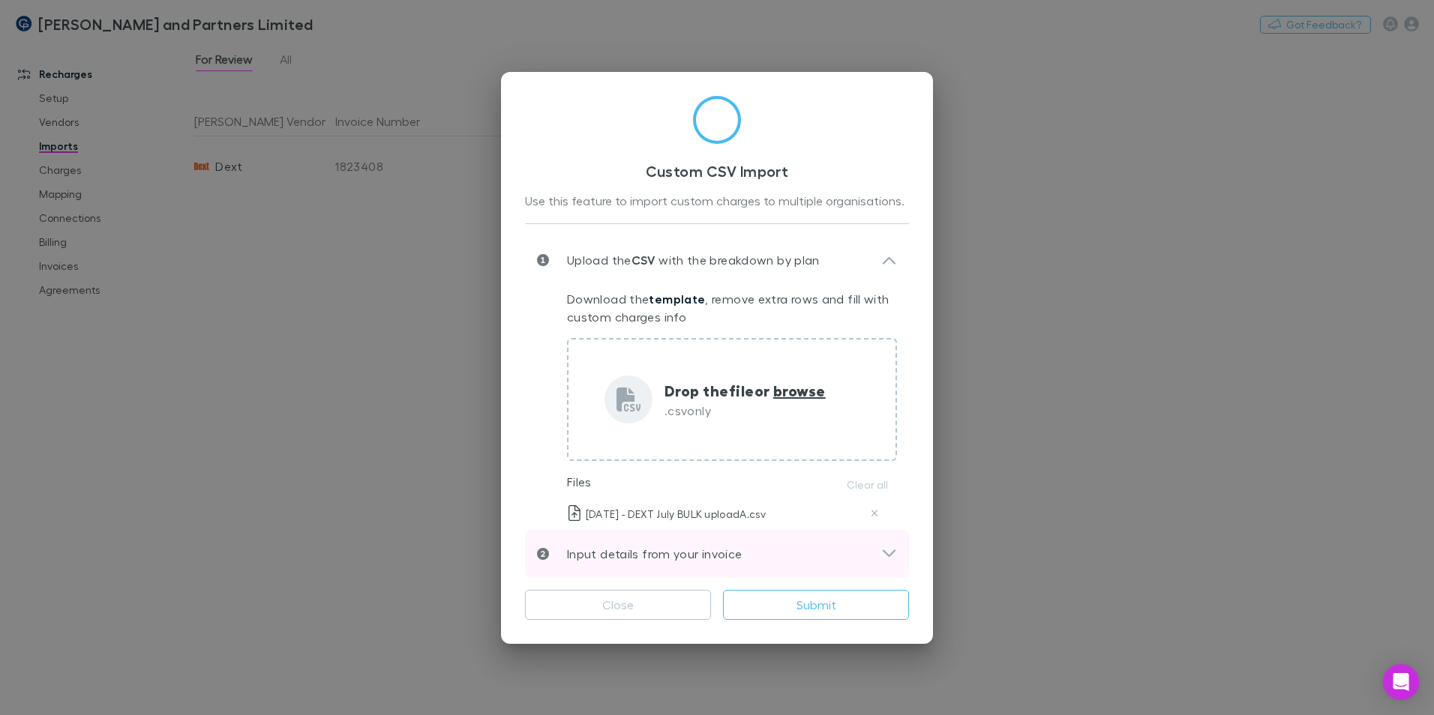
click at [881, 553] on icon at bounding box center [889, 554] width 16 height 18
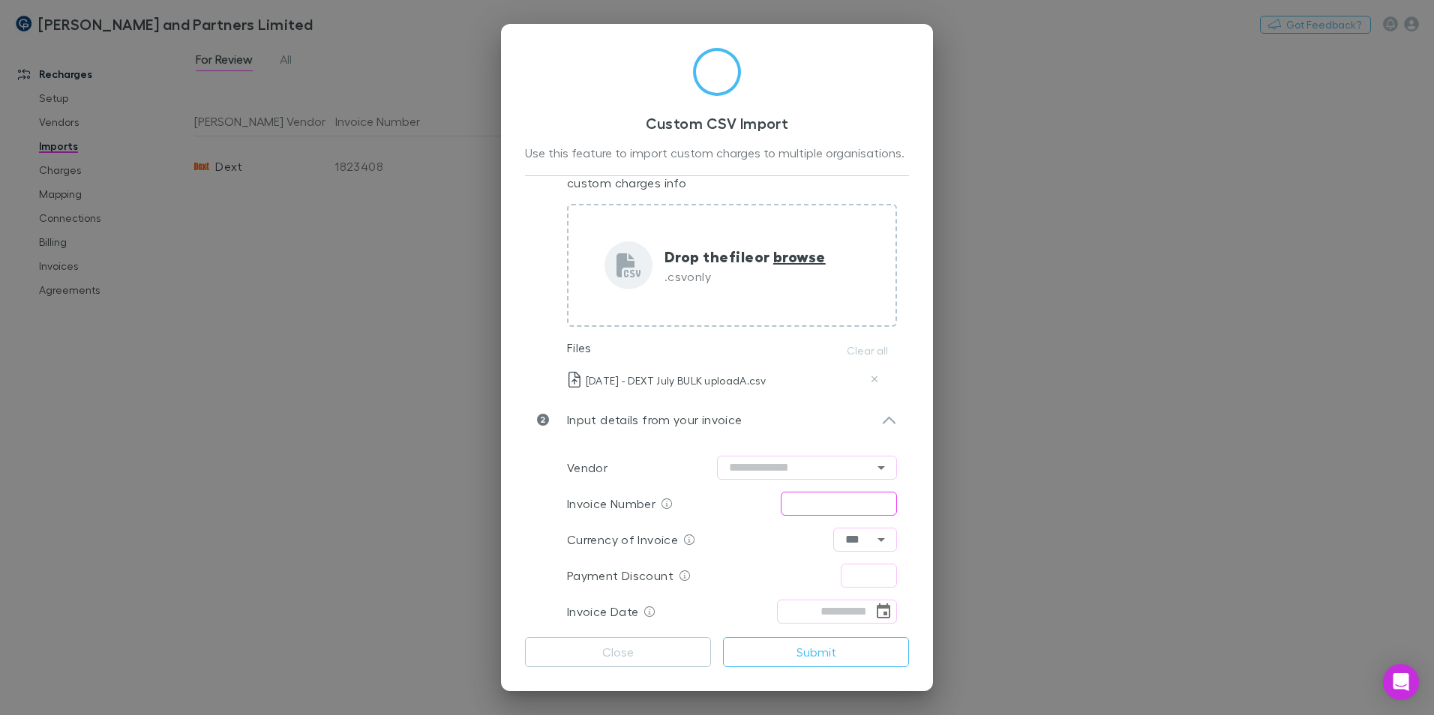
scroll to position [91, 0]
click at [781, 472] on input "text" at bounding box center [807, 463] width 180 height 24
click at [770, 489] on li "Dext" at bounding box center [799, 494] width 180 height 27
type input "****"
click at [850, 514] on div "Invoice Number ​" at bounding box center [732, 499] width 330 height 36
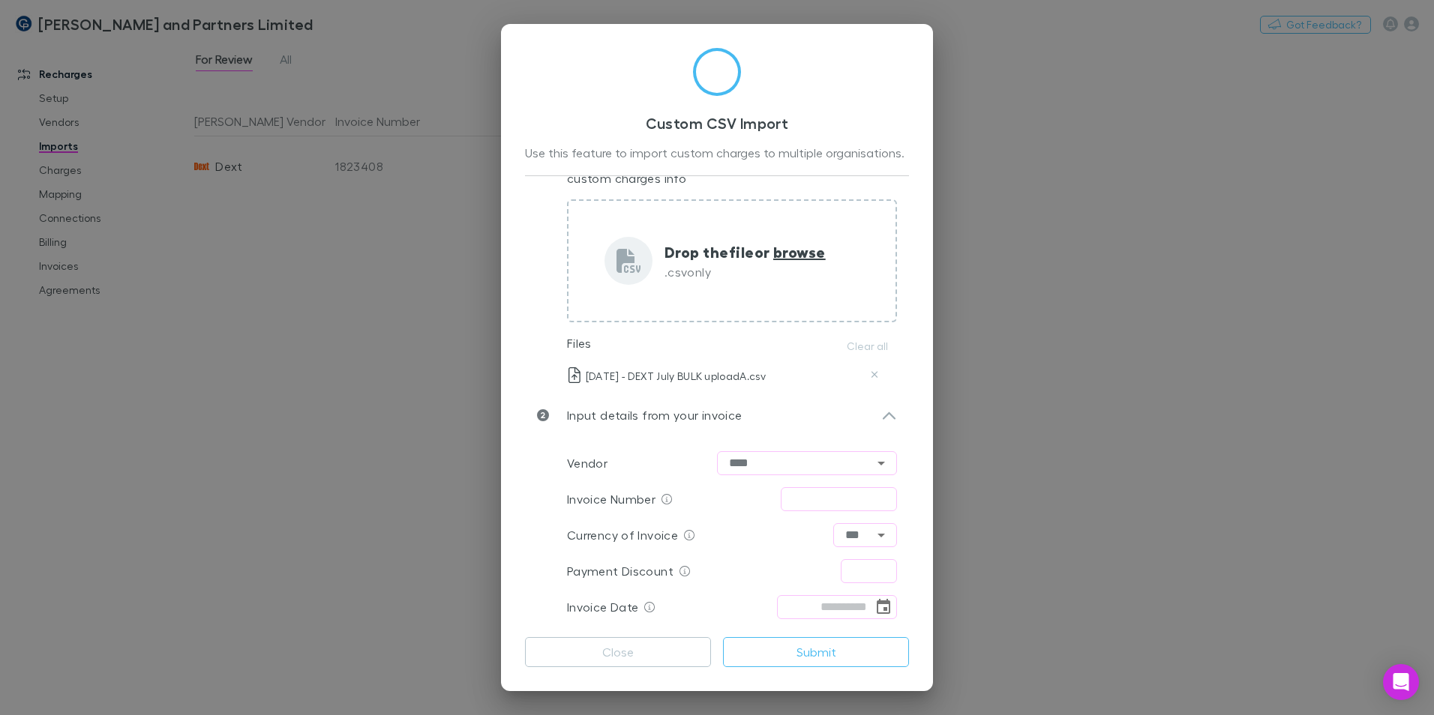
click at [850, 509] on input "text" at bounding box center [839, 499] width 116 height 24
type input "**********"
type input "****"
type input "********"
click at [811, 650] on button "Submit" at bounding box center [816, 652] width 186 height 30
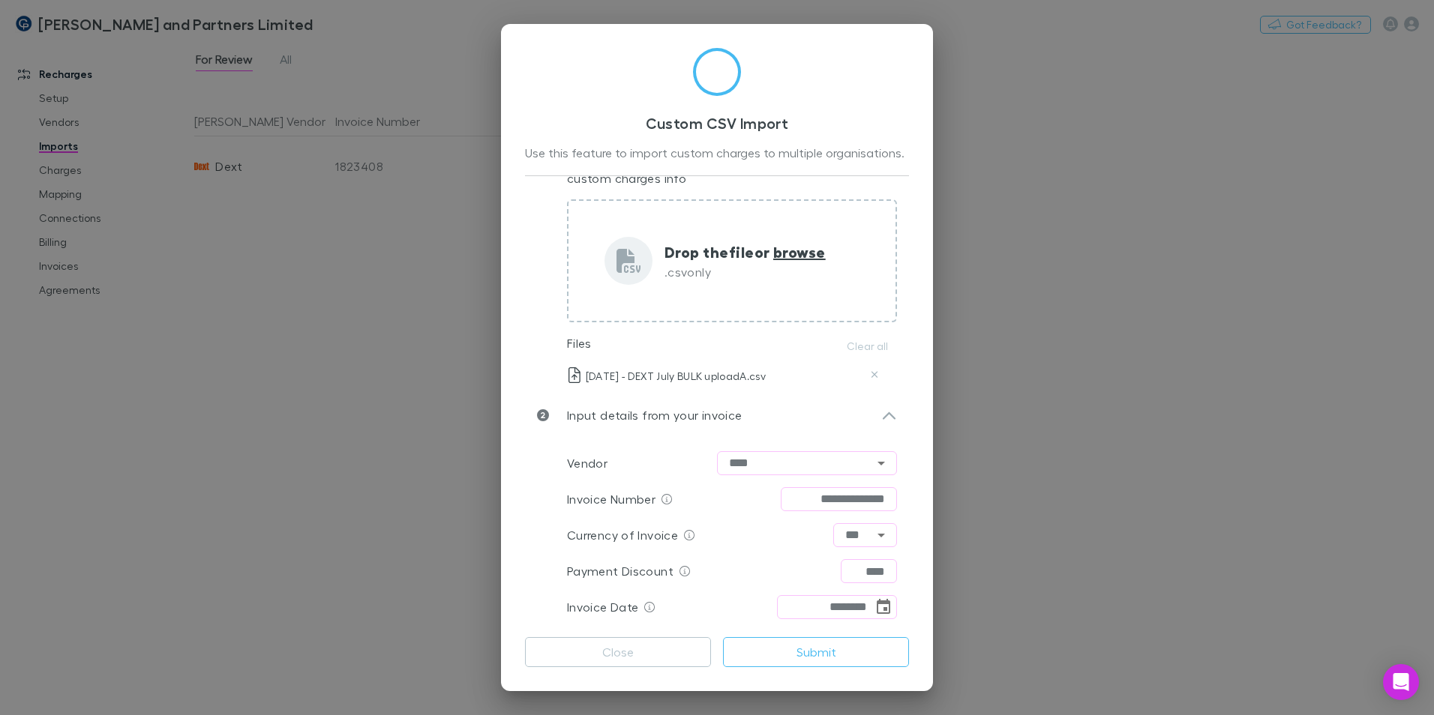
click at [626, 649] on button "Close" at bounding box center [618, 652] width 186 height 30
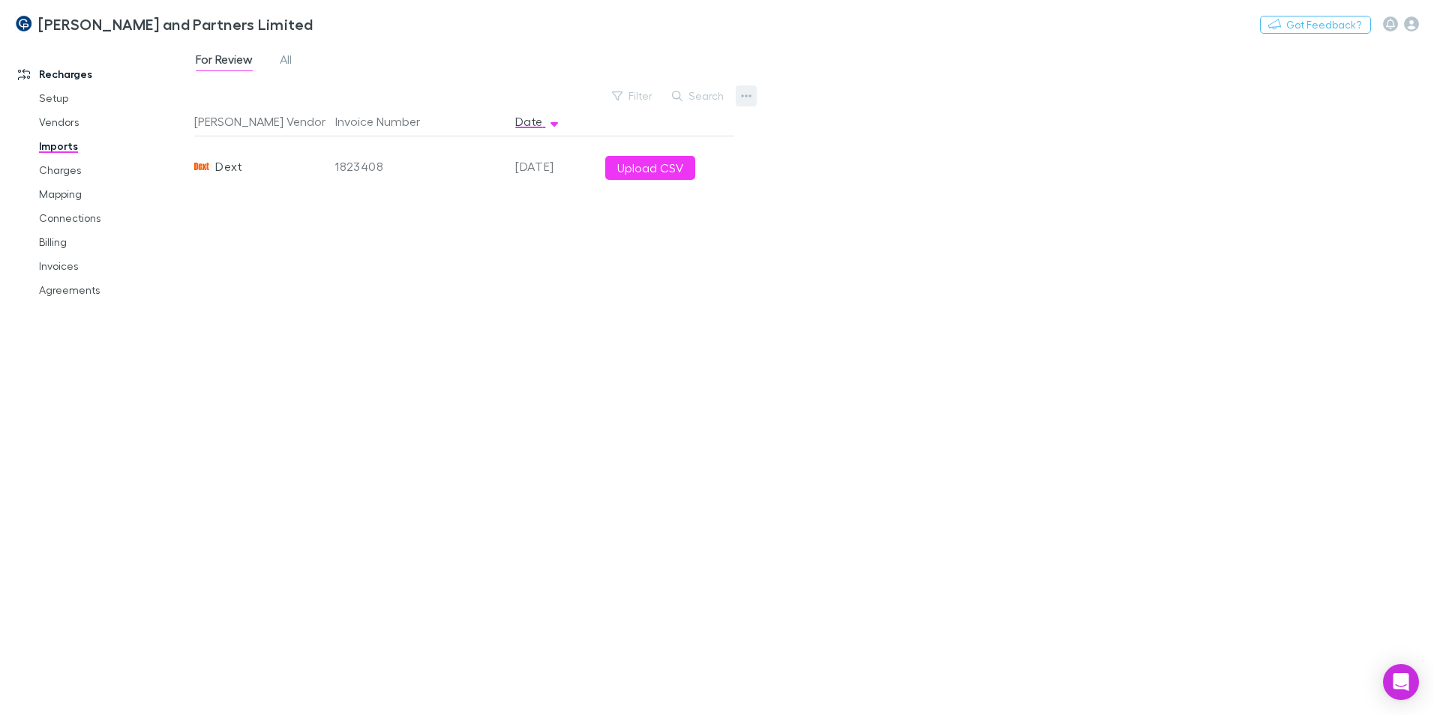
click at [736, 99] on button "button" at bounding box center [746, 95] width 21 height 21
click at [682, 130] on p "Custom CSV Import" at bounding box center [653, 126] width 182 height 18
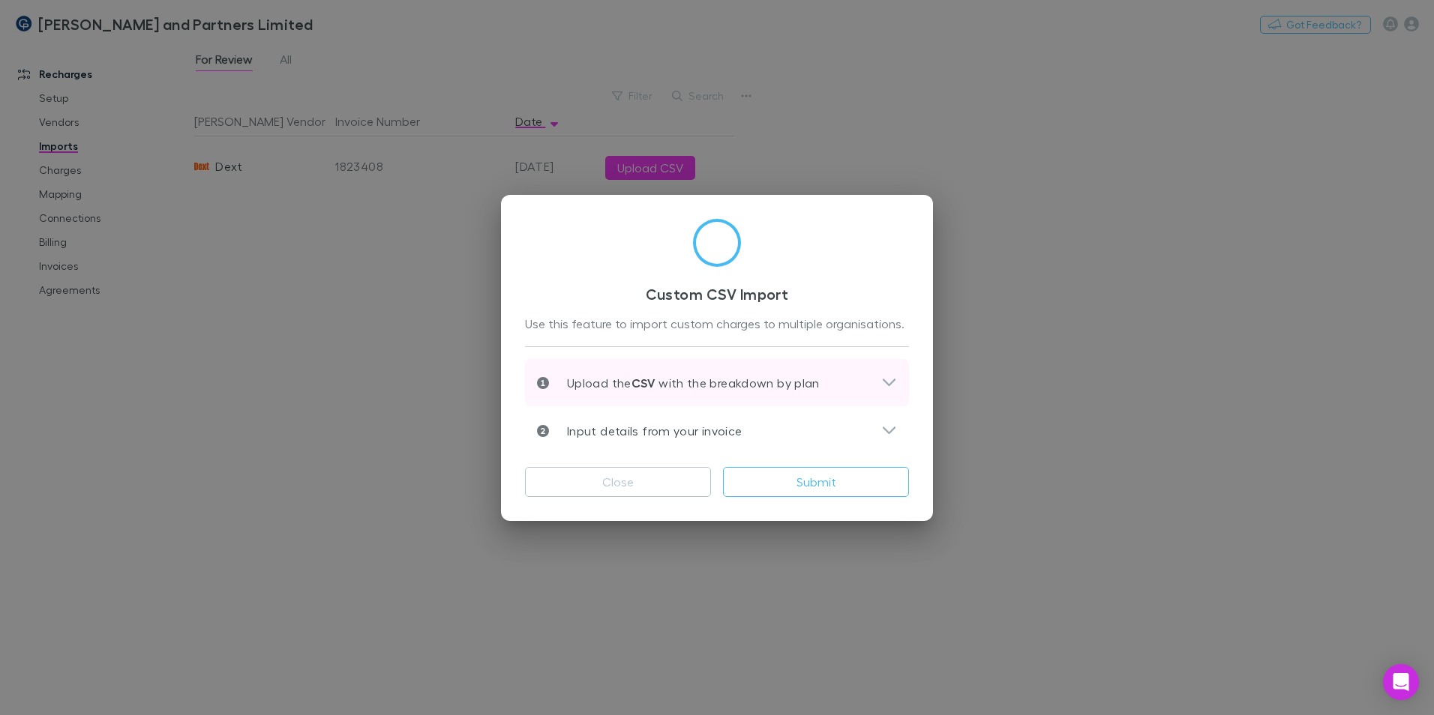
click at [822, 402] on div "Upload the CSV with the breakdown by plan" at bounding box center [717, 383] width 384 height 48
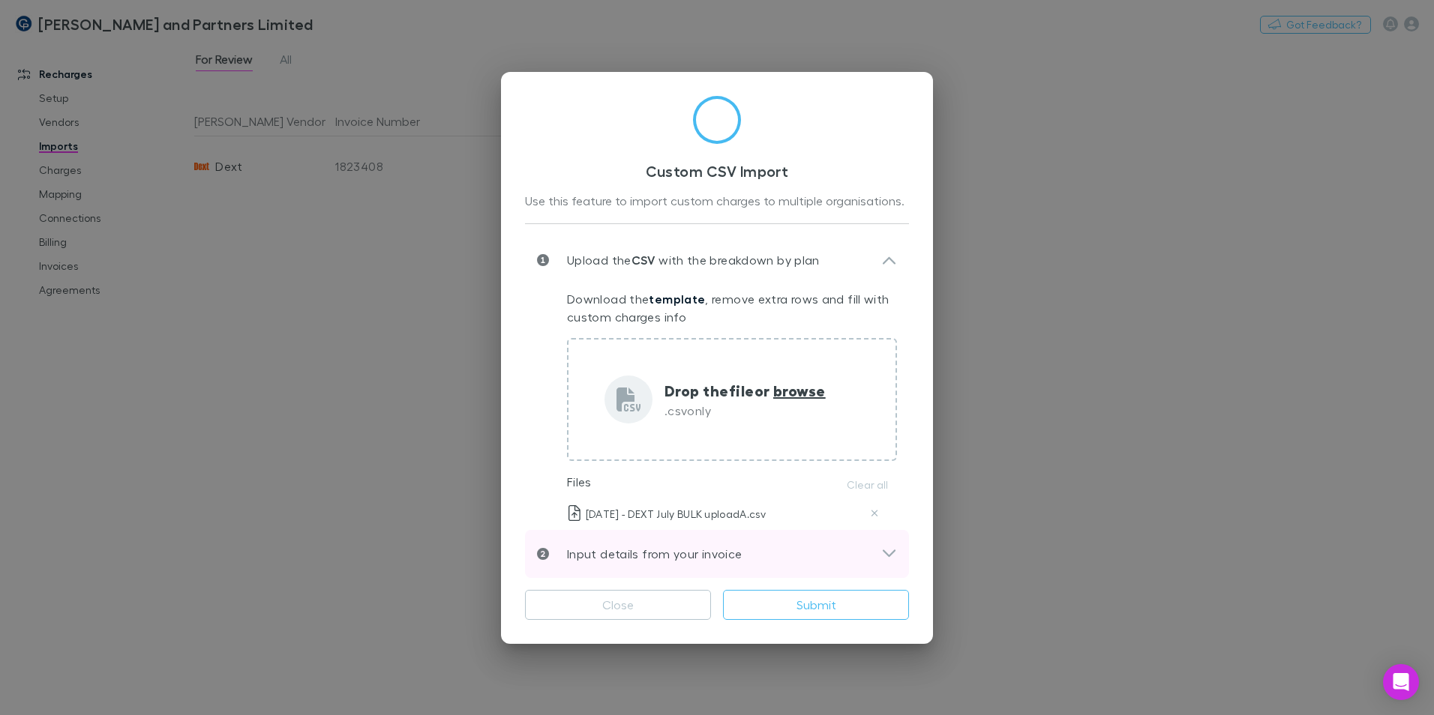
click at [868, 559] on div "Input details from your invoice" at bounding box center [709, 554] width 344 height 18
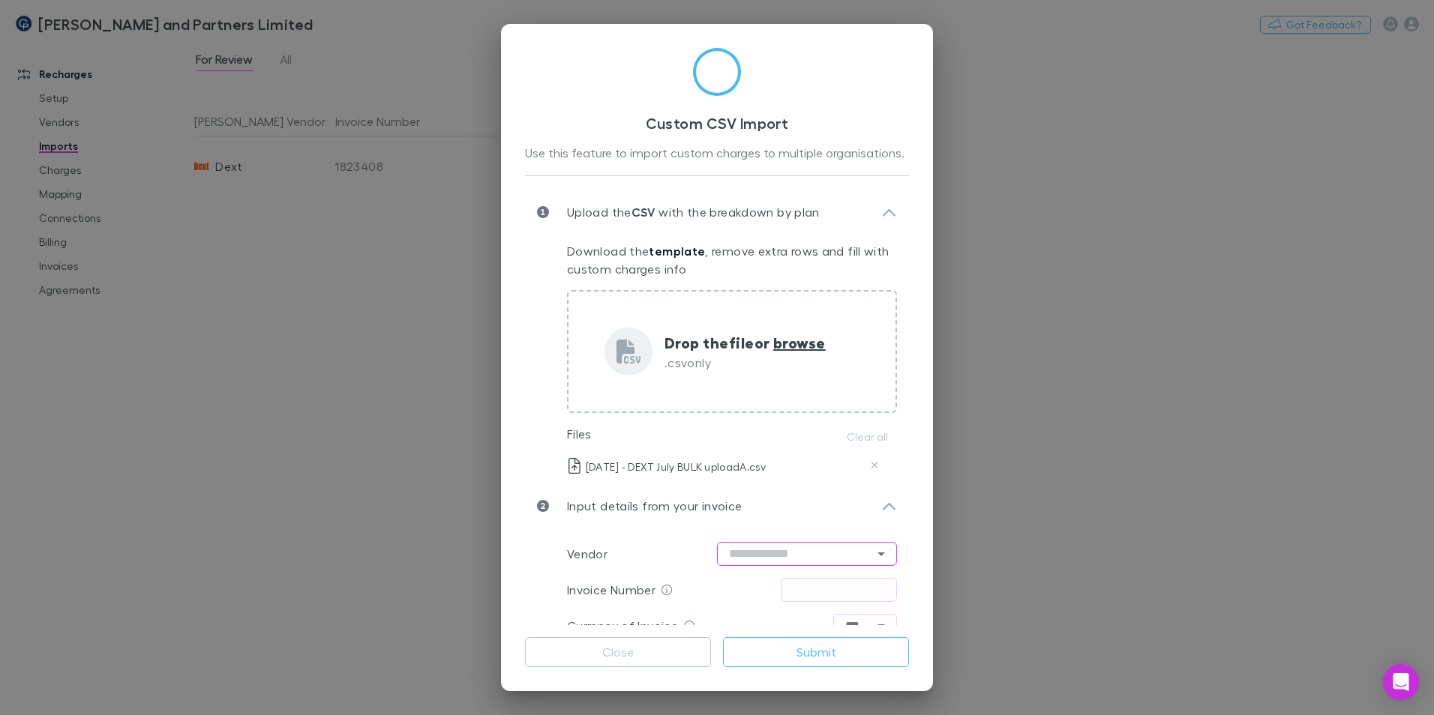
click at [799, 554] on input "text" at bounding box center [807, 554] width 180 height 24
click at [760, 586] on li "Dext" at bounding box center [799, 585] width 180 height 27
type input "****"
click at [819, 598] on input "text" at bounding box center [839, 590] width 116 height 24
type input "**********"
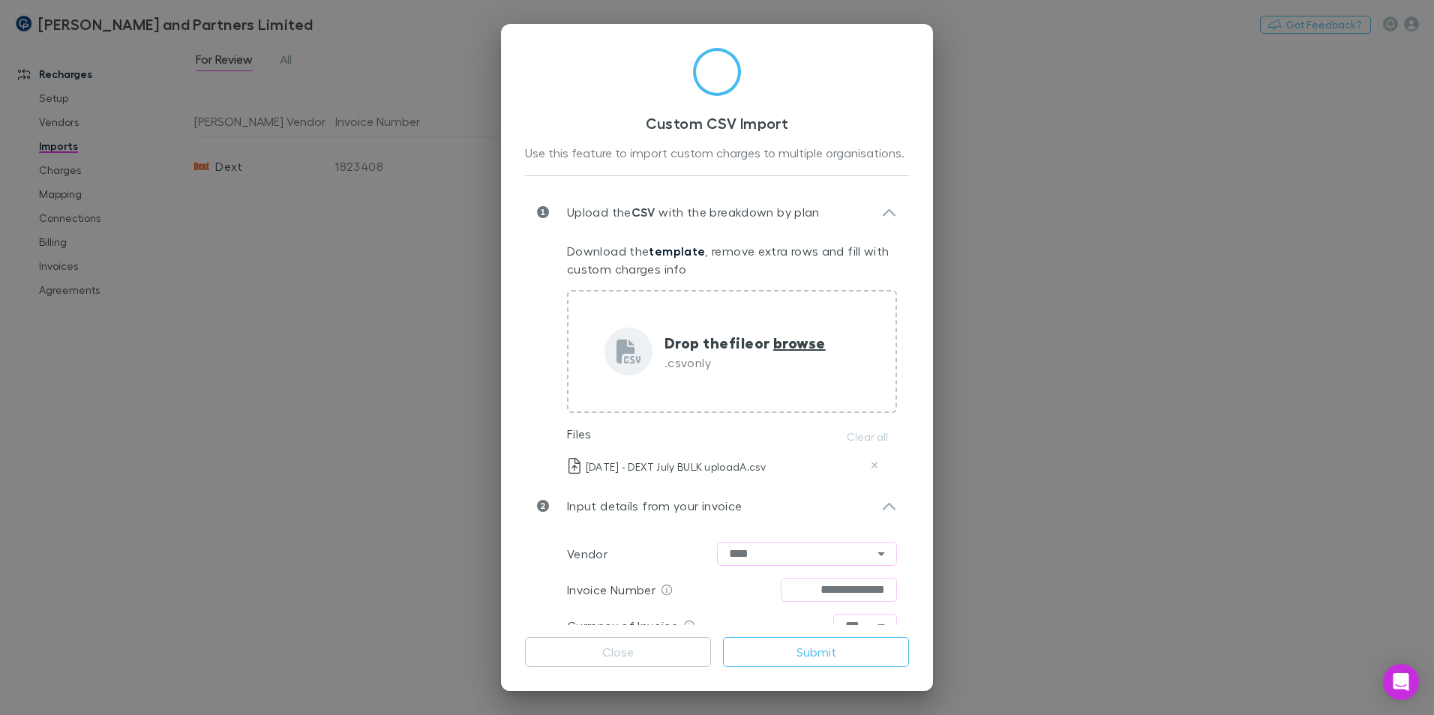
type input "****"
type input "********"
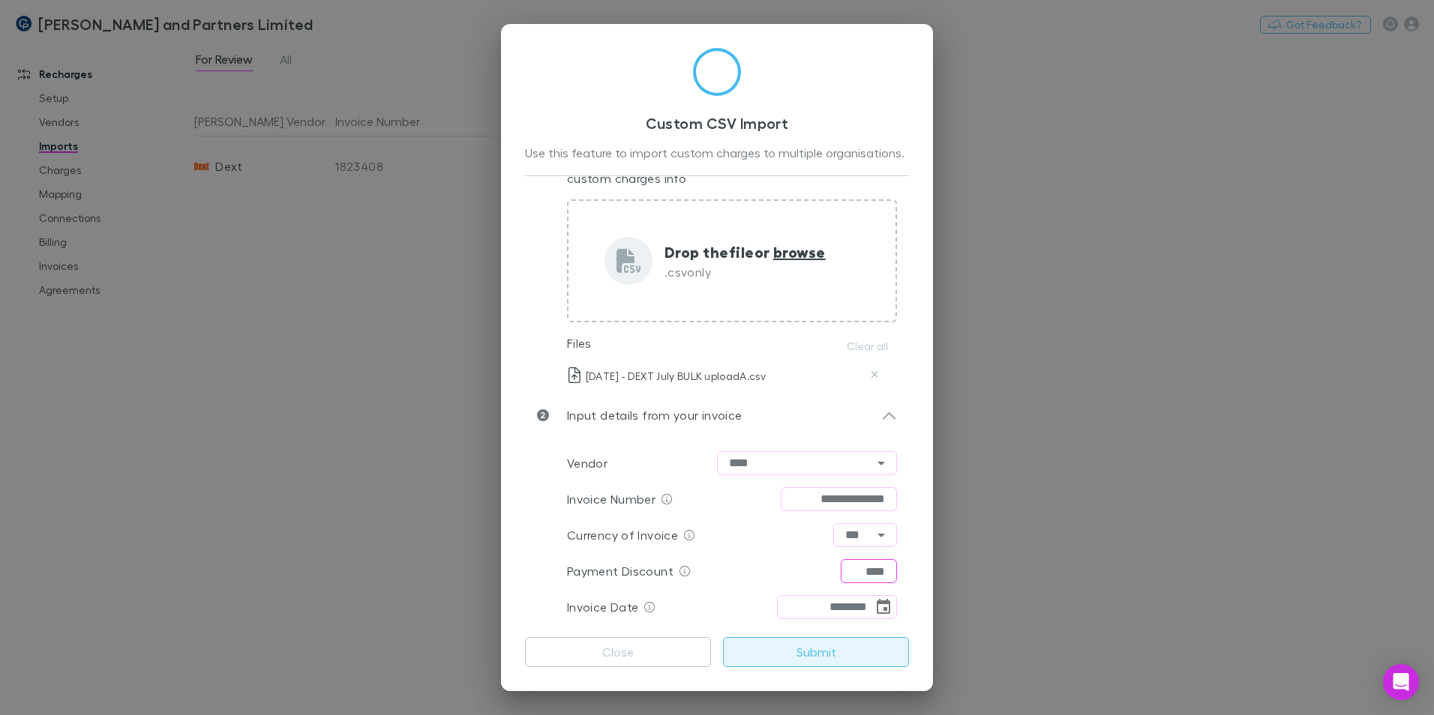
click at [807, 660] on button "Submit" at bounding box center [816, 652] width 186 height 30
click at [668, 651] on button "Close" at bounding box center [618, 652] width 186 height 30
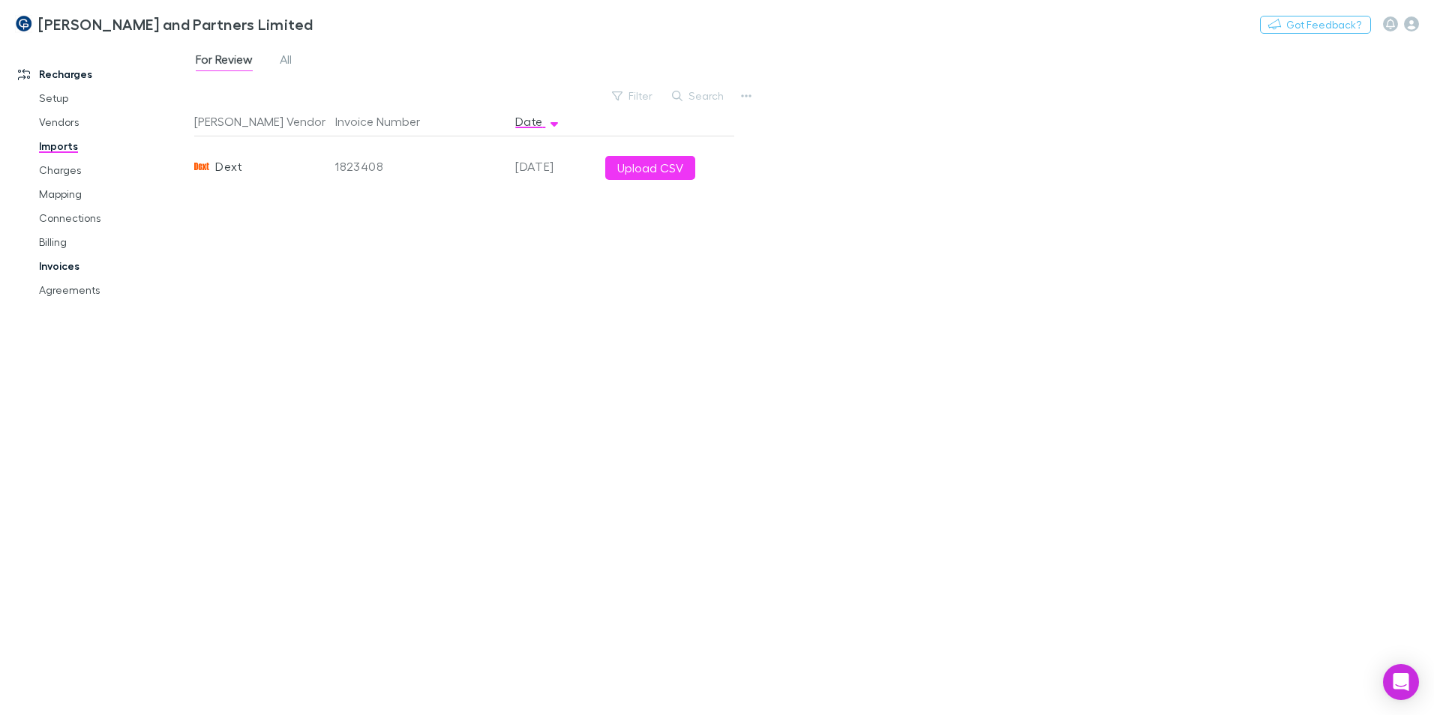
drag, startPoint x: 55, startPoint y: 245, endPoint x: 73, endPoint y: 267, distance: 28.2
click at [55, 245] on link "Billing" at bounding box center [113, 242] width 178 height 24
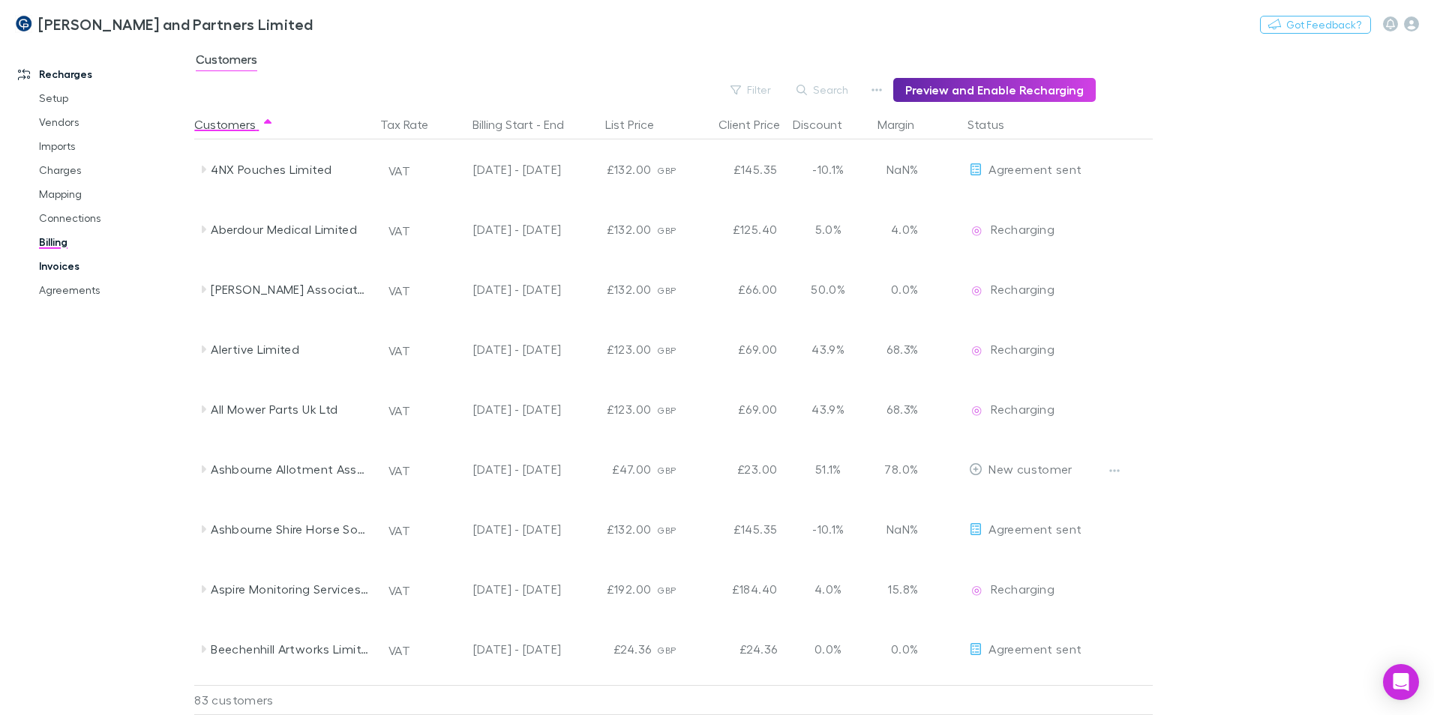
click at [70, 265] on link "Invoices" at bounding box center [113, 266] width 178 height 24
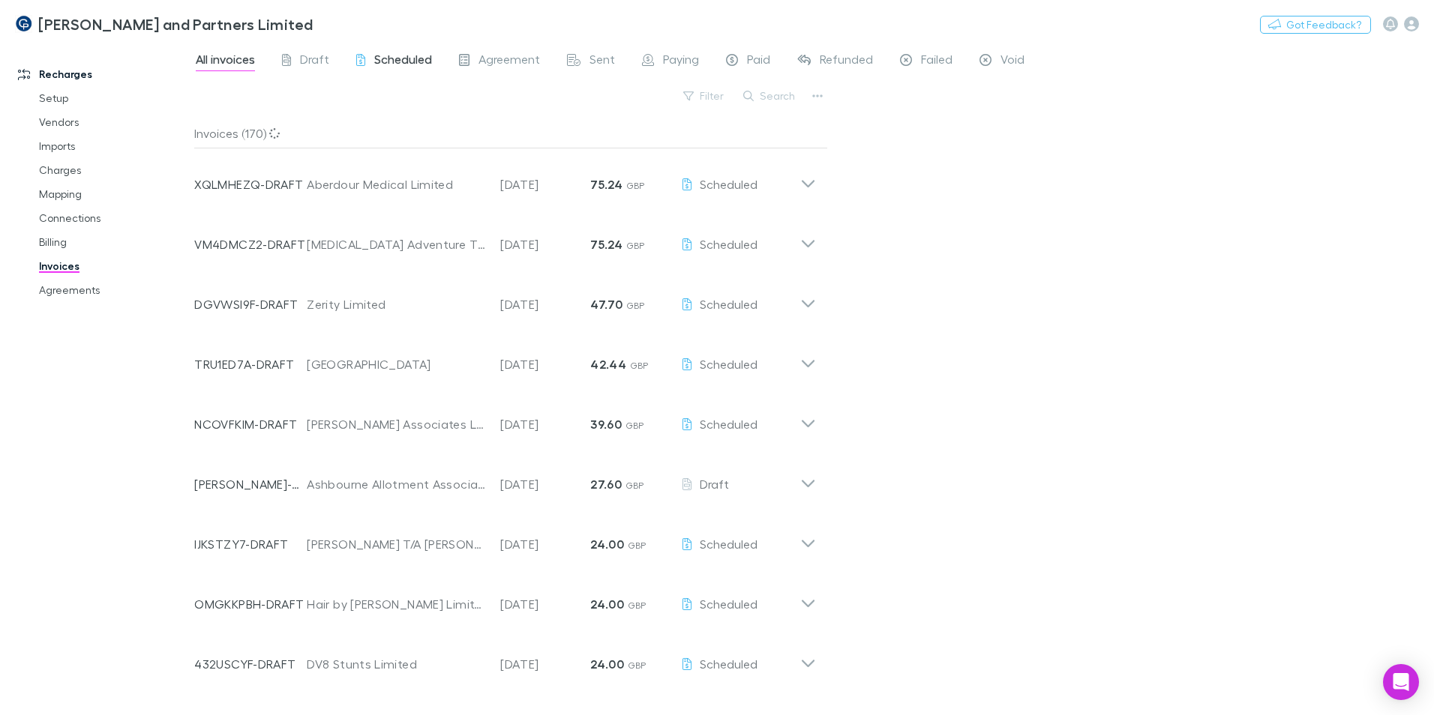
click at [409, 60] on span "Scheduled" at bounding box center [403, 61] width 58 height 19
click at [55, 154] on link "Imports" at bounding box center [113, 146] width 178 height 24
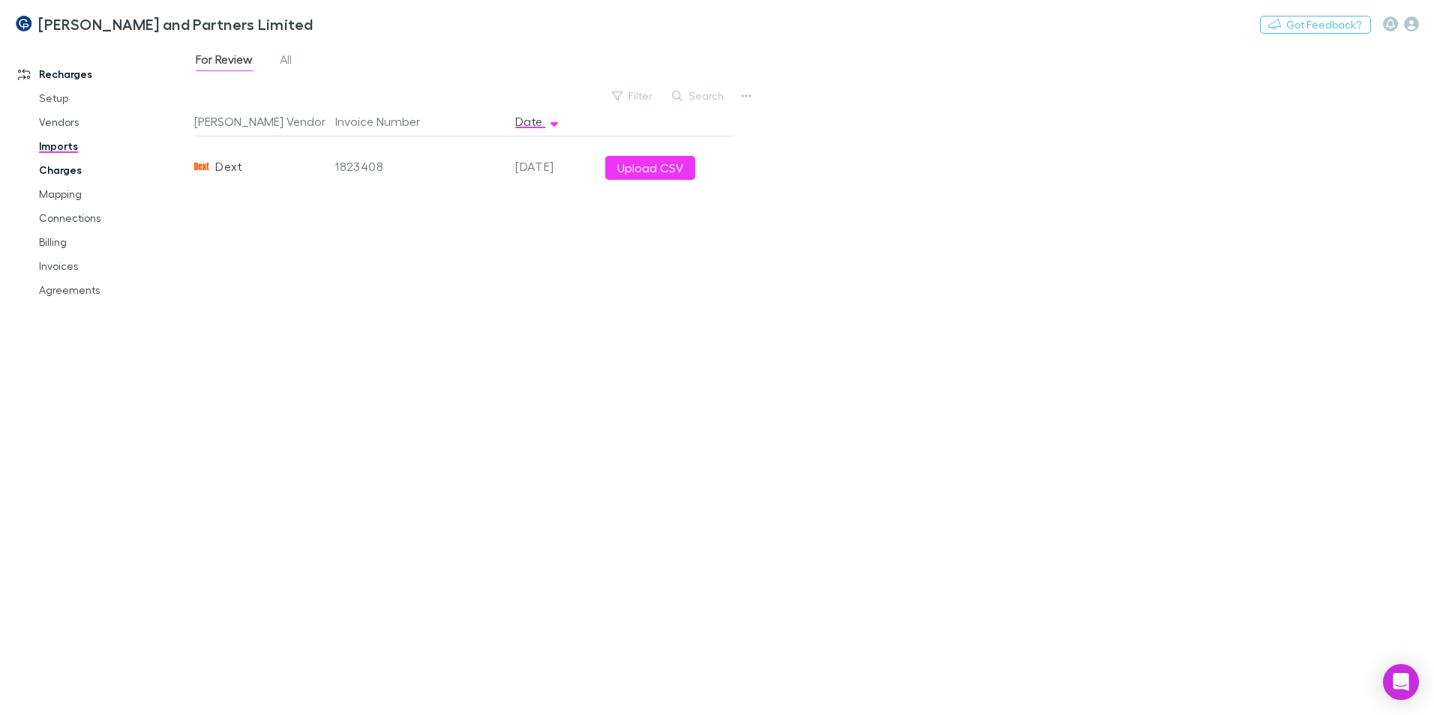
click at [82, 175] on link "Charges" at bounding box center [113, 170] width 178 height 24
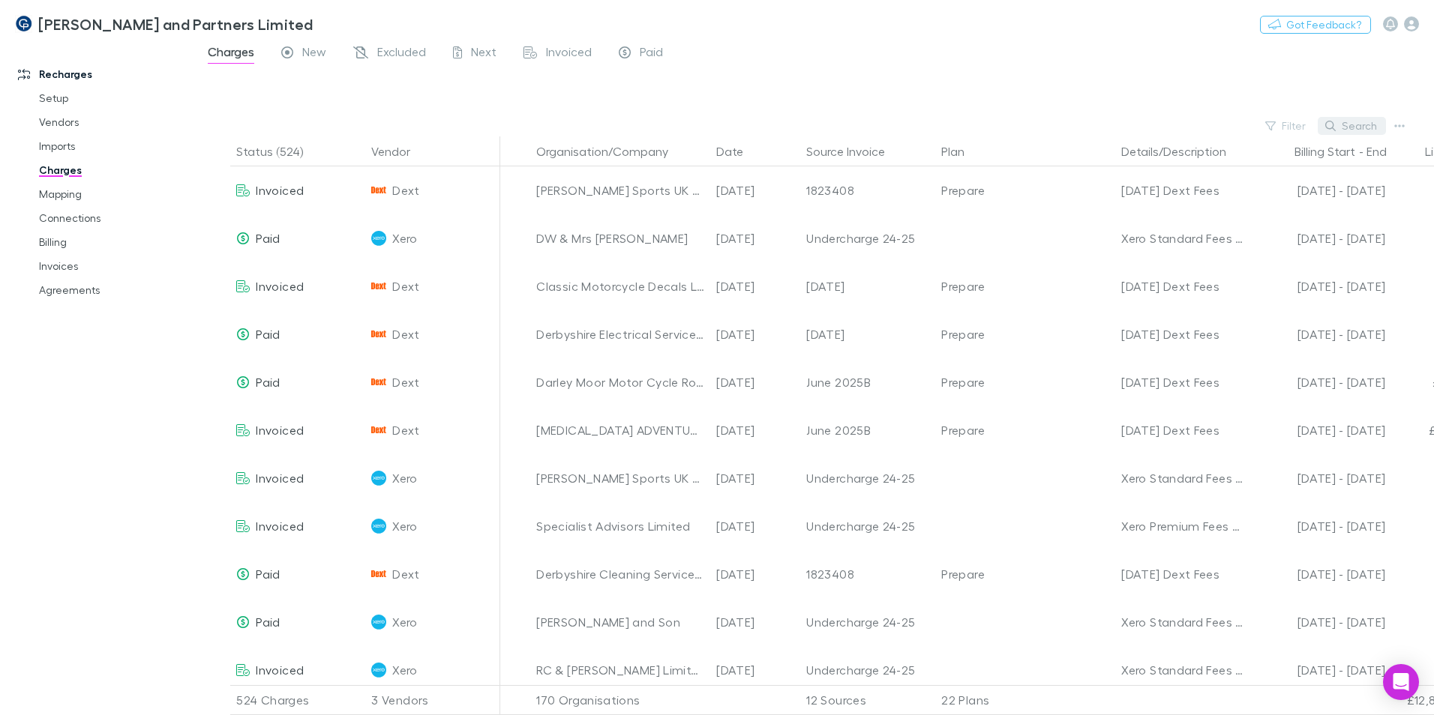
click at [1341, 121] on button "Search" at bounding box center [1352, 126] width 68 height 18
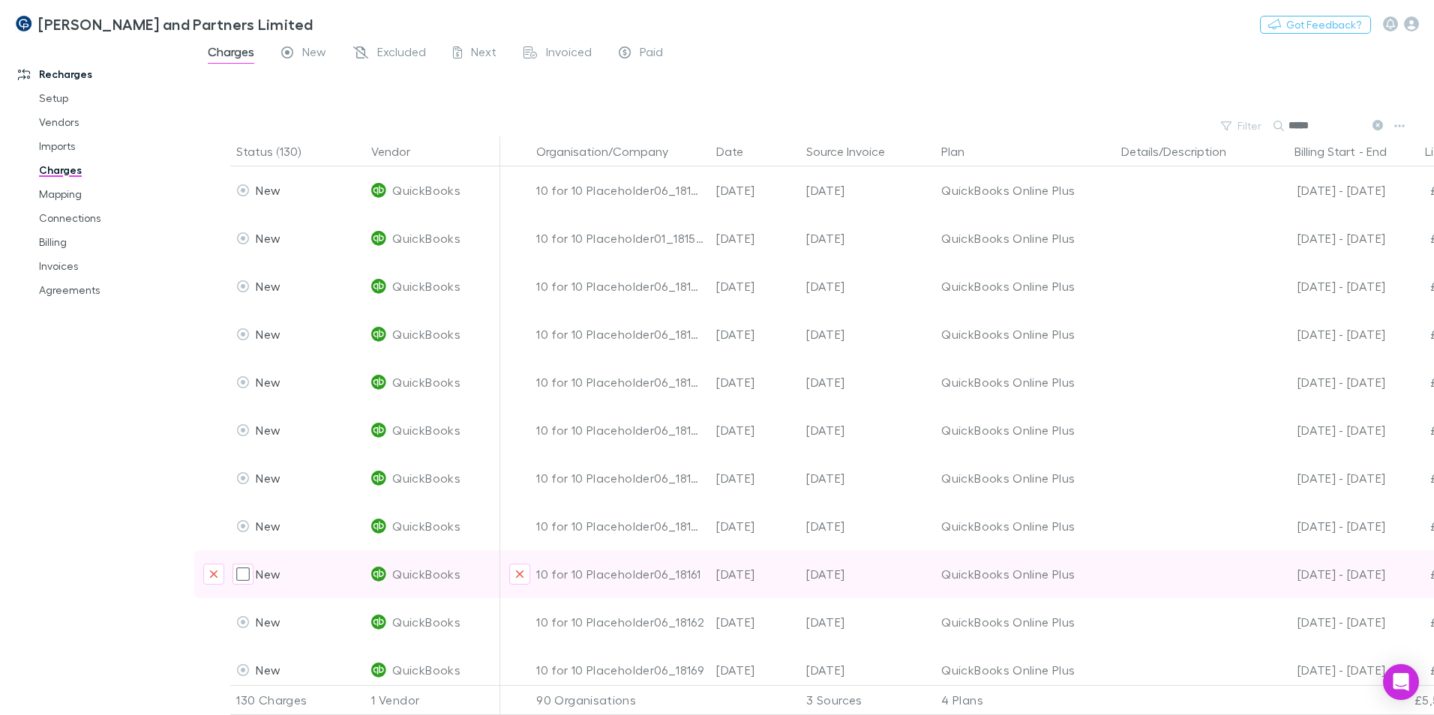
type input "*****"
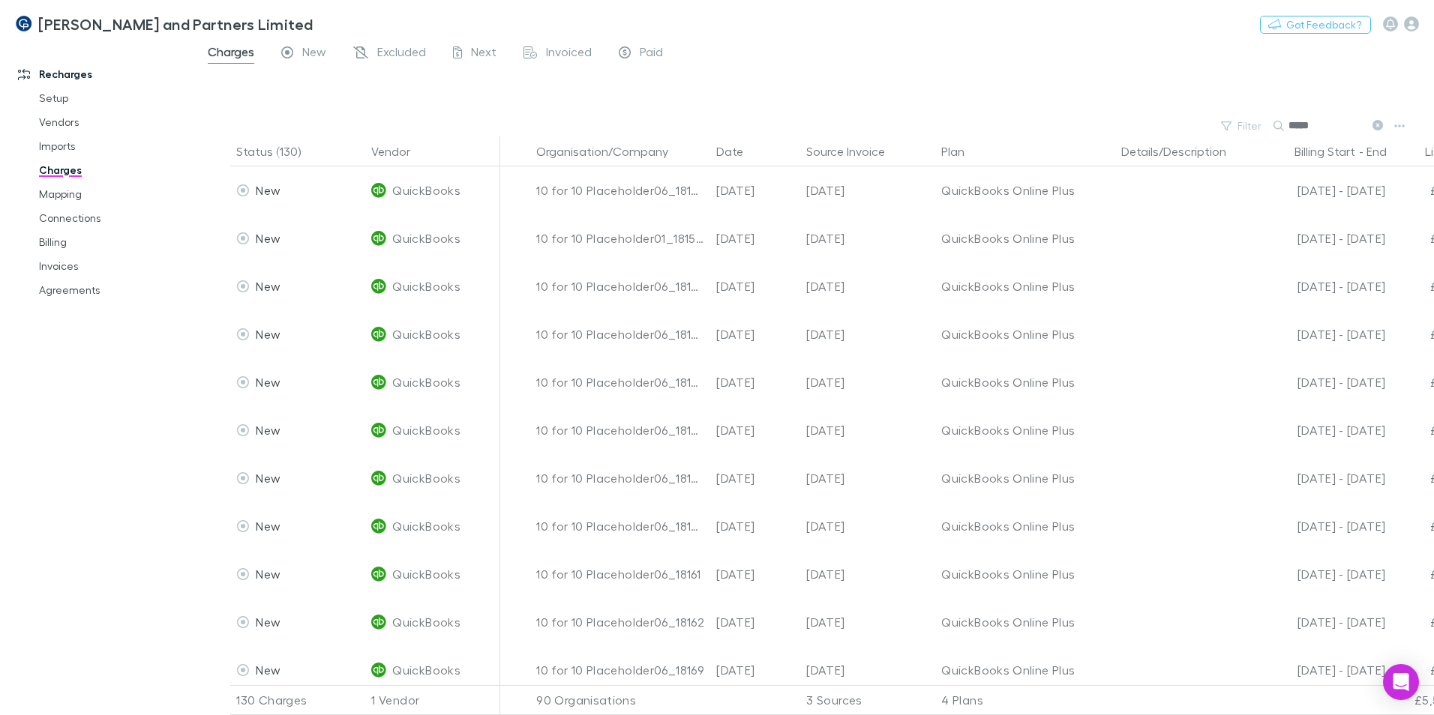
drag, startPoint x: 884, startPoint y: 568, endPoint x: 895, endPoint y: 571, distance: 10.9
click at [67, 140] on link "Imports" at bounding box center [113, 146] width 178 height 24
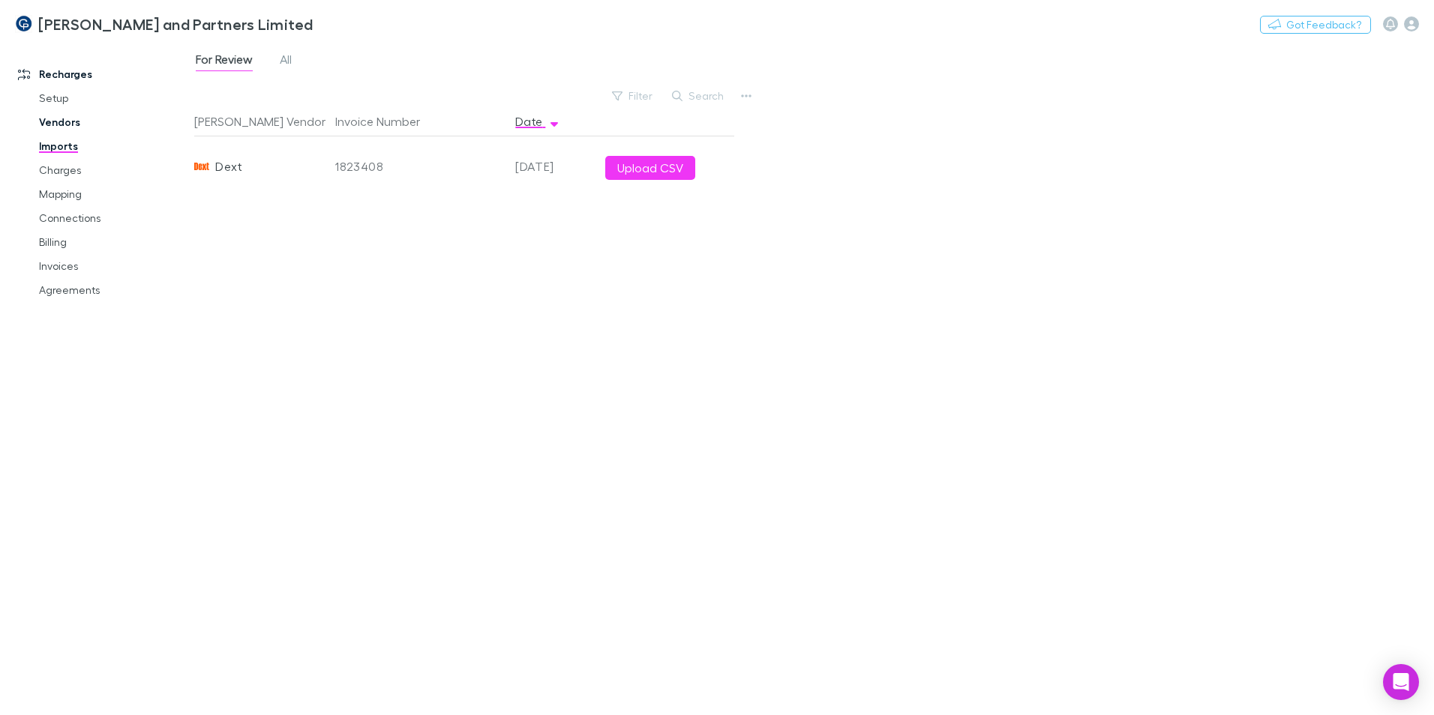
click at [66, 125] on link "Vendors" at bounding box center [113, 122] width 178 height 24
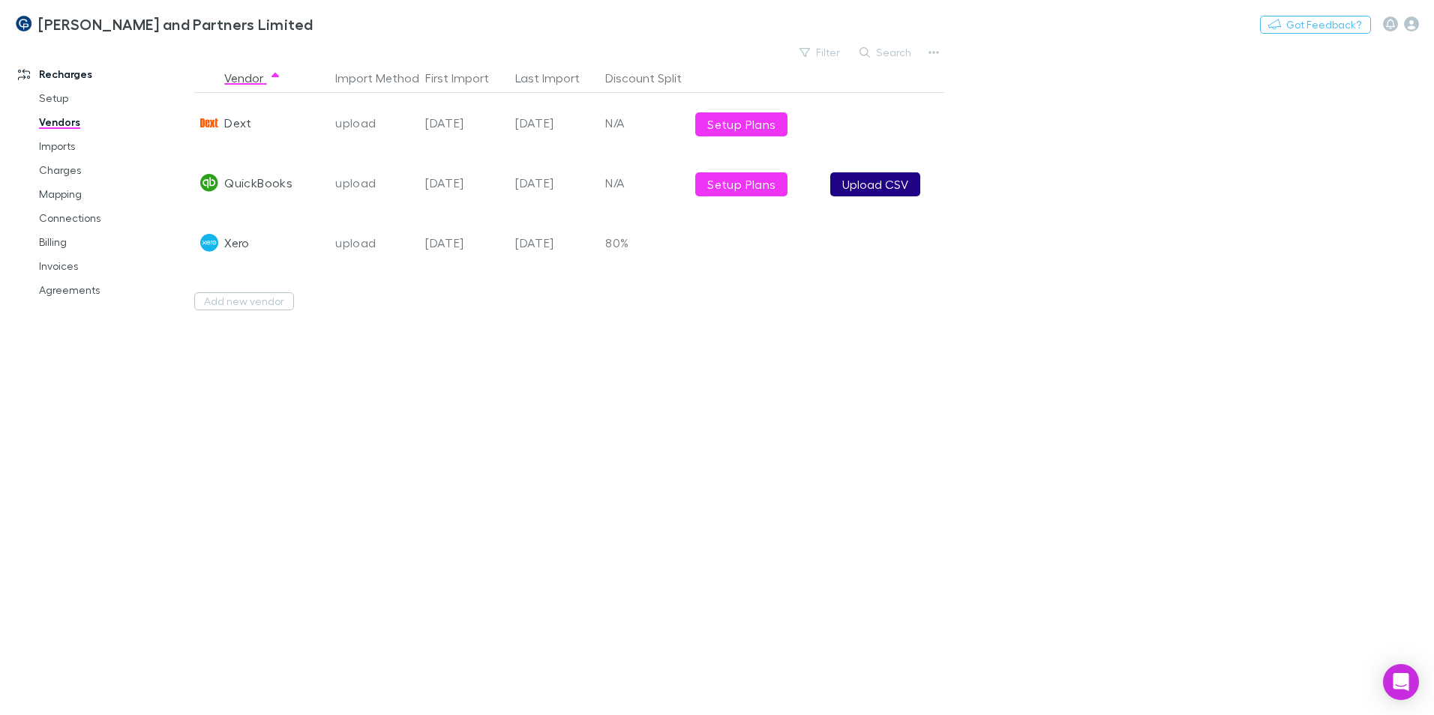
click at [862, 193] on button "Upload CSV" at bounding box center [875, 184] width 90 height 24
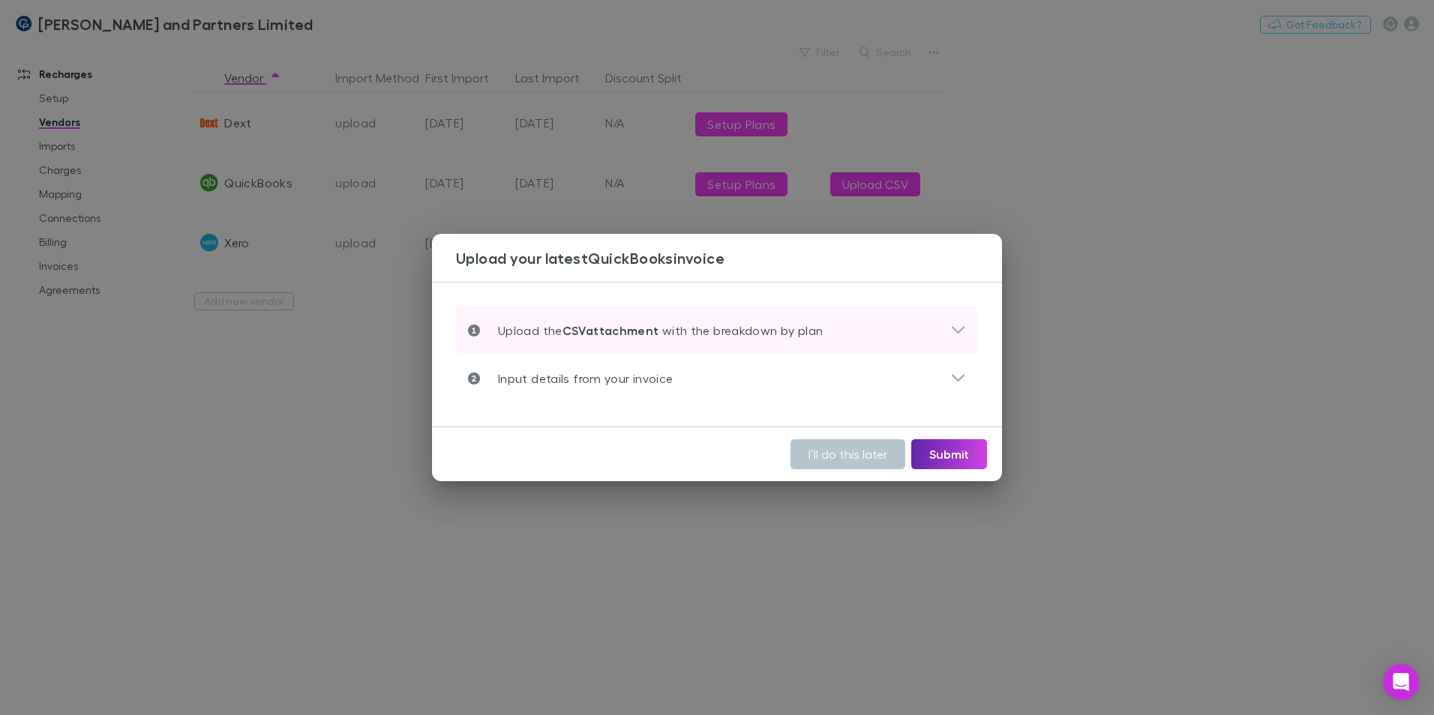
click at [898, 337] on div "Upload the CSV attachment with the breakdown by plan" at bounding box center [709, 331] width 482 height 18
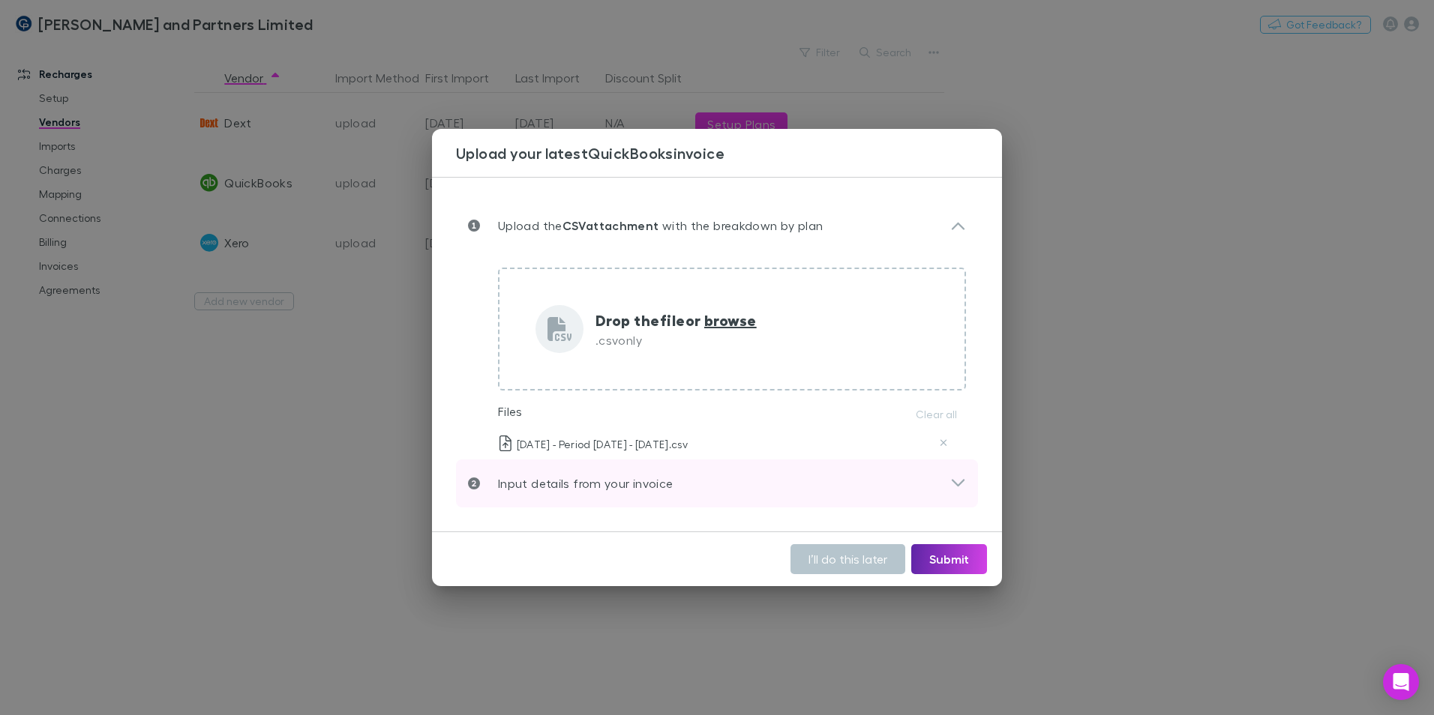
click at [938, 478] on div "Input details from your invoice" at bounding box center [709, 484] width 482 height 18
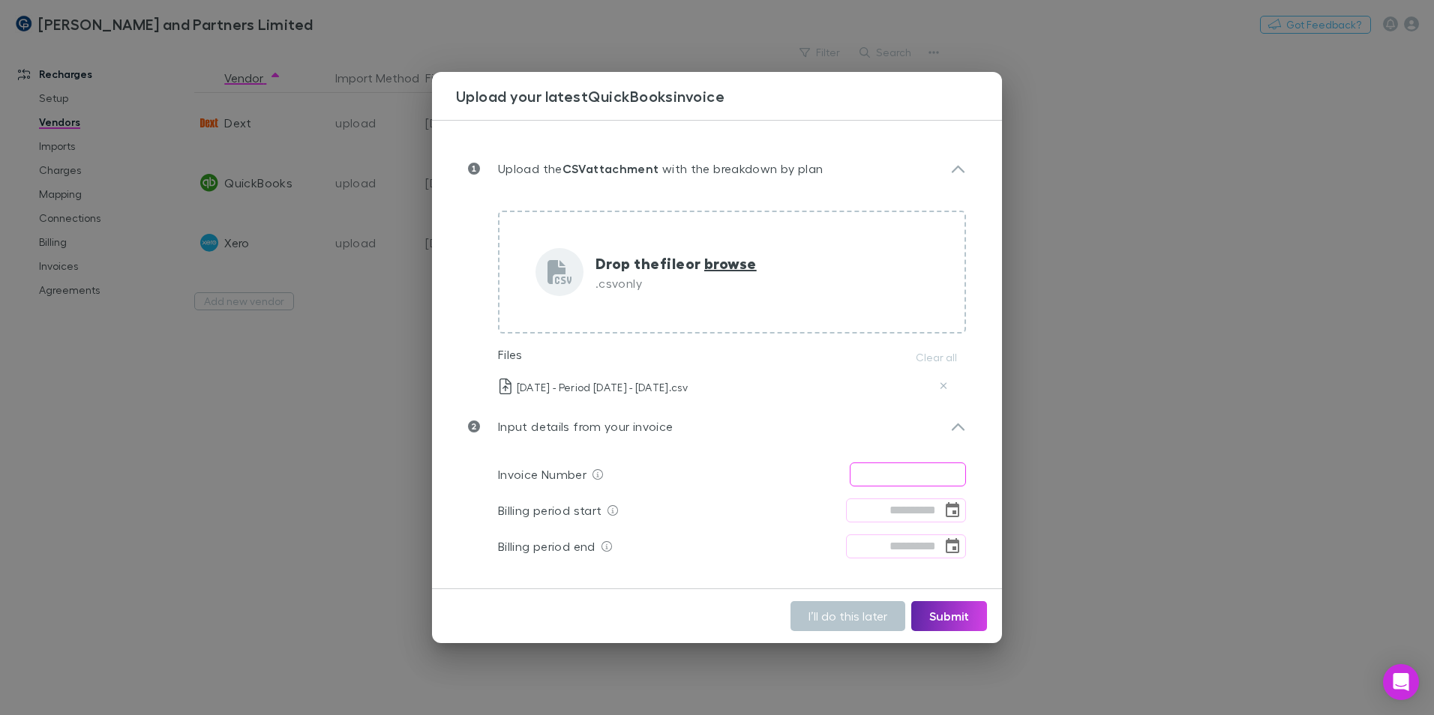
click at [884, 465] on input "text" at bounding box center [908, 475] width 116 height 24
drag, startPoint x: 959, startPoint y: 477, endPoint x: 871, endPoint y: 476, distance: 88.5
click at [871, 476] on input "*********" at bounding box center [908, 475] width 116 height 24
type input "**********"
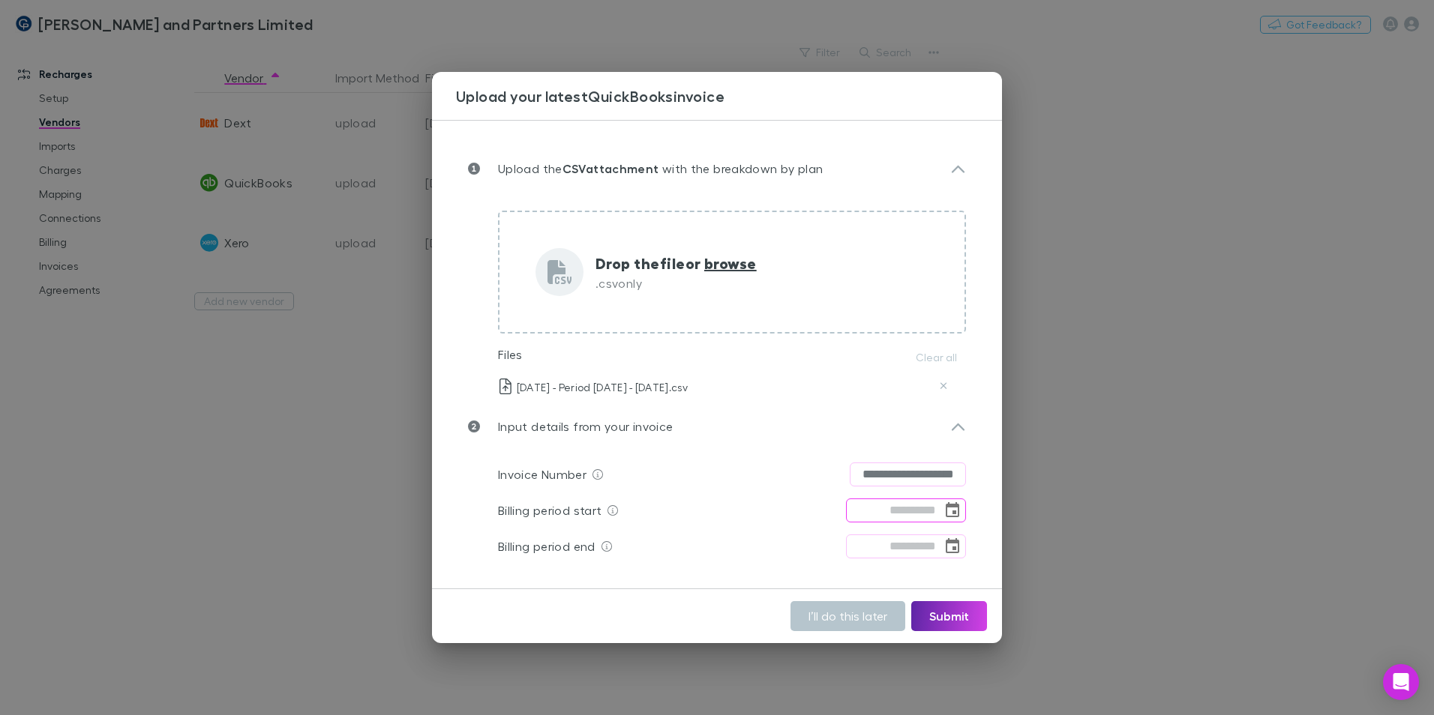
click at [901, 510] on input "tel" at bounding box center [894, 511] width 96 height 24
type input "********"
click at [898, 555] on input "tel" at bounding box center [894, 547] width 96 height 24
type input "**********"
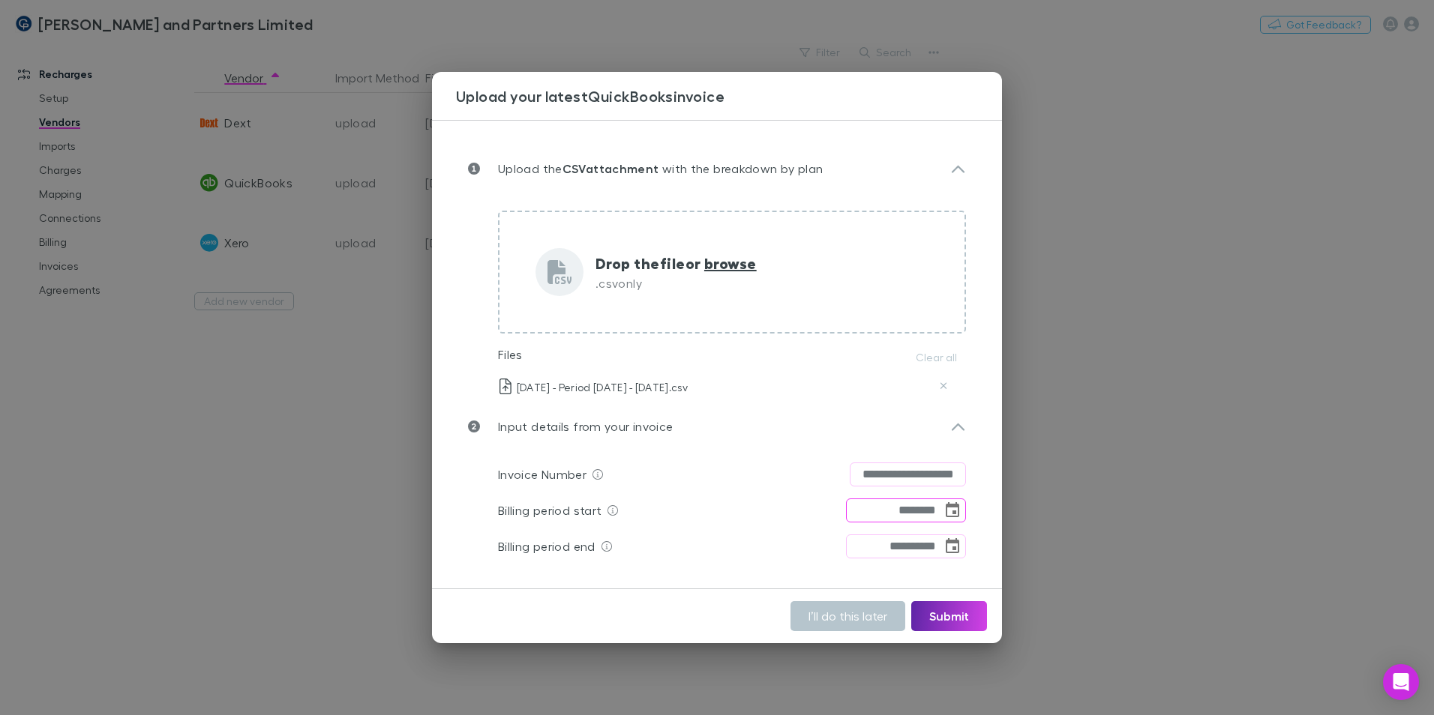
drag, startPoint x: 931, startPoint y: 511, endPoint x: 949, endPoint y: 518, distance: 19.9
click at [931, 512] on input "********" at bounding box center [894, 511] width 96 height 24
type input "**********"
click at [822, 523] on div "**********" at bounding box center [732, 511] width 468 height 36
click at [946, 610] on button "Submit" at bounding box center [949, 616] width 76 height 30
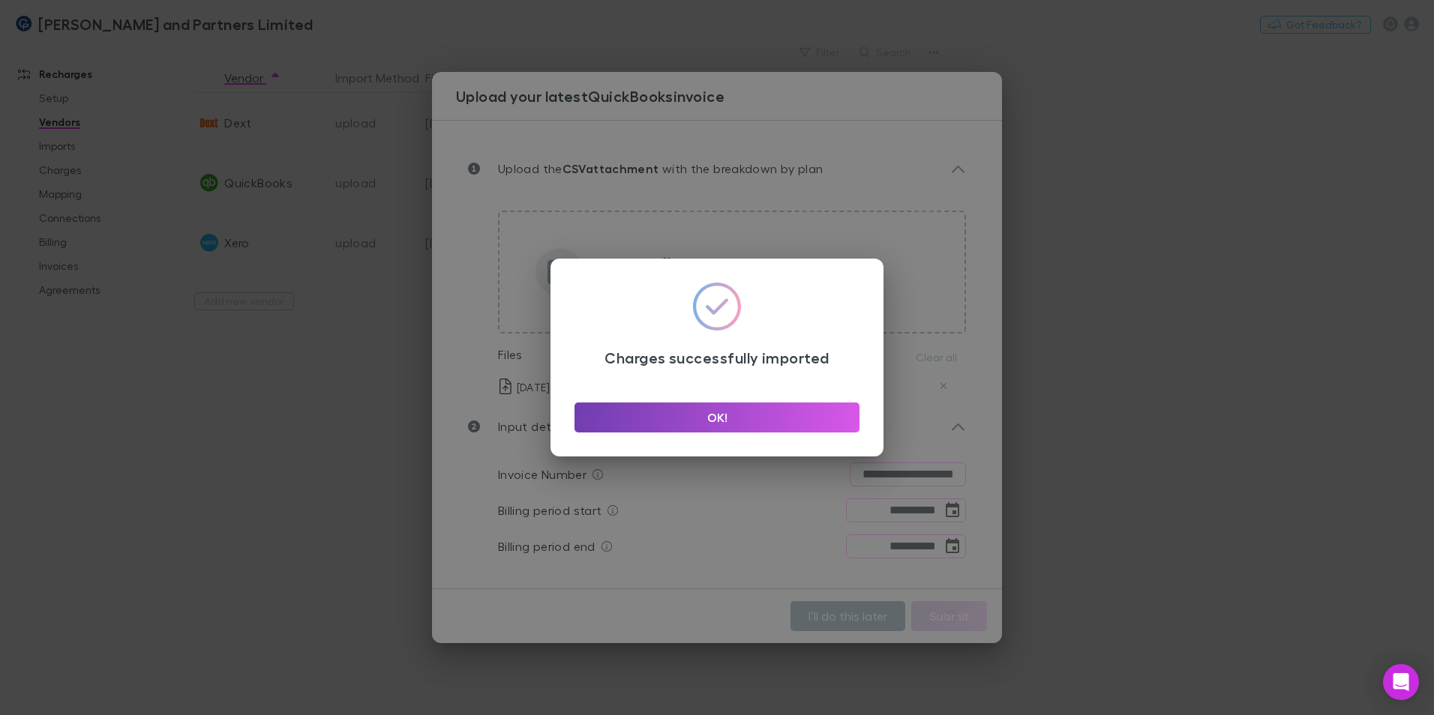
click at [766, 406] on button "OK!" at bounding box center [716, 418] width 285 height 30
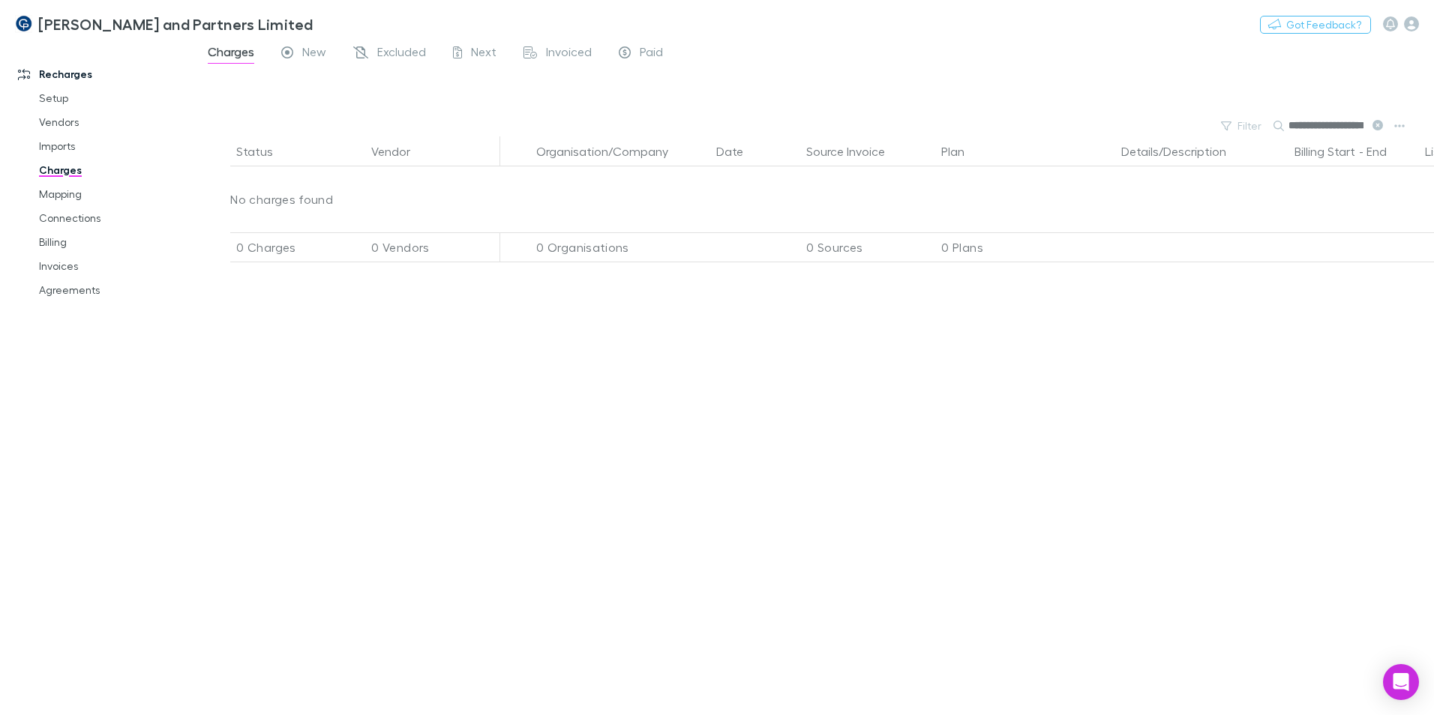
scroll to position [0, 22]
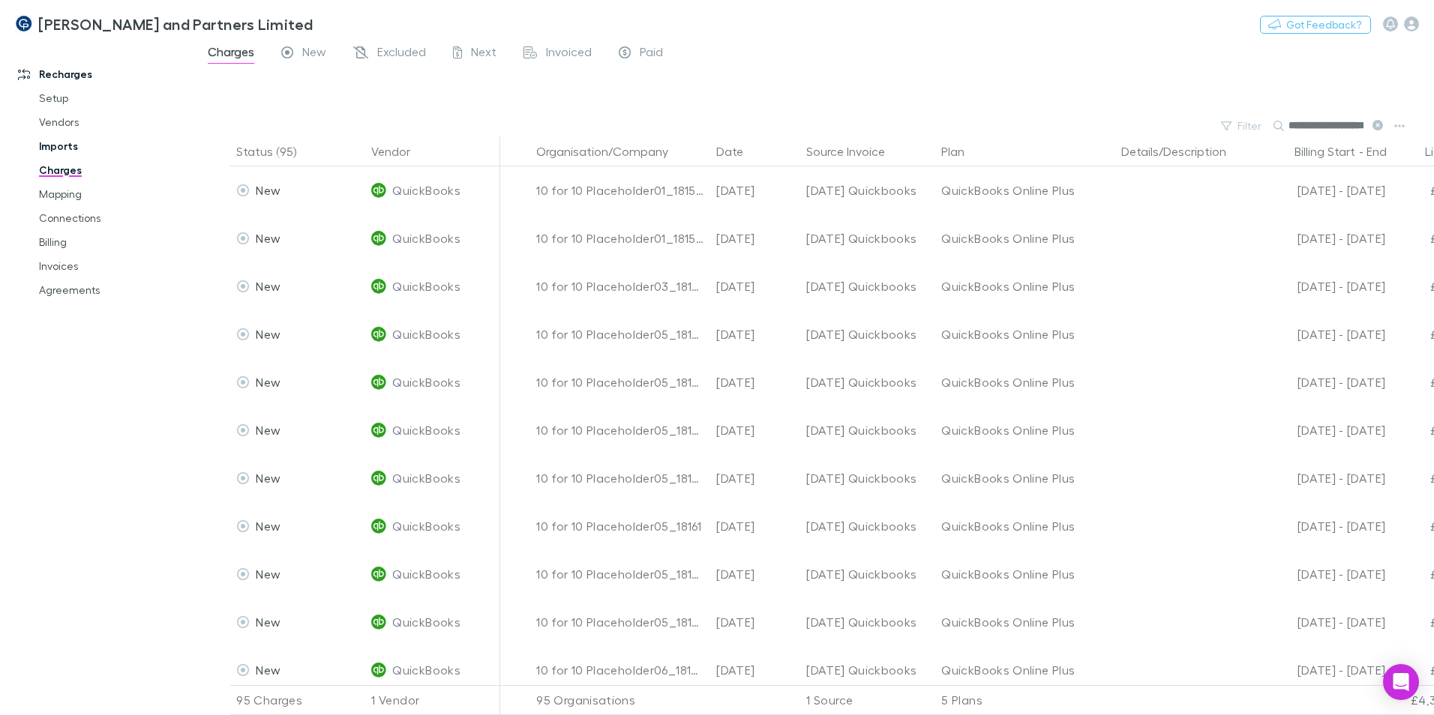
click at [60, 149] on link "Imports" at bounding box center [113, 146] width 178 height 24
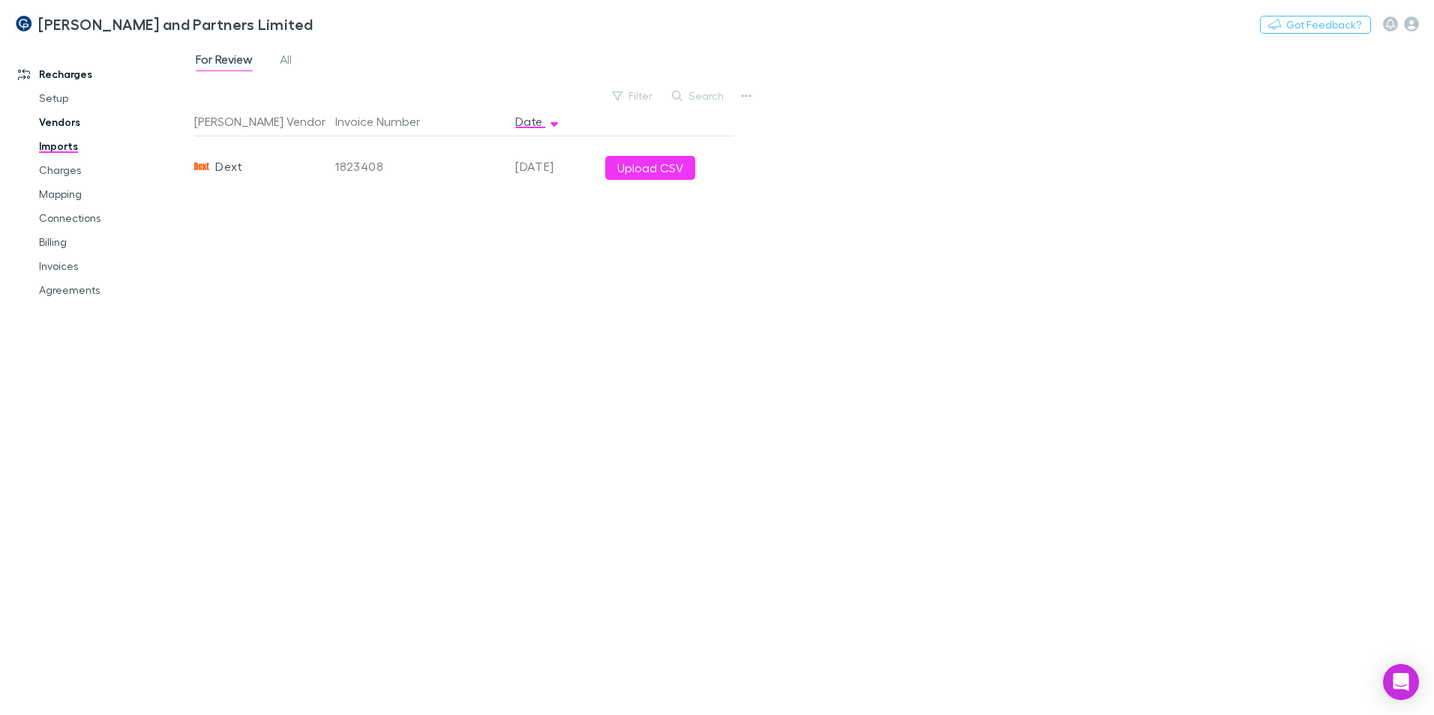
click at [52, 130] on link "Vendors" at bounding box center [113, 122] width 178 height 24
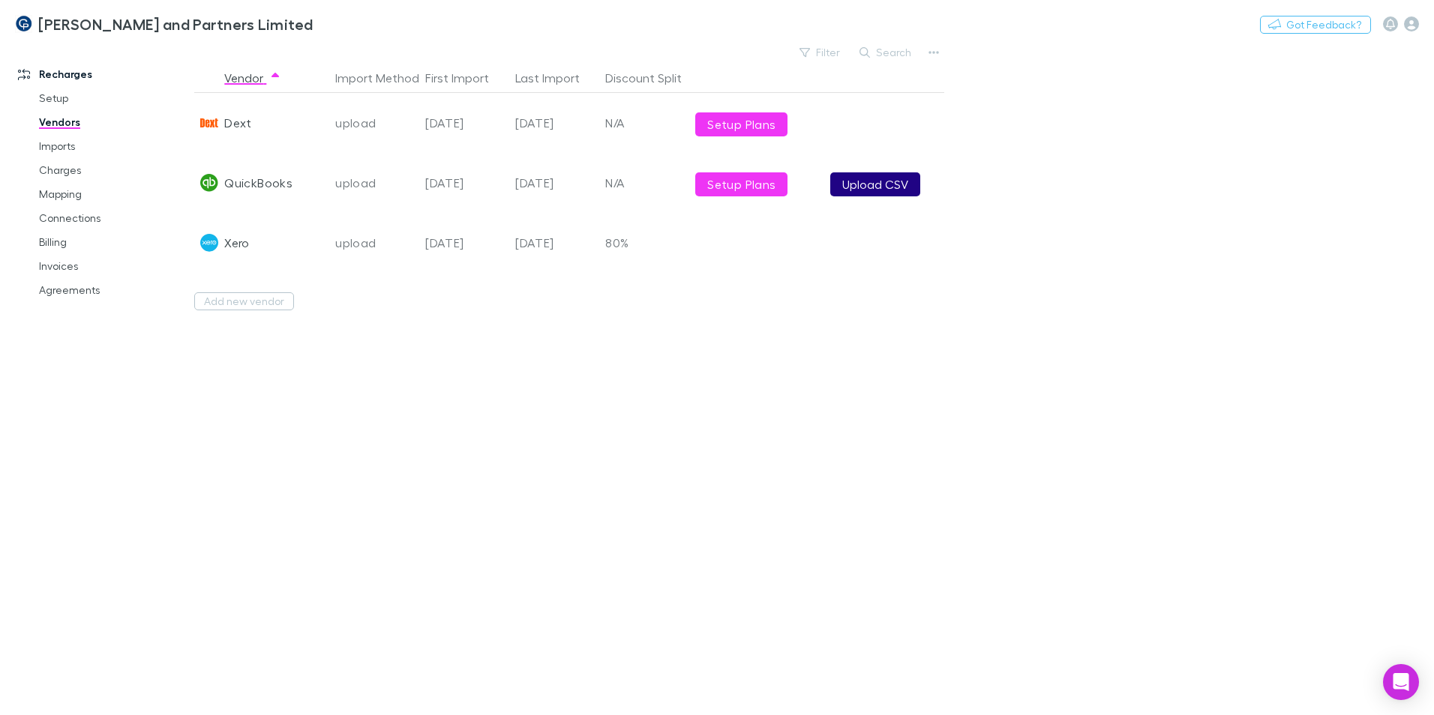
click at [857, 189] on button "Upload CSV" at bounding box center [875, 184] width 90 height 24
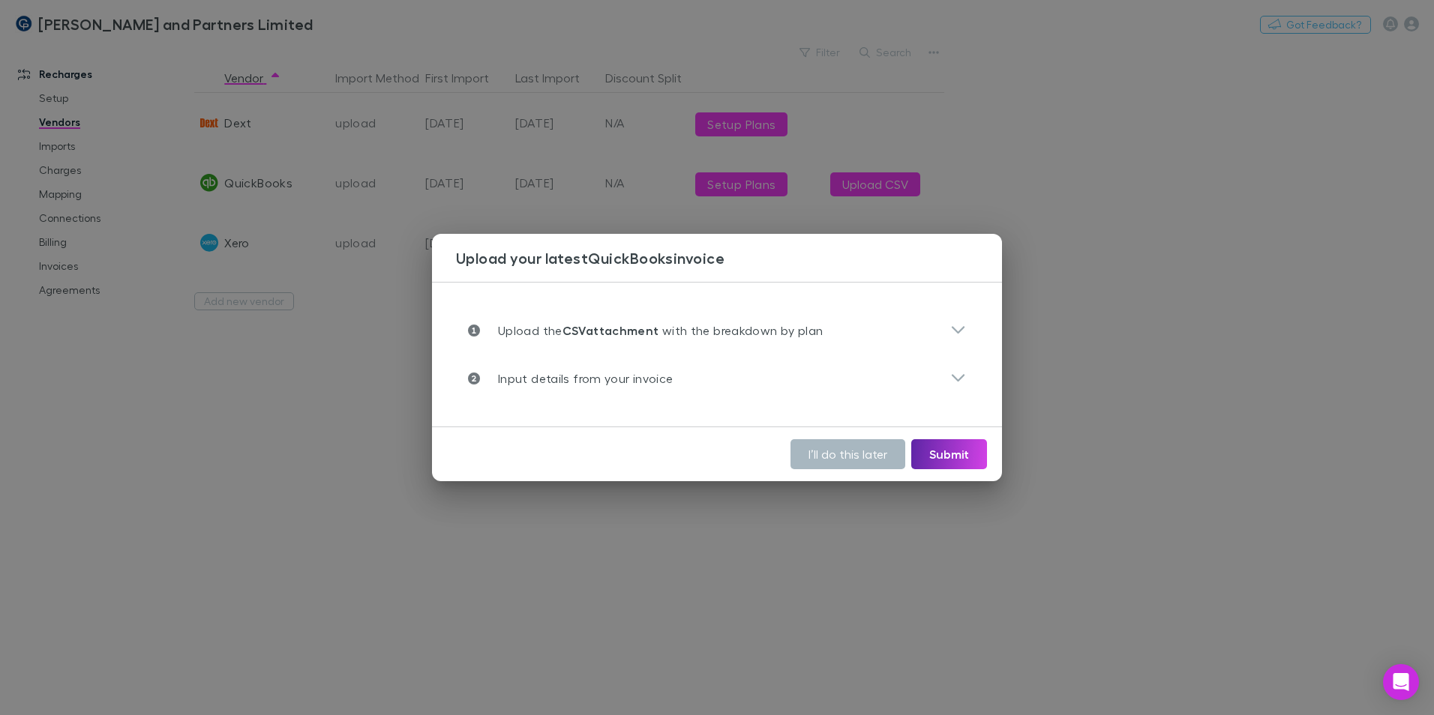
click at [842, 463] on button "I’ll do this later" at bounding box center [847, 454] width 115 height 30
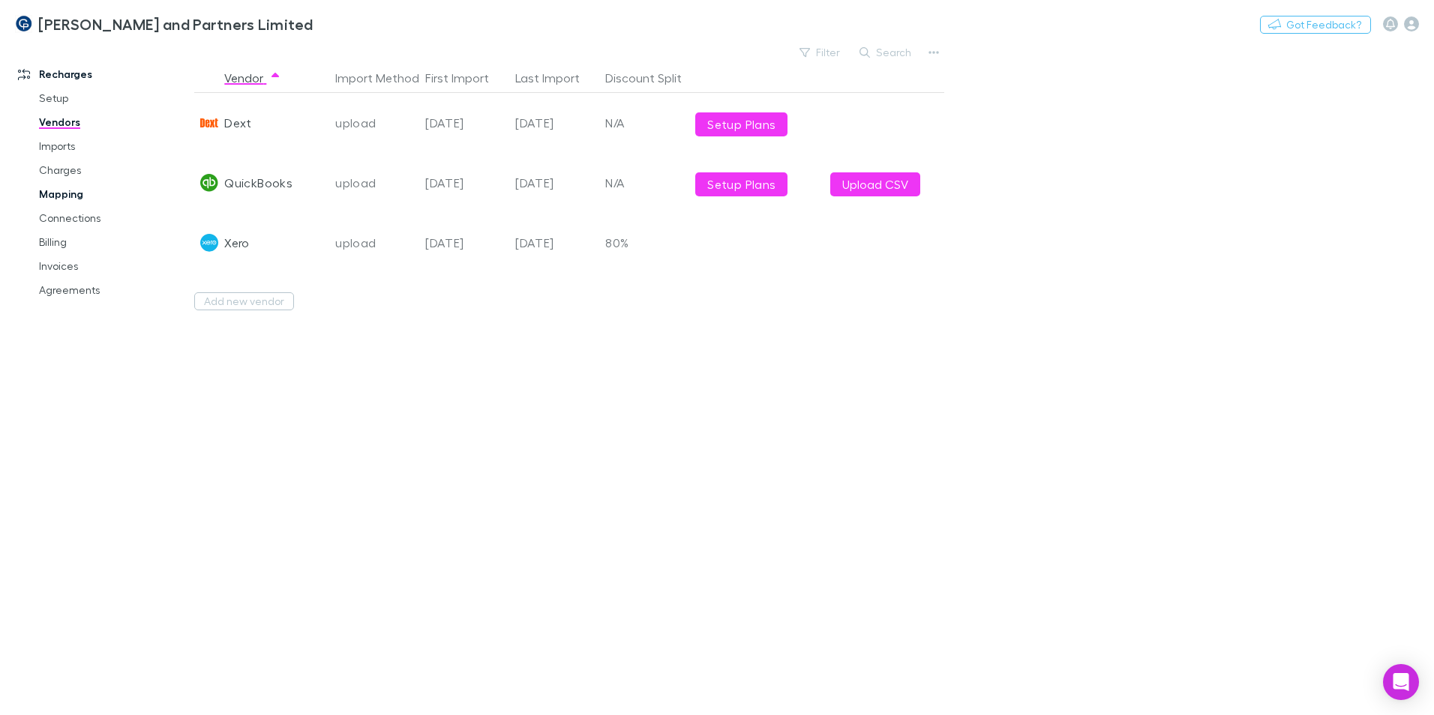
click at [63, 193] on link "Mapping" at bounding box center [113, 194] width 178 height 24
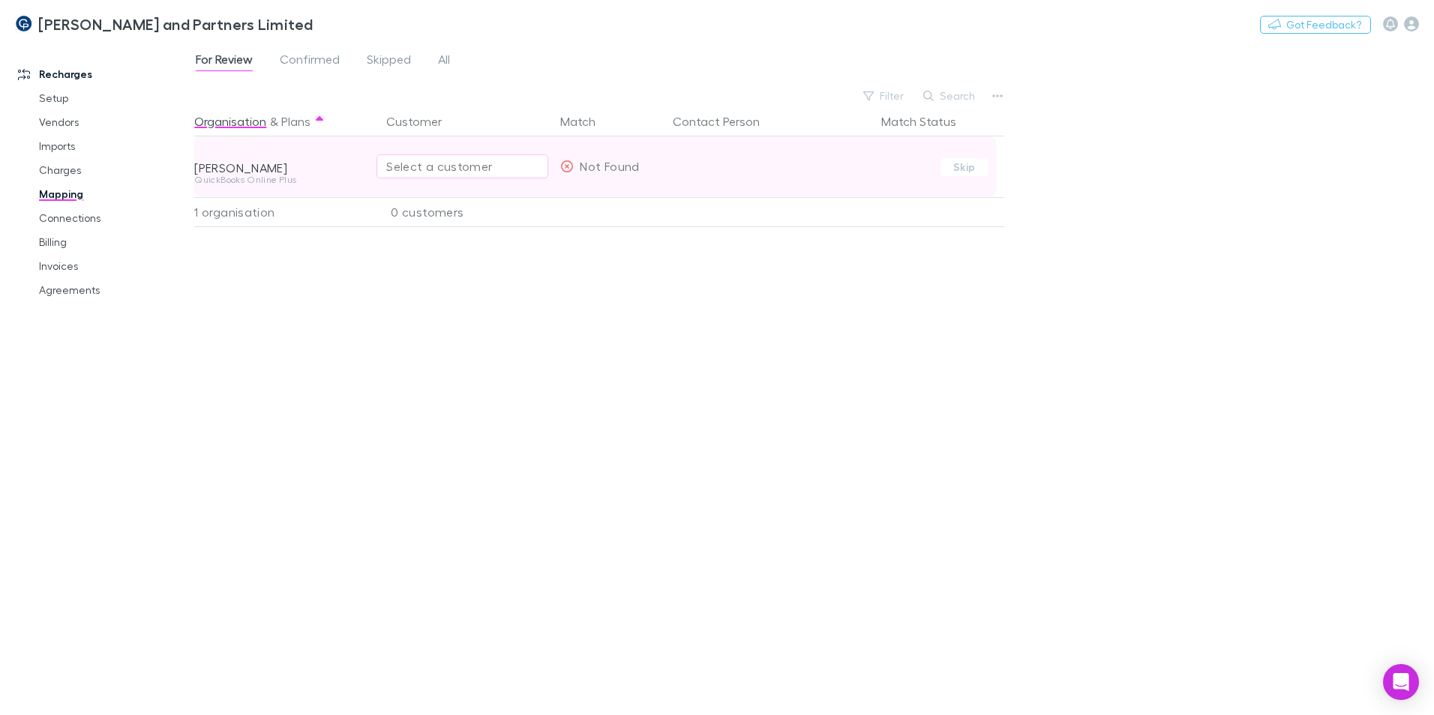
click at [474, 169] on div "Select a customer" at bounding box center [462, 166] width 152 height 18
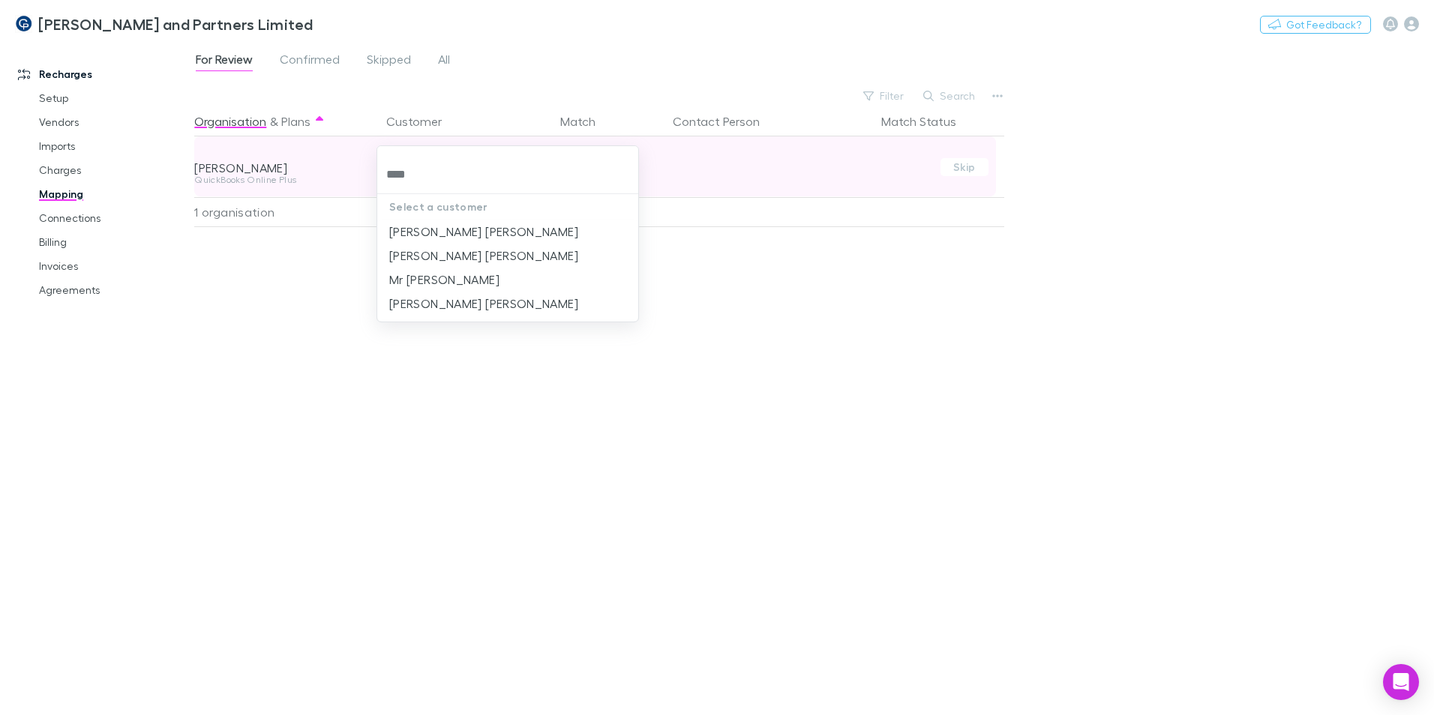
type input "*****"
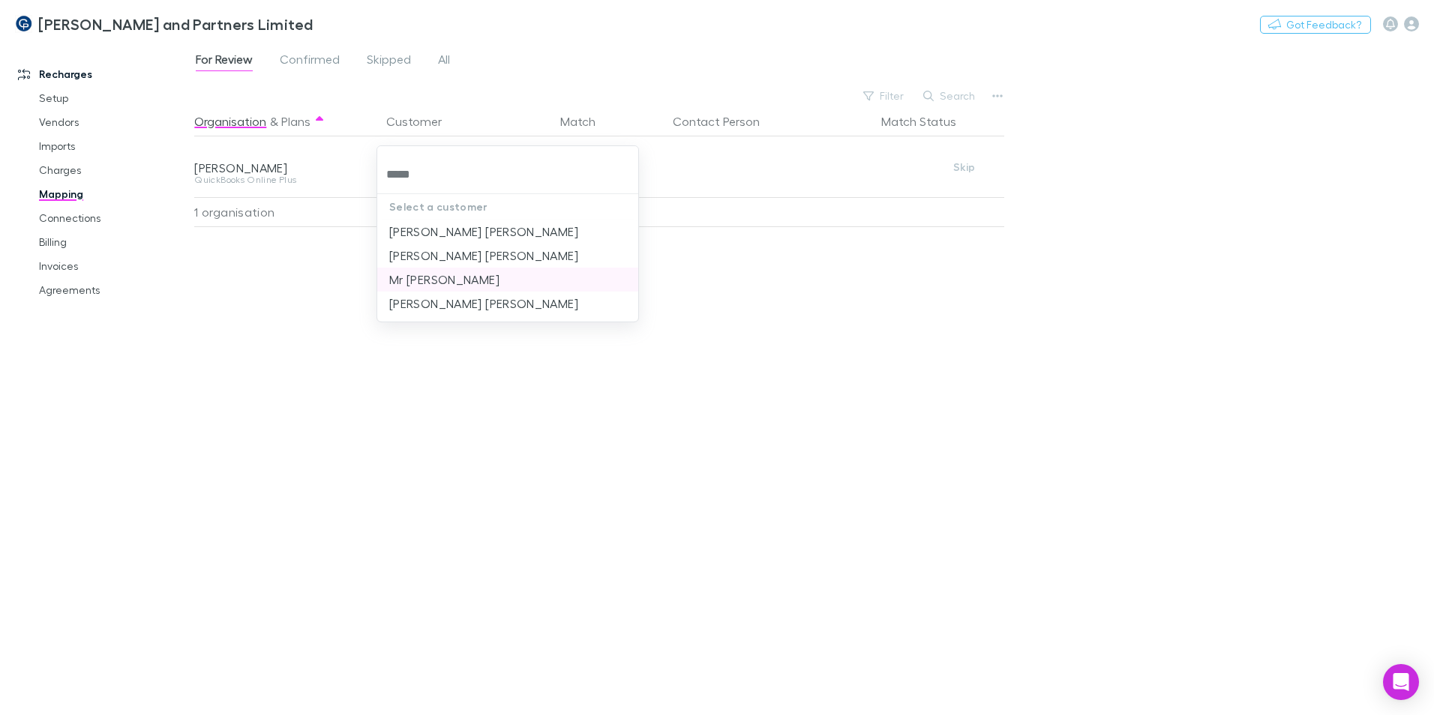
click at [473, 283] on li "Mr [PERSON_NAME]" at bounding box center [507, 280] width 261 height 24
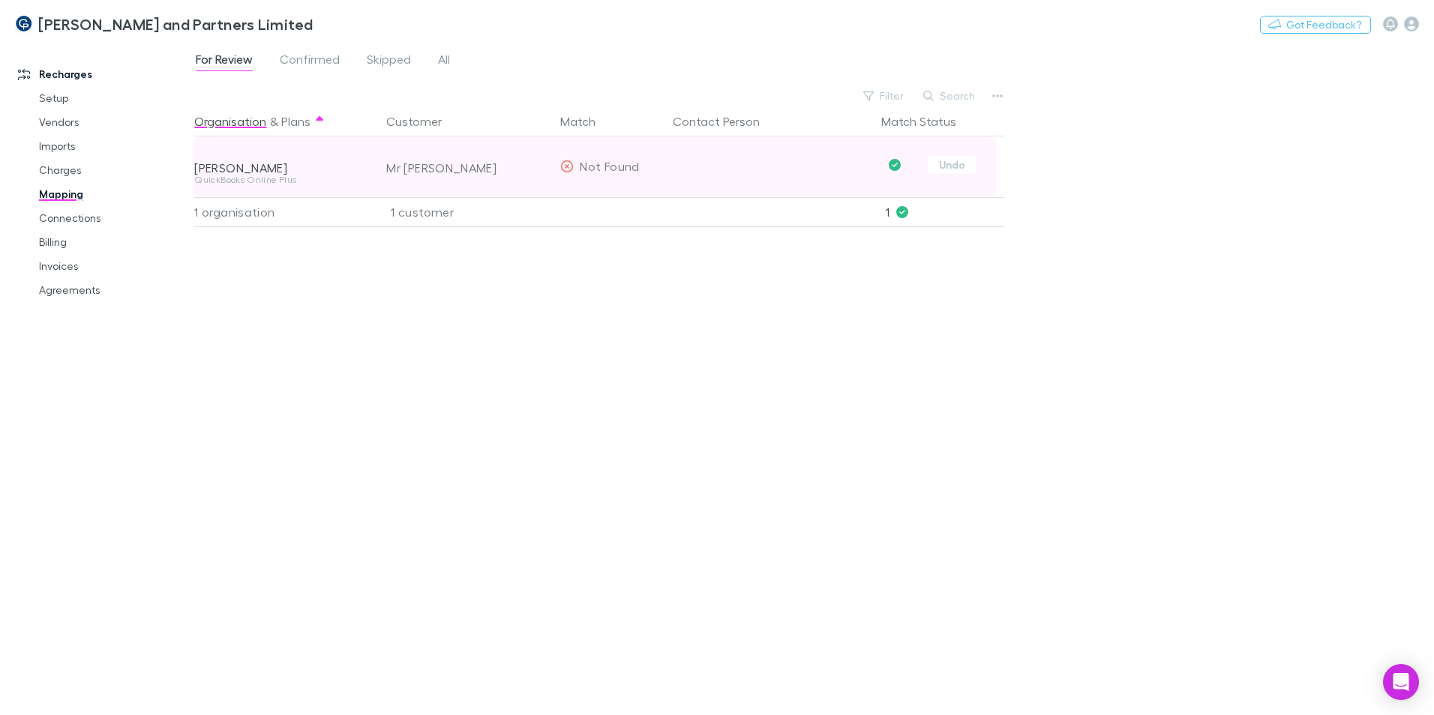
click at [579, 163] on div "Not Found" at bounding box center [599, 166] width 79 height 60
click at [577, 166] on div "Not Found" at bounding box center [599, 166] width 79 height 60
click at [553, 166] on div "Mr [PERSON_NAME]" at bounding box center [464, 166] width 180 height 60
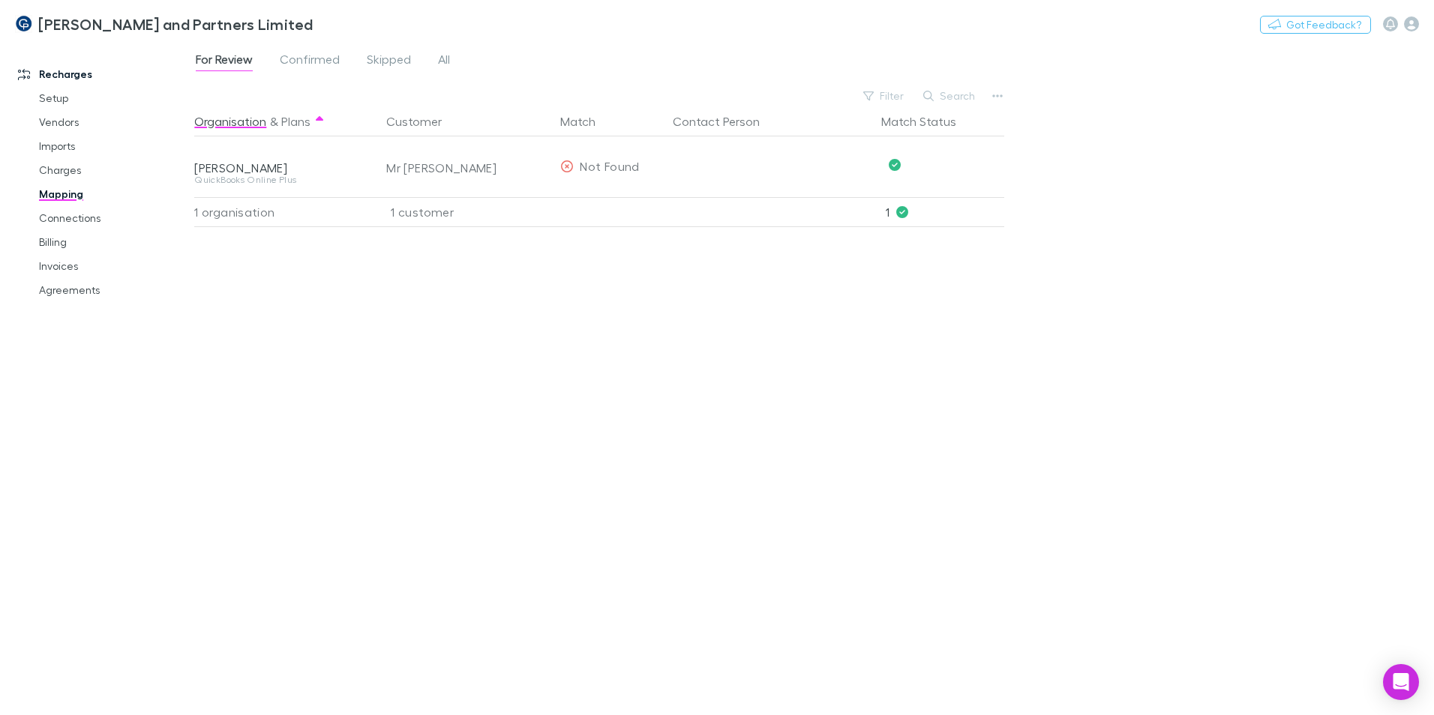
click at [1012, 95] on div "For Review Confirmed Skipped All Filter Search Organisation & Plans Customer Ma…" at bounding box center [814, 378] width 1240 height 673
click at [1006, 96] on button "button" at bounding box center [997, 95] width 21 height 21
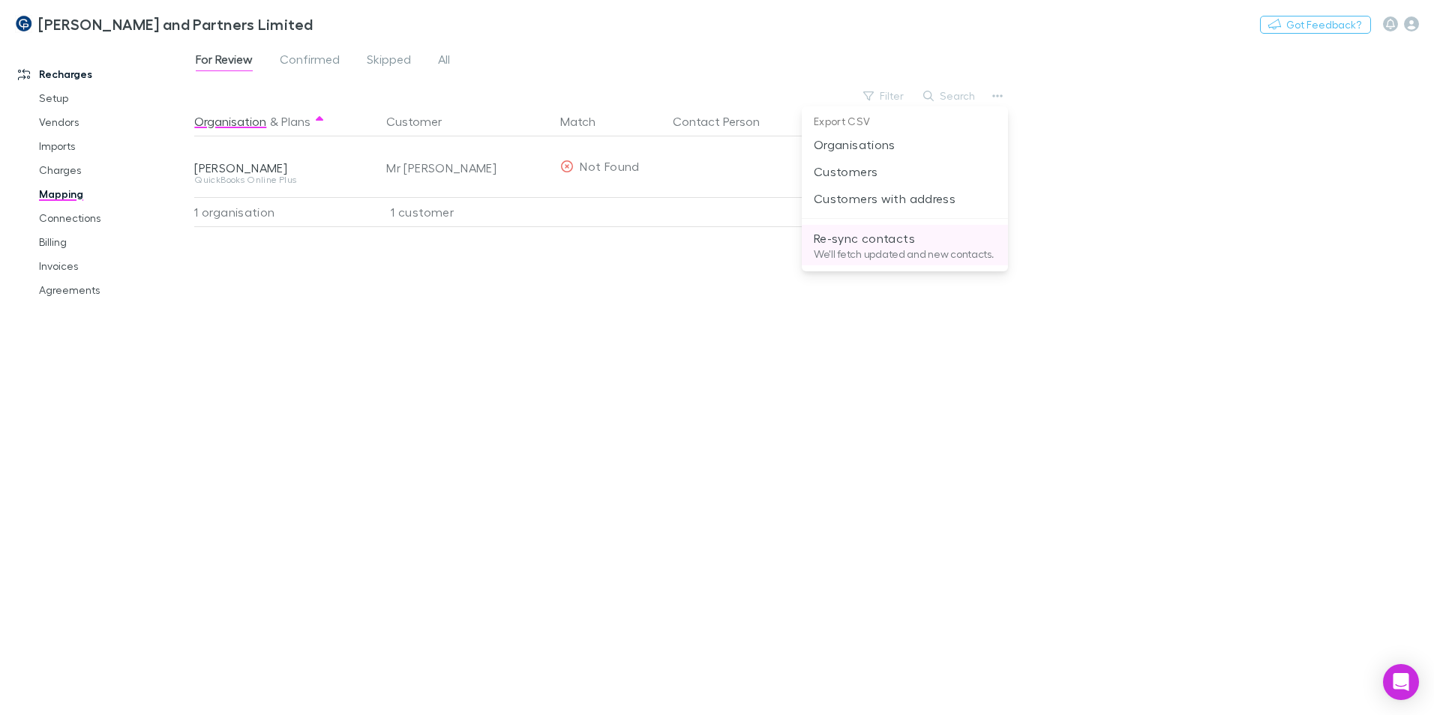
click at [886, 246] on p "Re-sync contacts" at bounding box center [905, 238] width 182 height 18
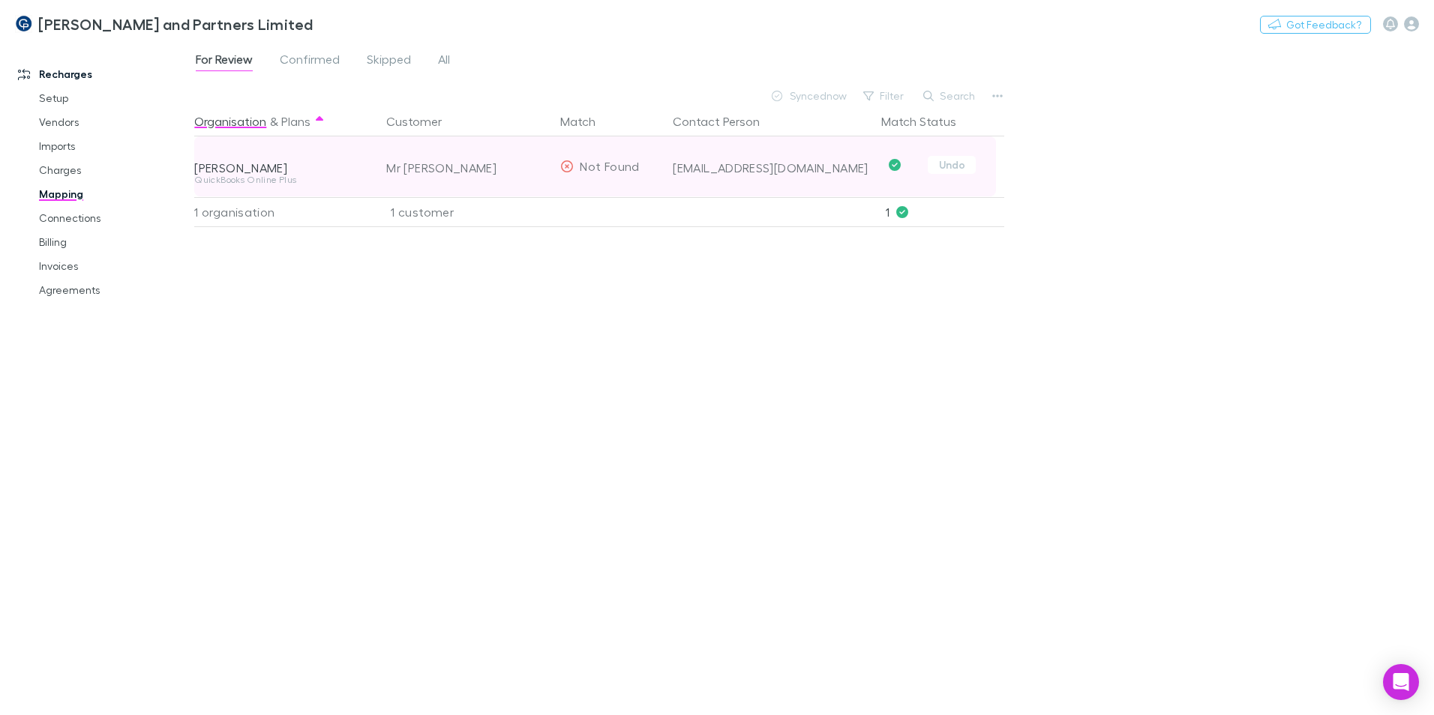
click at [599, 166] on span "Not Found" at bounding box center [609, 166] width 59 height 14
click at [574, 163] on icon at bounding box center [566, 166] width 13 height 12
click at [562, 166] on icon at bounding box center [567, 166] width 12 height 12
click at [564, 166] on icon at bounding box center [566, 166] width 13 height 12
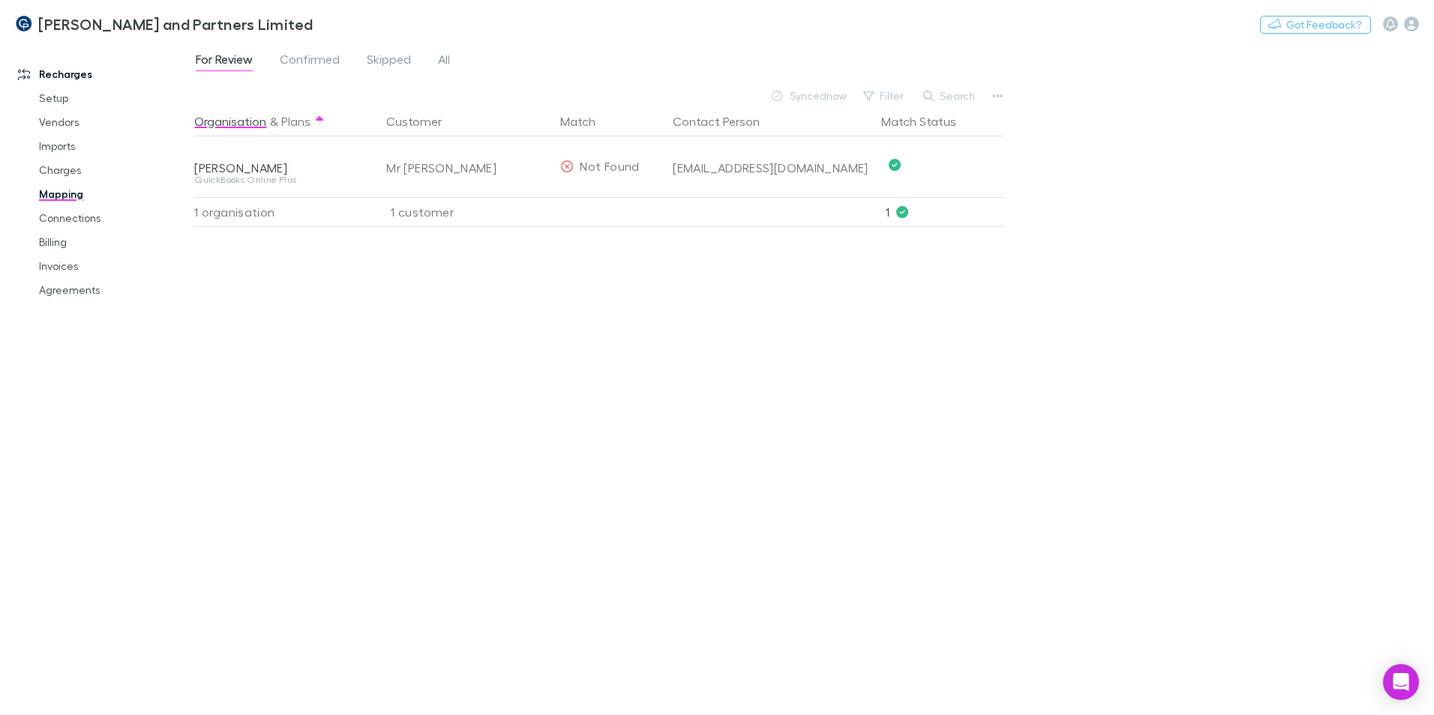
drag, startPoint x: 568, startPoint y: 166, endPoint x: 449, endPoint y: 298, distance: 177.9
click at [449, 310] on div "Organisation & Plans Customer Match Contact Person Match Status [PERSON_NAME] Q…" at bounding box center [601, 404] width 814 height 597
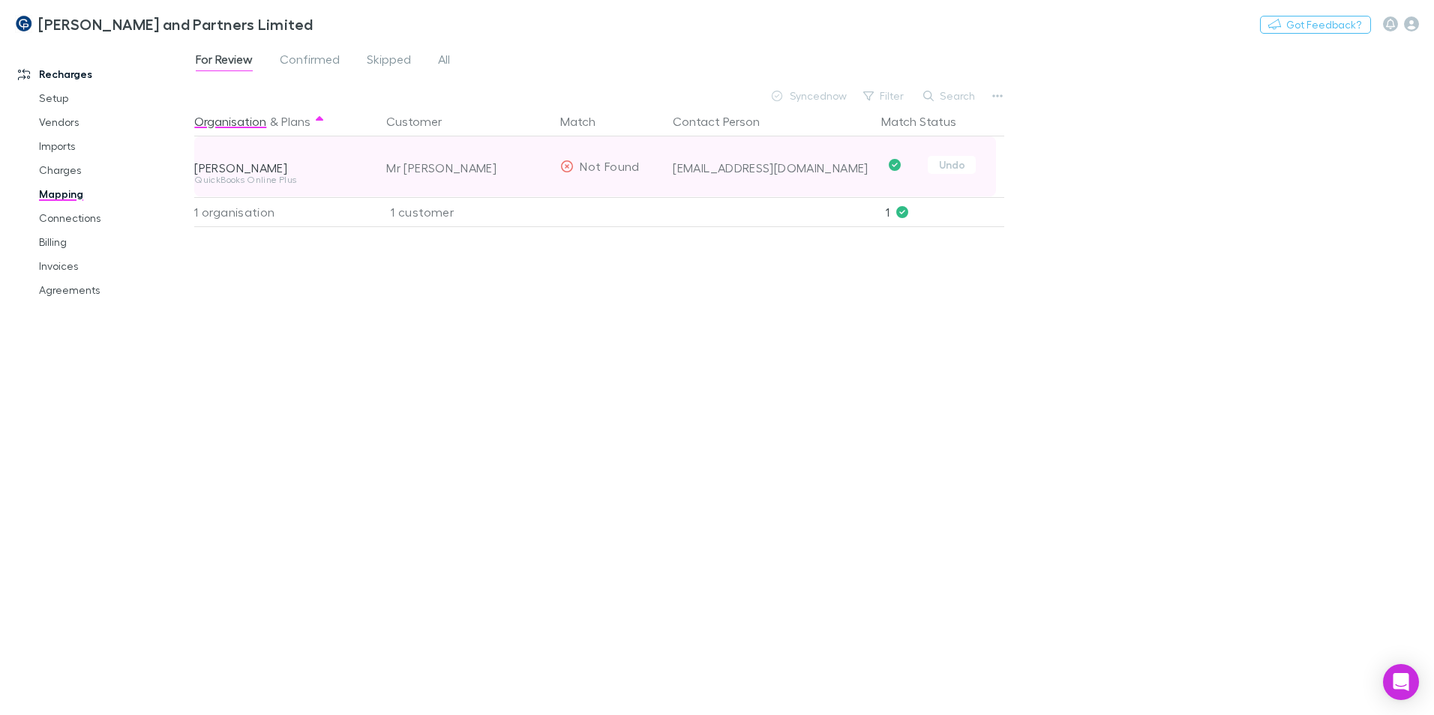
click at [584, 172] on span "Not Found" at bounding box center [609, 166] width 59 height 14
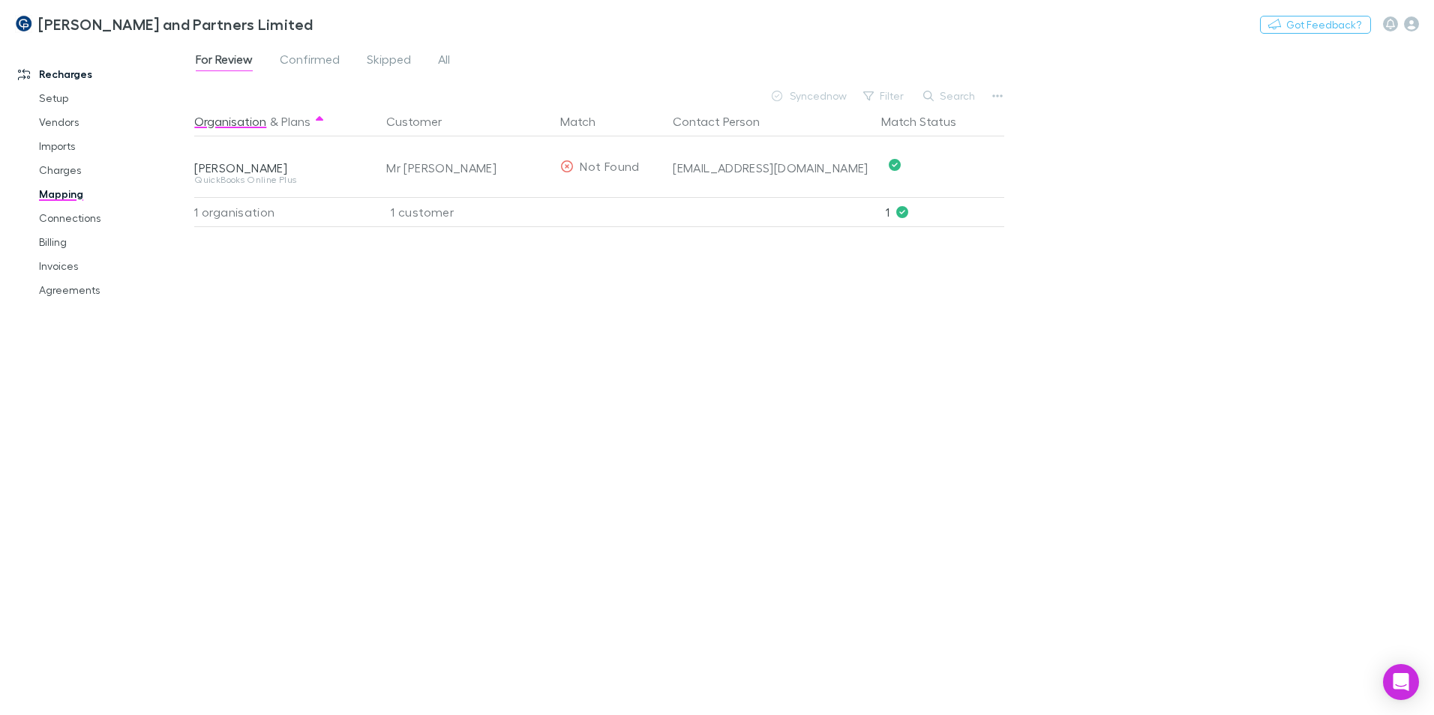
drag, startPoint x: 49, startPoint y: 166, endPoint x: 65, endPoint y: 194, distance: 32.9
click at [49, 166] on link "Charges" at bounding box center [113, 170] width 178 height 24
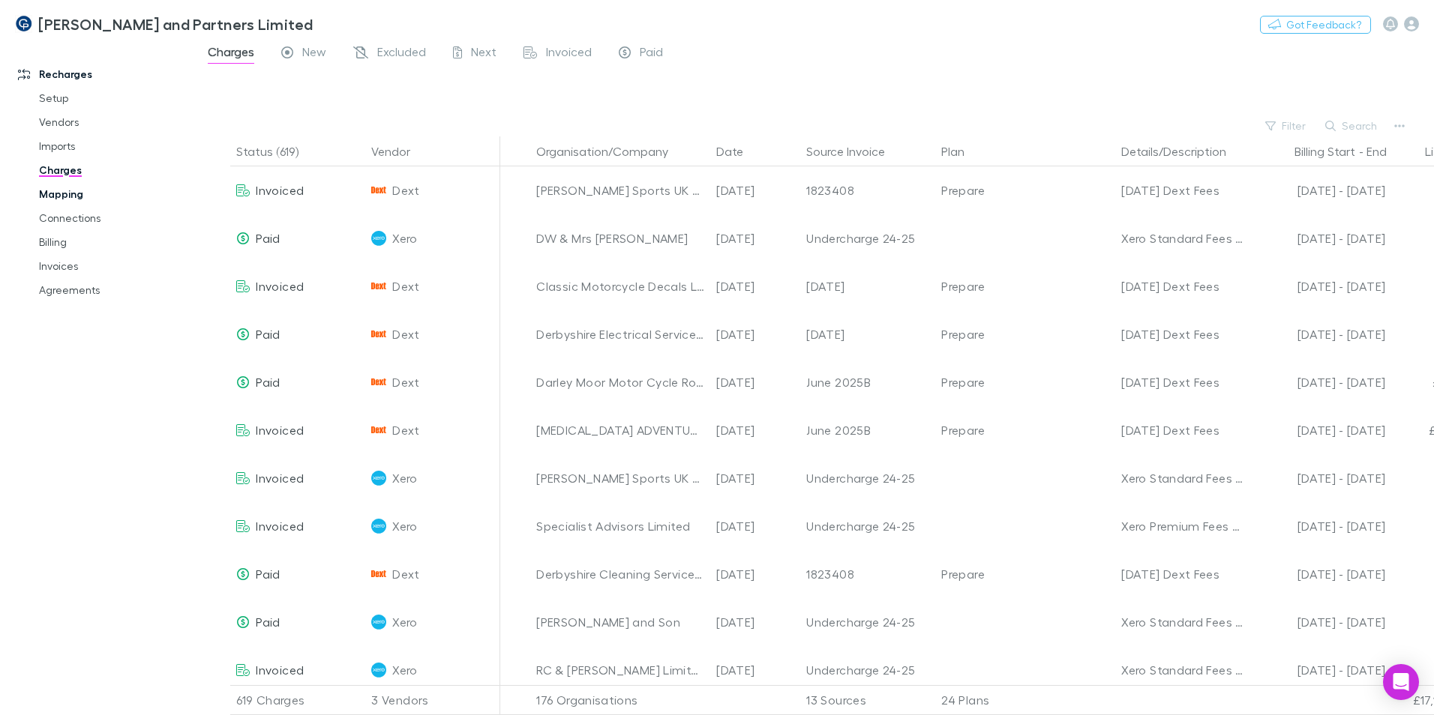
click at [58, 192] on link "Mapping" at bounding box center [113, 194] width 178 height 24
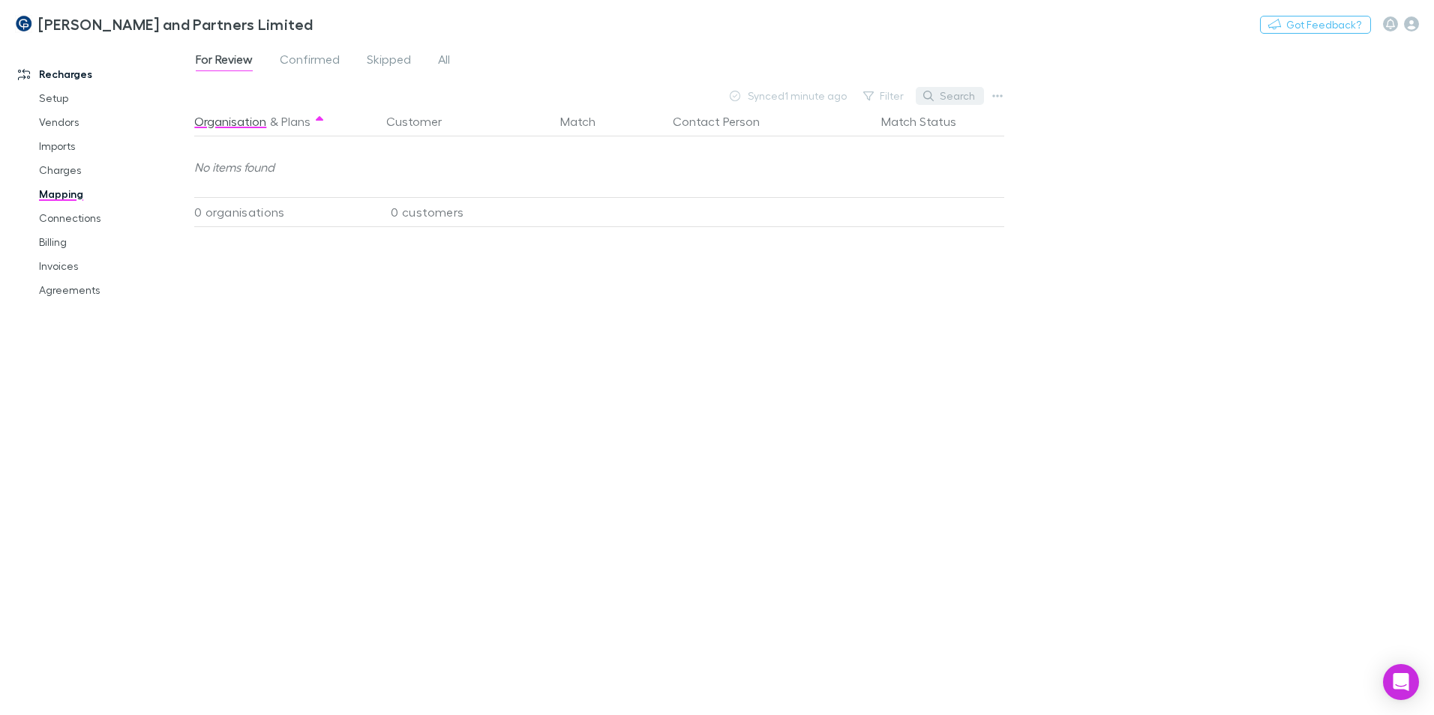
click at [940, 94] on button "Search" at bounding box center [950, 96] width 68 height 18
click at [937, 86] on input "***" at bounding box center [923, 95] width 75 height 21
type input "******"
click at [445, 67] on span "All" at bounding box center [444, 61] width 12 height 19
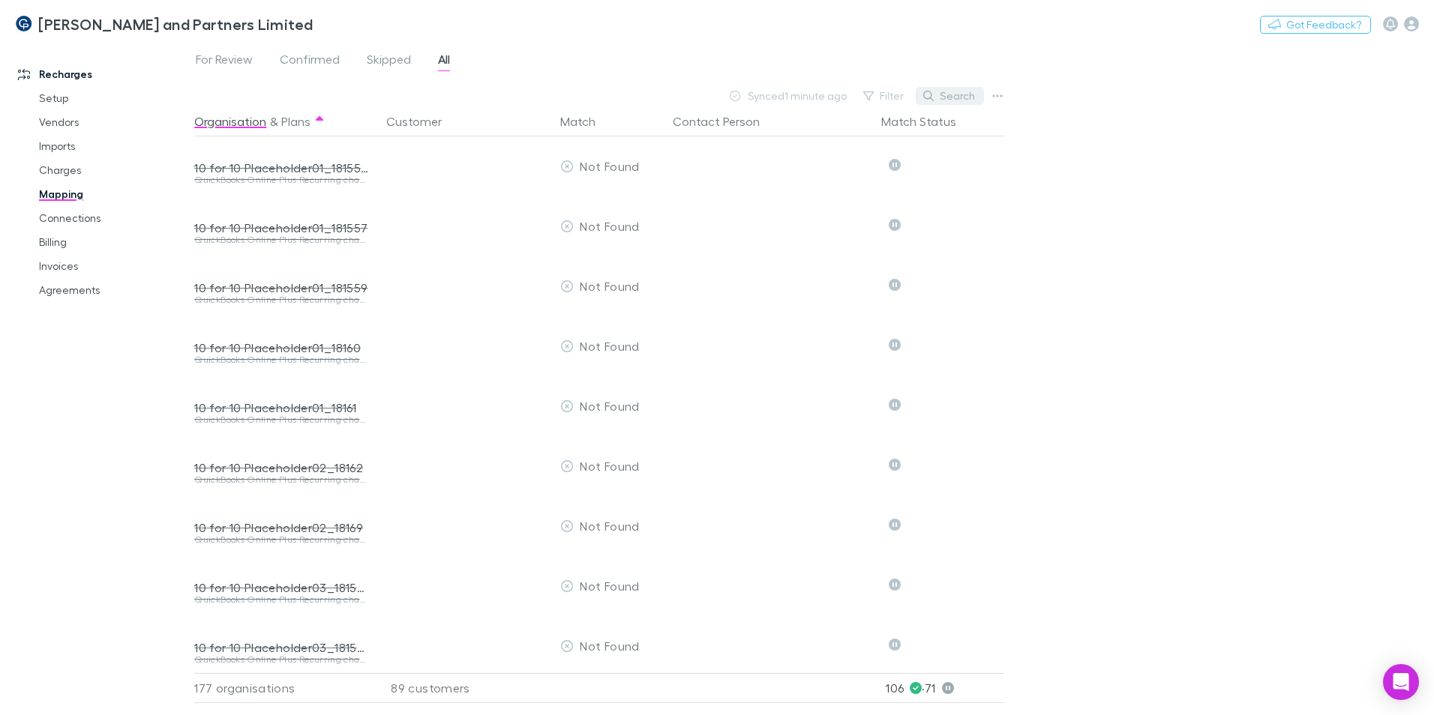
click at [942, 92] on button "Search" at bounding box center [950, 96] width 68 height 18
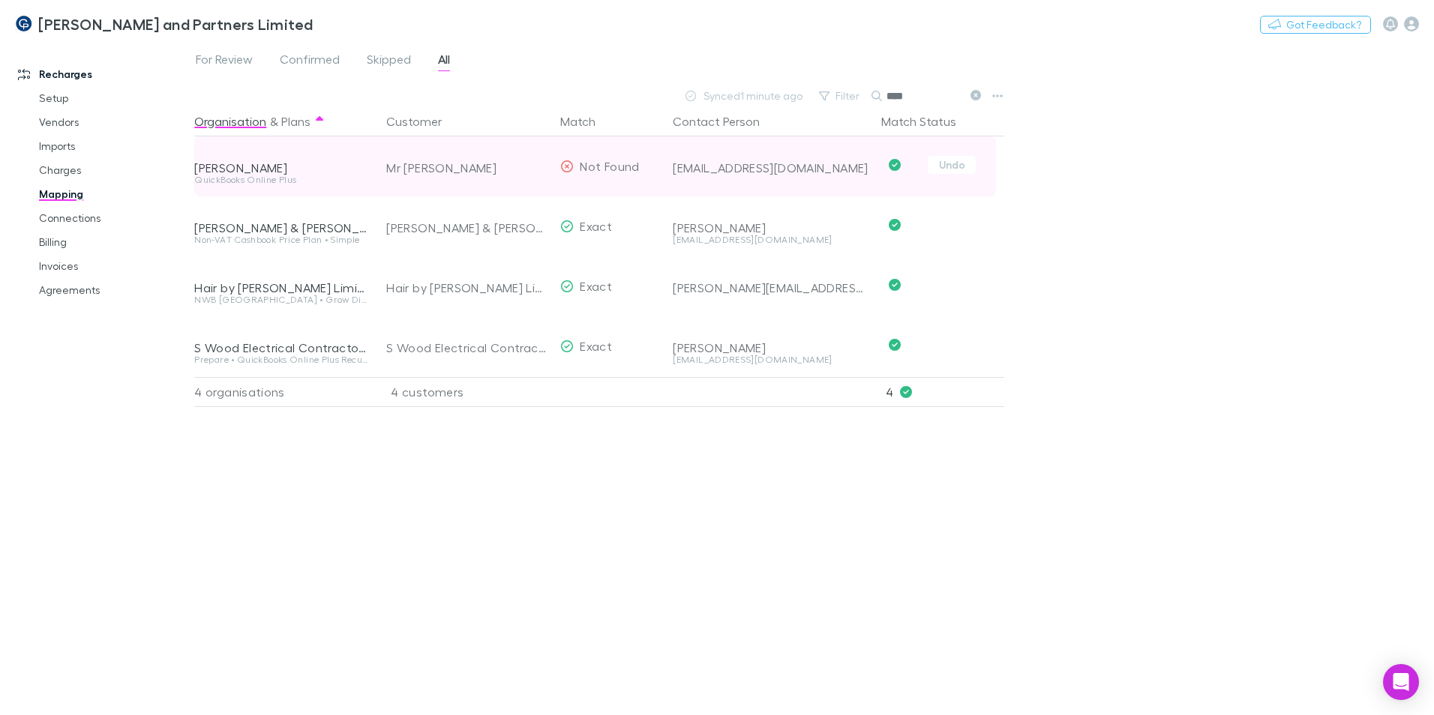
type input "****"
click at [584, 170] on span "Not Found" at bounding box center [609, 166] width 59 height 14
drag, startPoint x: 584, startPoint y: 170, endPoint x: 573, endPoint y: 172, distance: 11.5
click at [573, 172] on div "Not Found" at bounding box center [599, 166] width 79 height 60
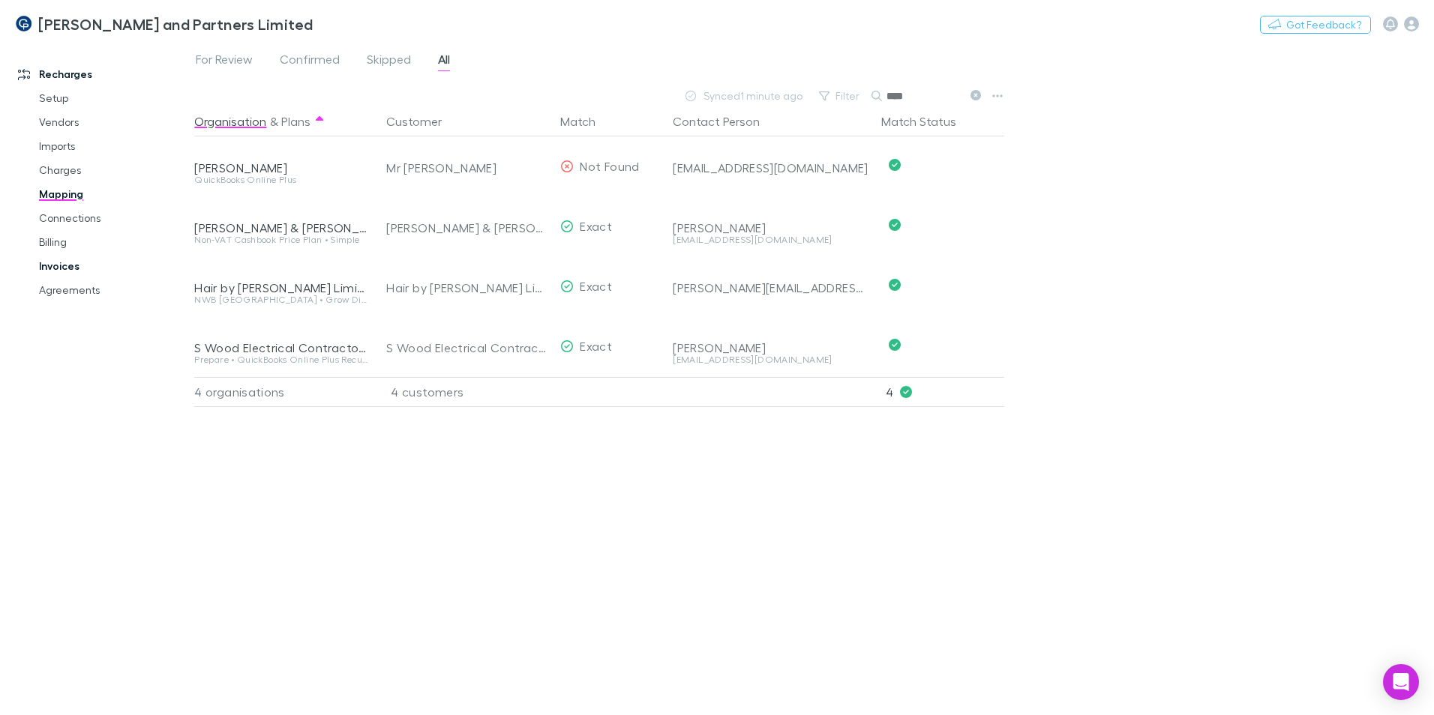
click at [67, 265] on link "Invoices" at bounding box center [113, 266] width 178 height 24
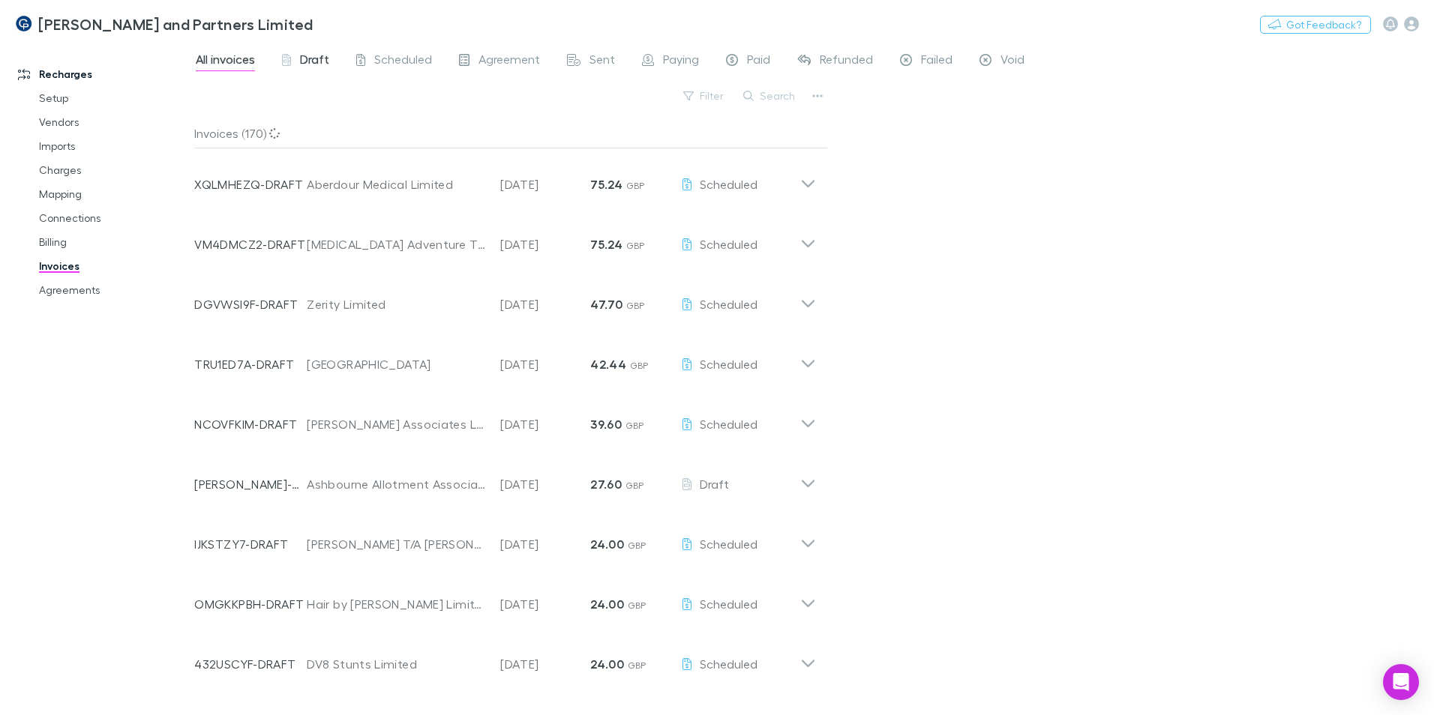
click at [322, 62] on span "Draft" at bounding box center [314, 61] width 29 height 19
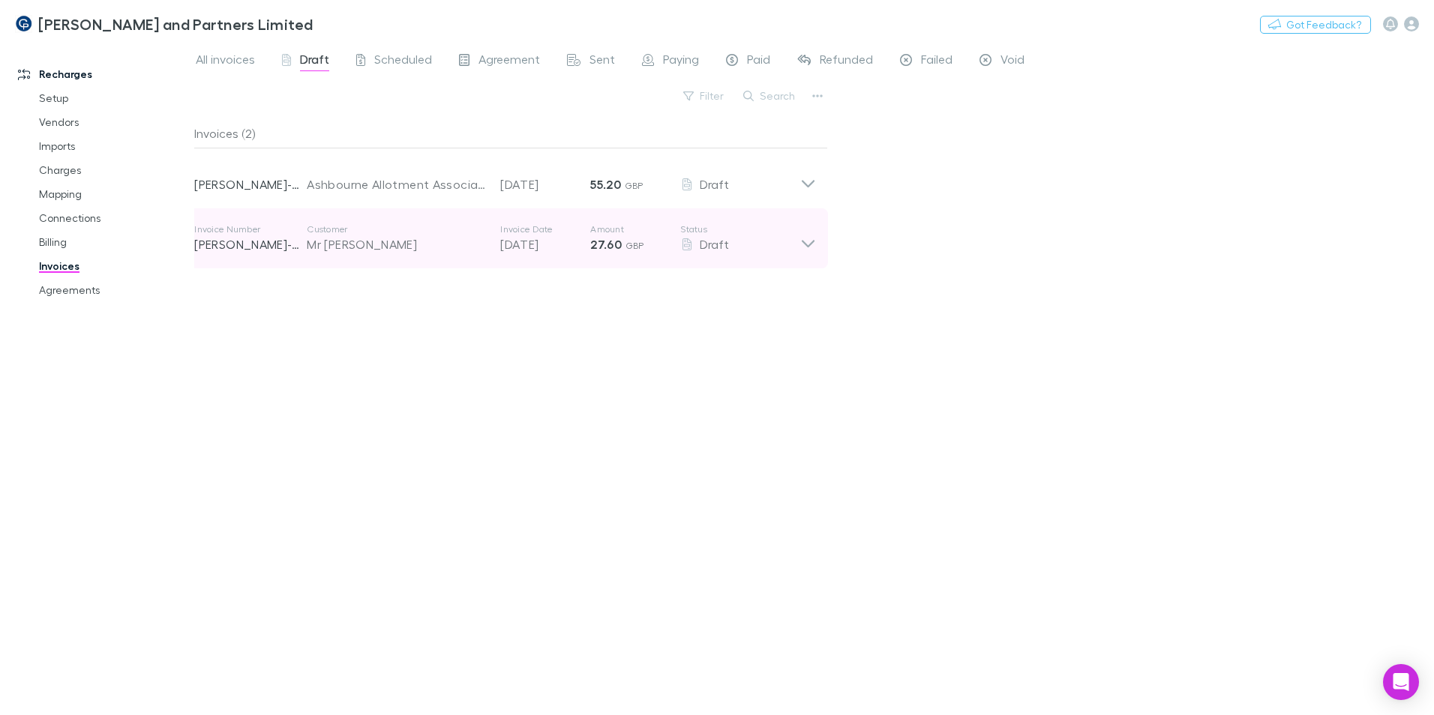
click at [406, 250] on div "Mr [PERSON_NAME]" at bounding box center [396, 244] width 178 height 18
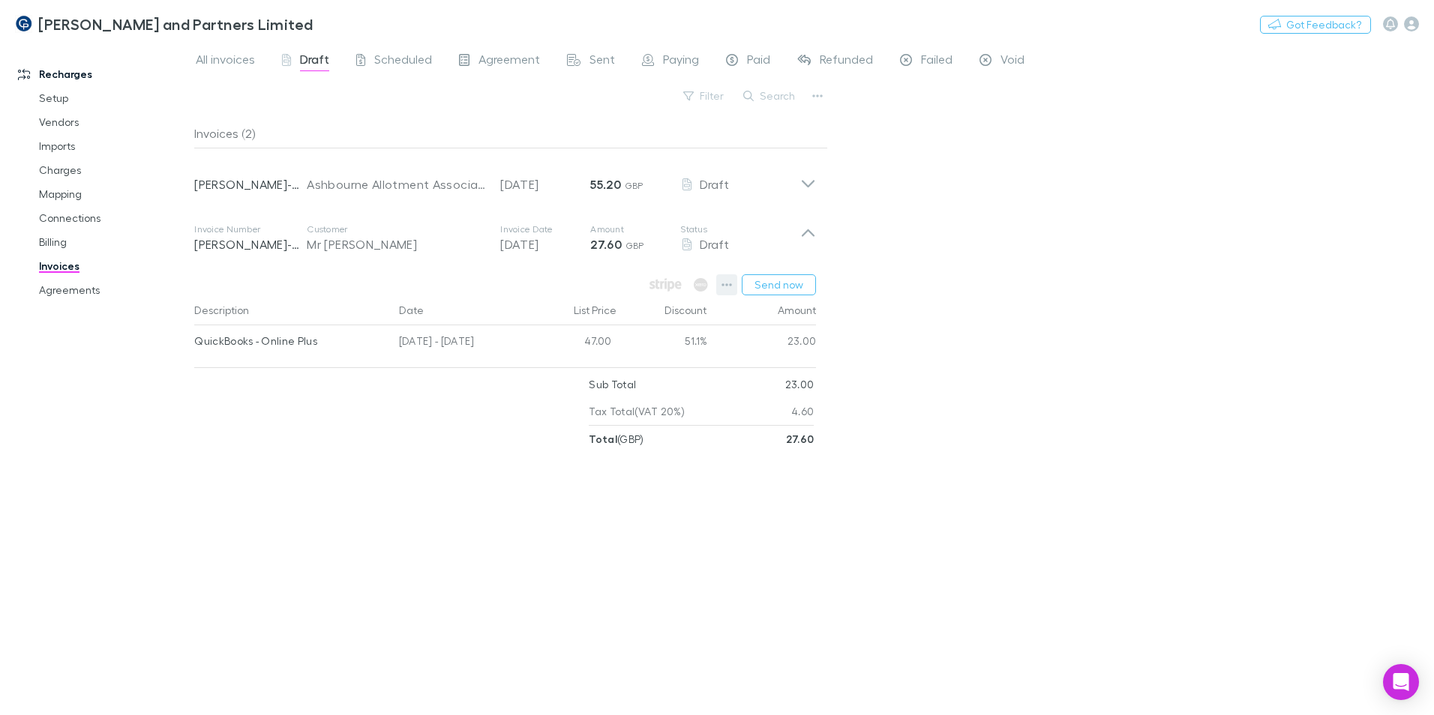
click at [732, 287] on icon "button" at bounding box center [726, 285] width 10 height 12
click at [619, 474] on p "View customer" at bounding box center [635, 469] width 182 height 18
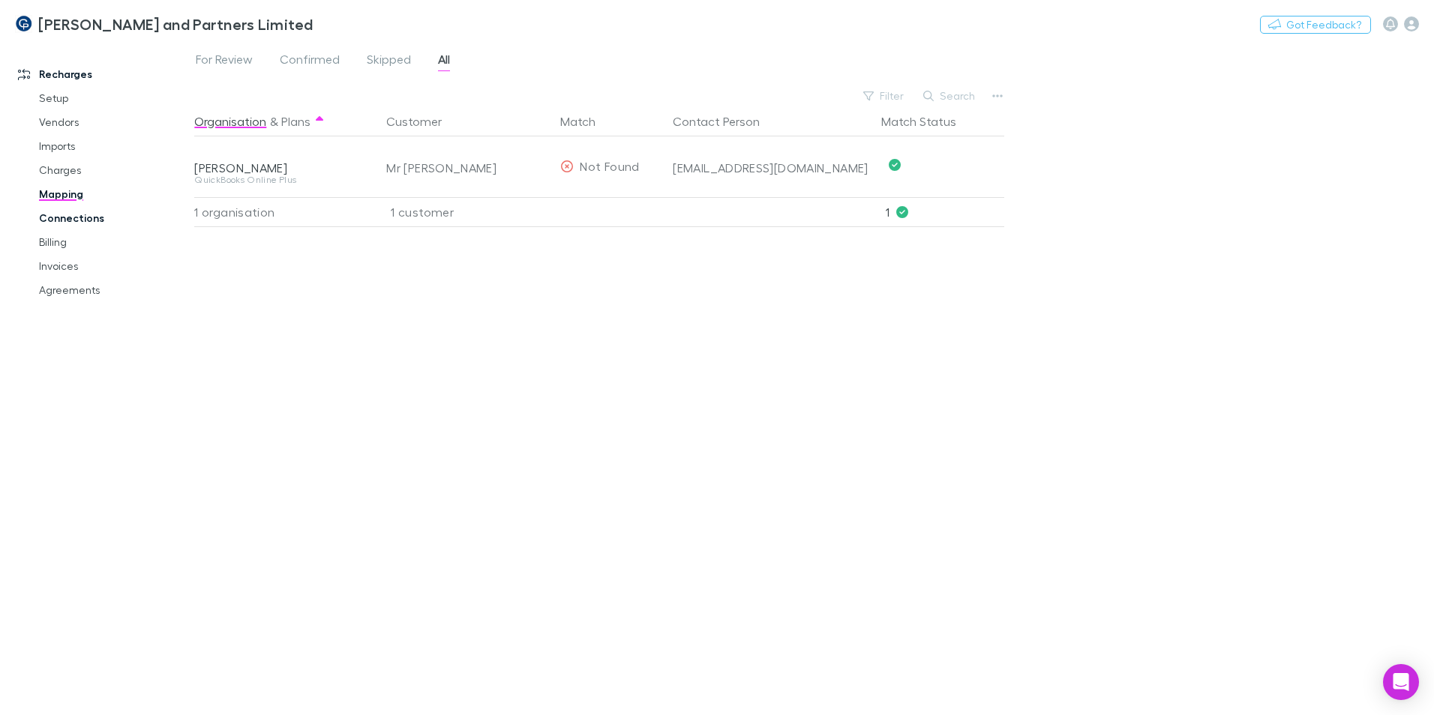
click at [85, 217] on link "Connections" at bounding box center [113, 218] width 178 height 24
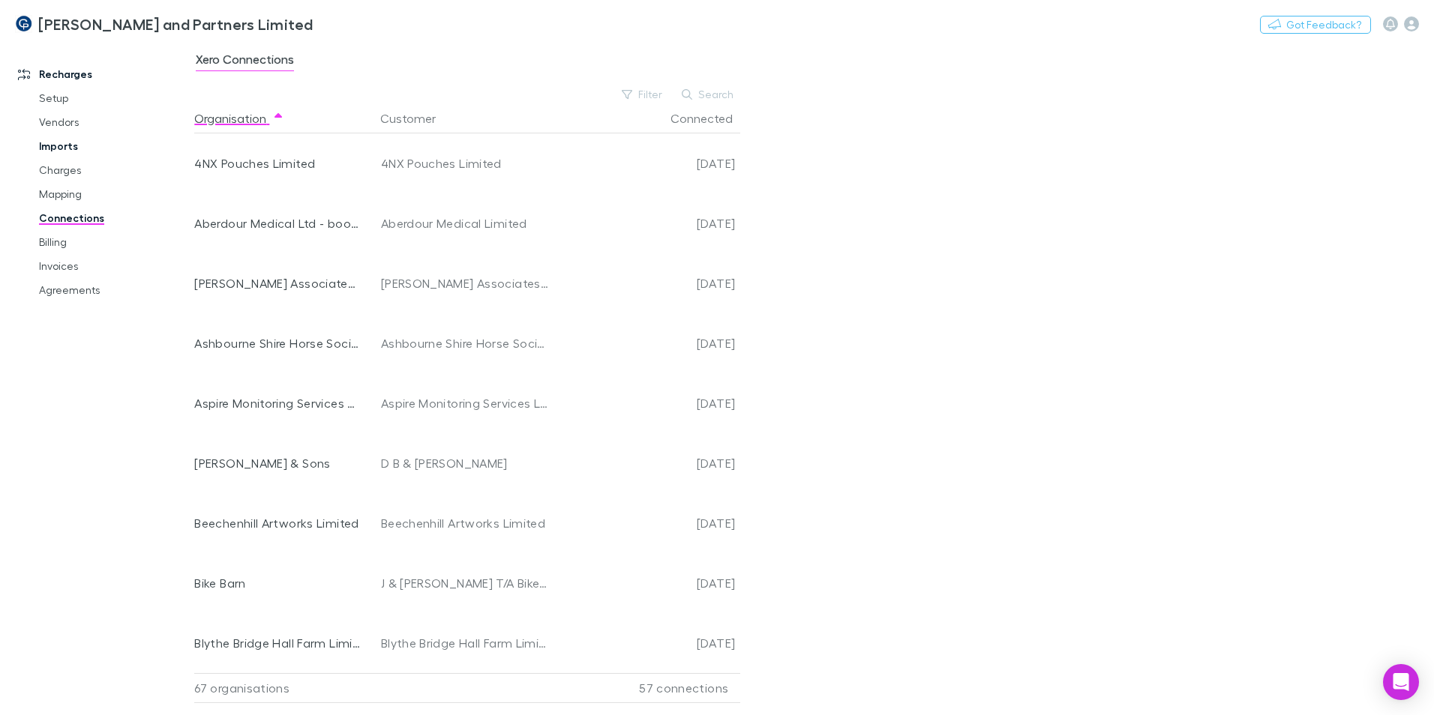
click at [69, 146] on link "Imports" at bounding box center [113, 146] width 178 height 24
